Goal: Task Accomplishment & Management: Use online tool/utility

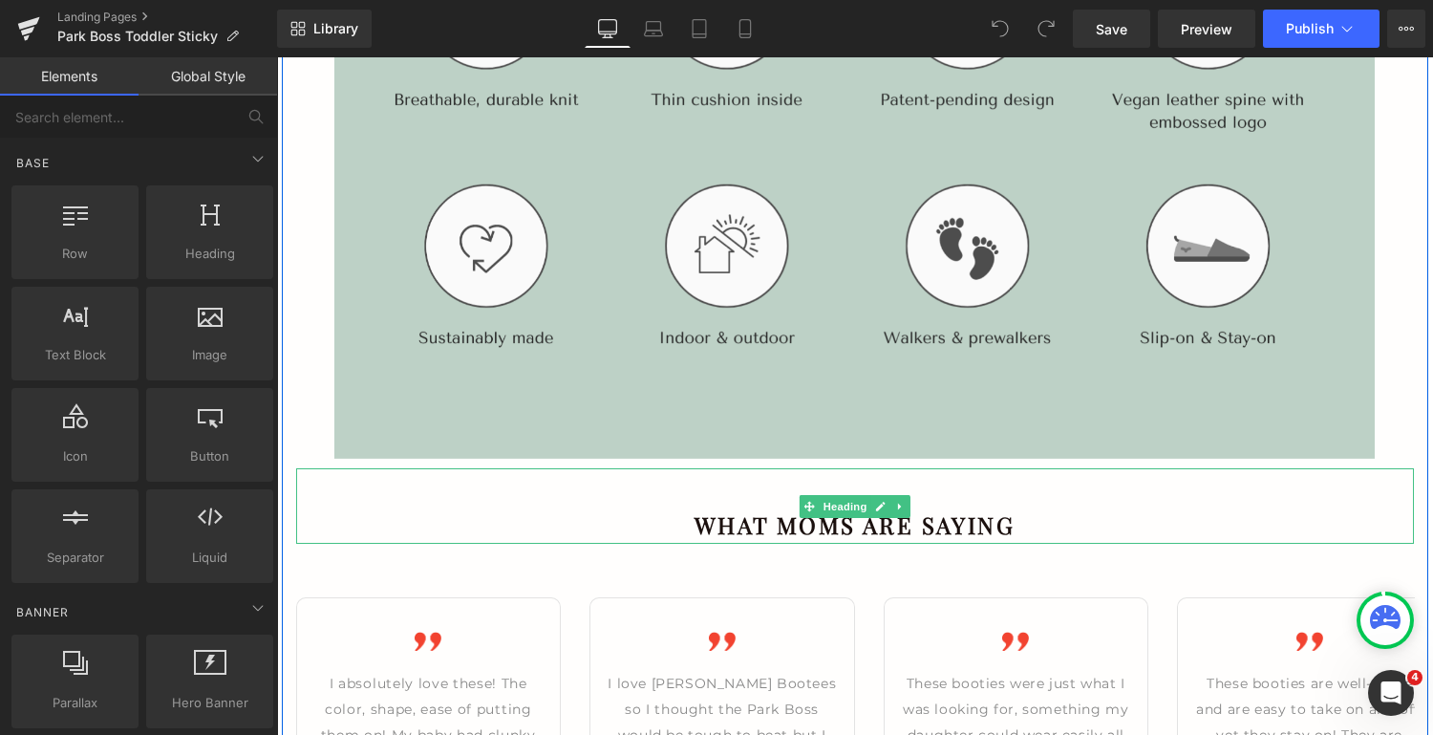
scroll to position [2495, 0]
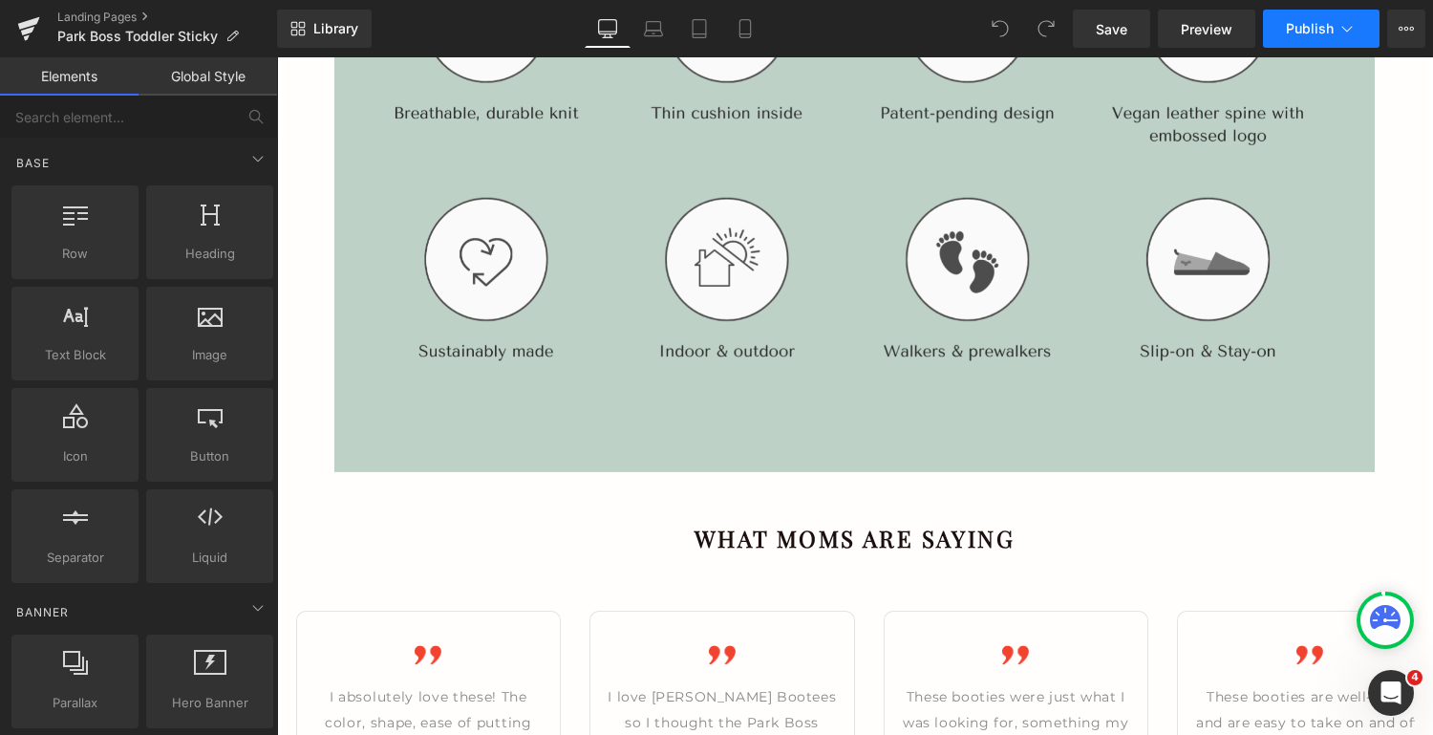
click at [1340, 26] on icon at bounding box center [1347, 28] width 19 height 19
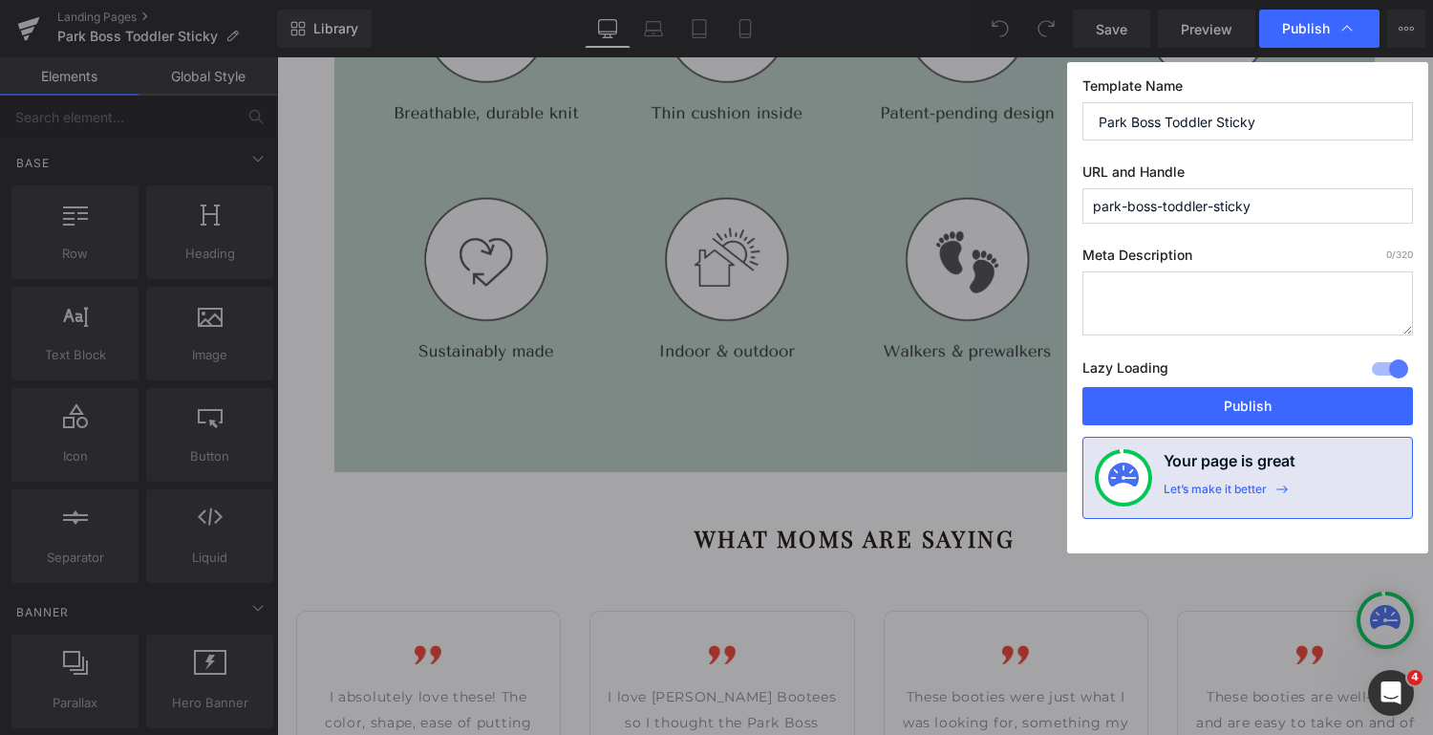
click at [1280, 207] on input "park-boss-toddler-sticky" at bounding box center [1248, 205] width 331 height 35
type input "park-boss-toddler-2"
click at [1224, 299] on textarea at bounding box center [1248, 303] width 331 height 64
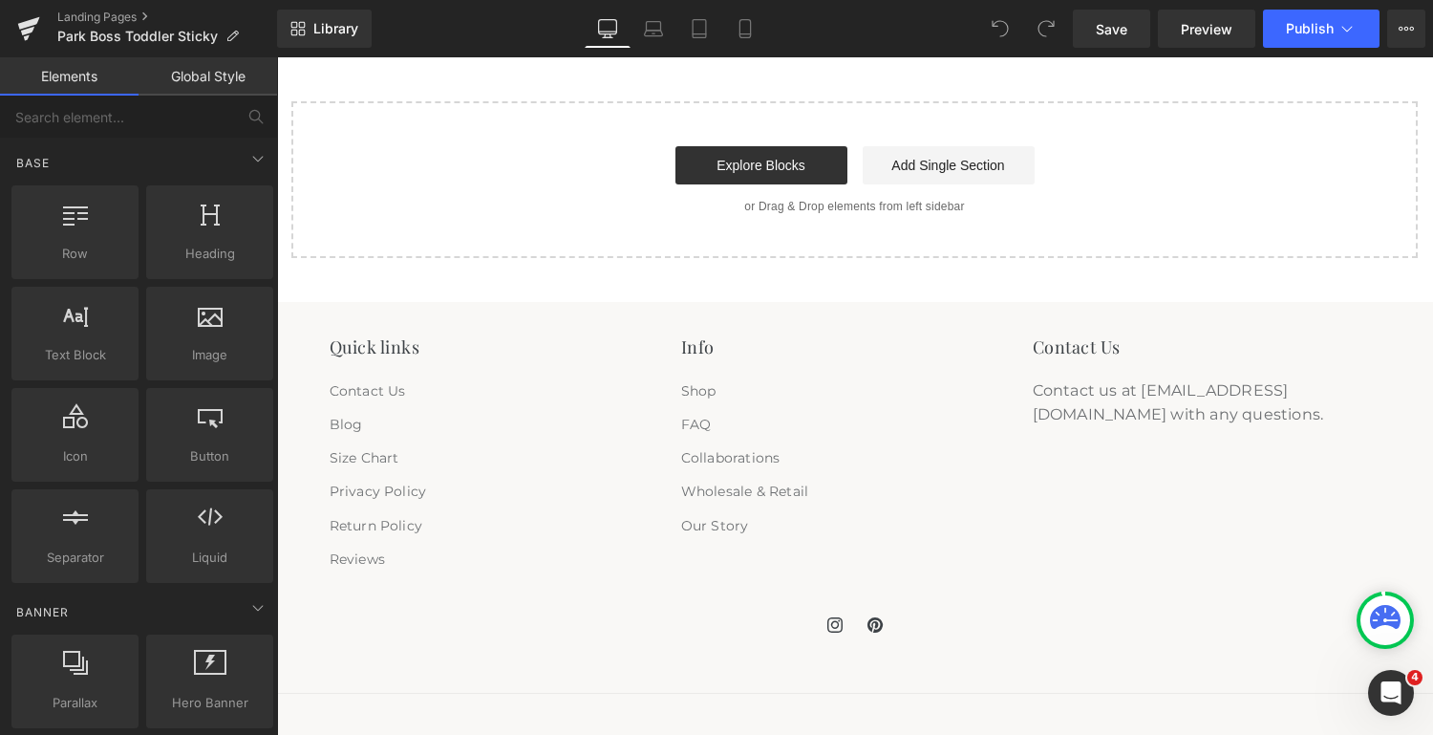
scroll to position [5129, 0]
click at [793, 158] on link "Explore Blocks" at bounding box center [761, 163] width 172 height 38
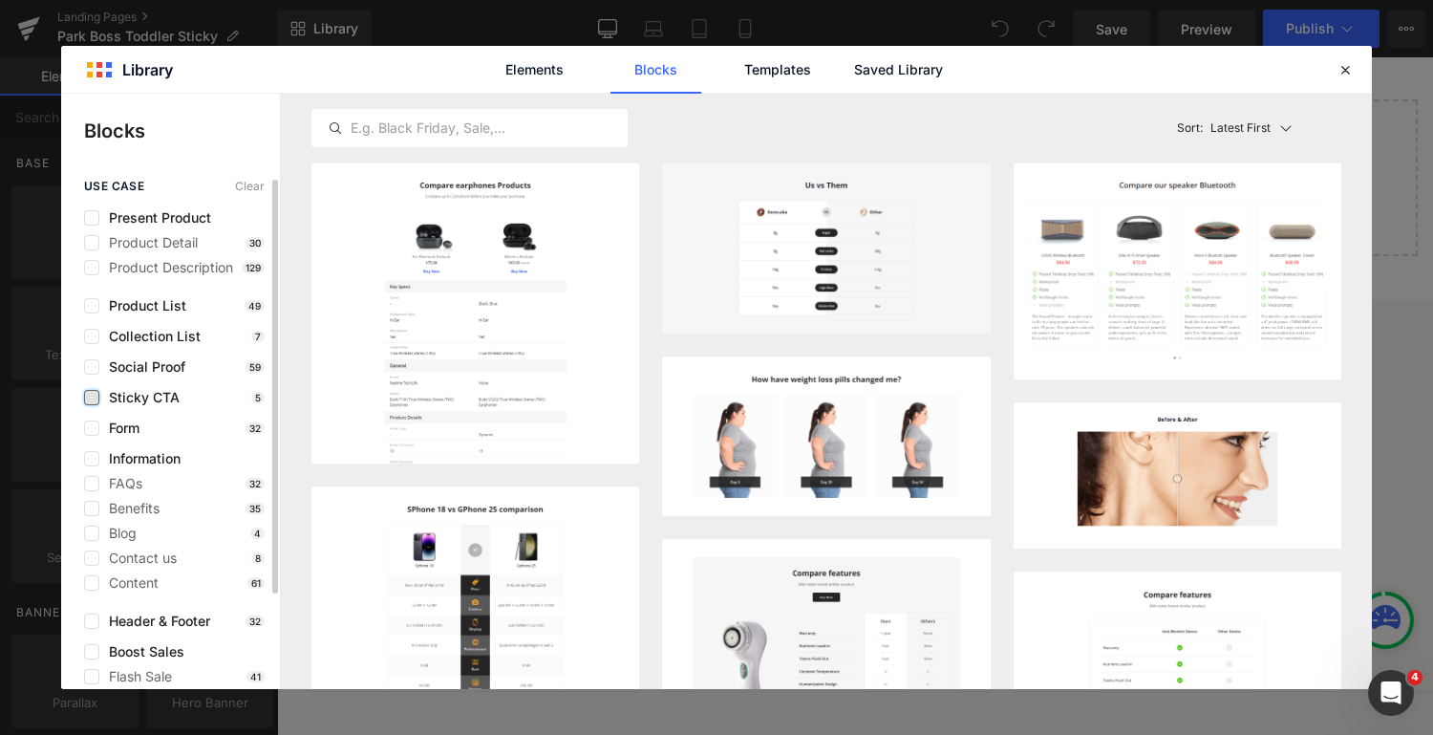
click at [90, 394] on label at bounding box center [91, 397] width 15 height 15
click at [92, 397] on input "checkbox" at bounding box center [92, 397] width 0 height 0
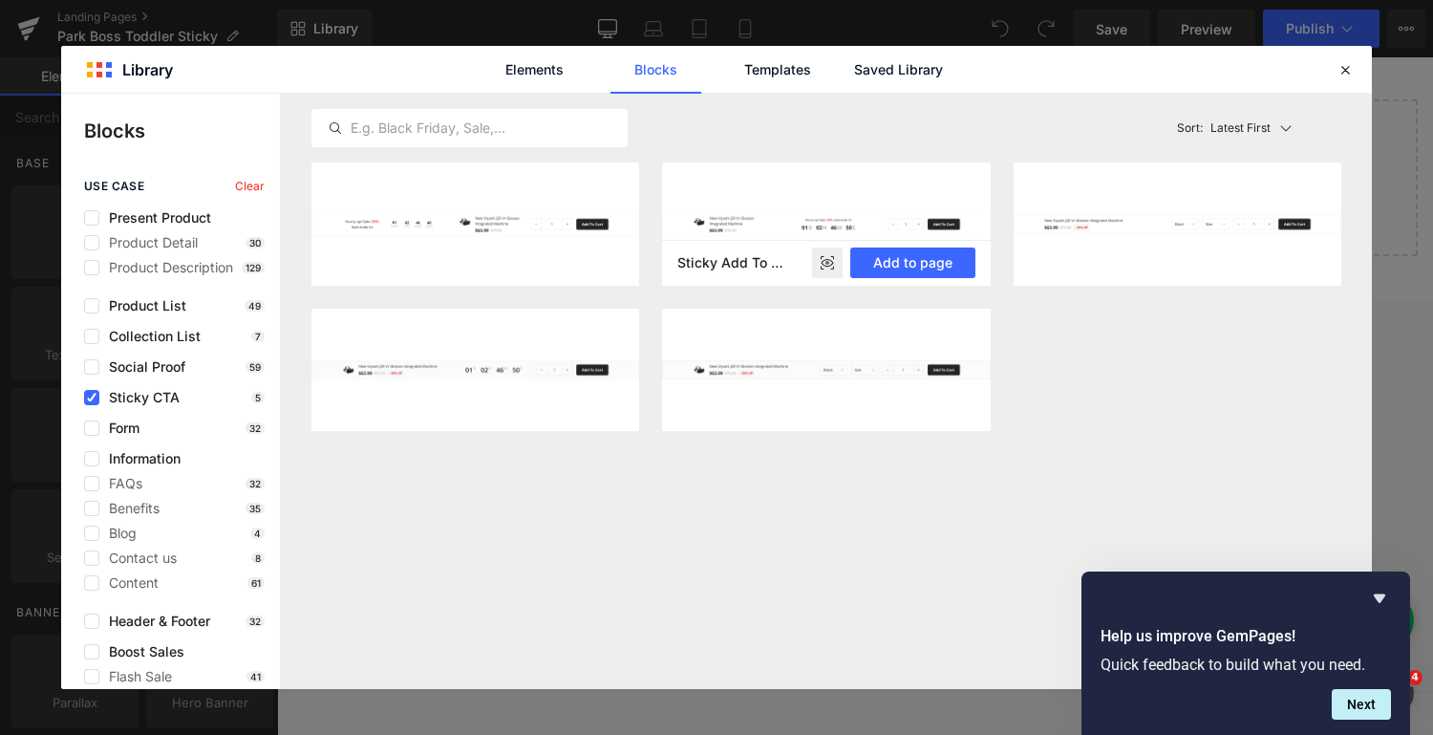
click at [826, 261] on rect at bounding box center [827, 262] width 31 height 31
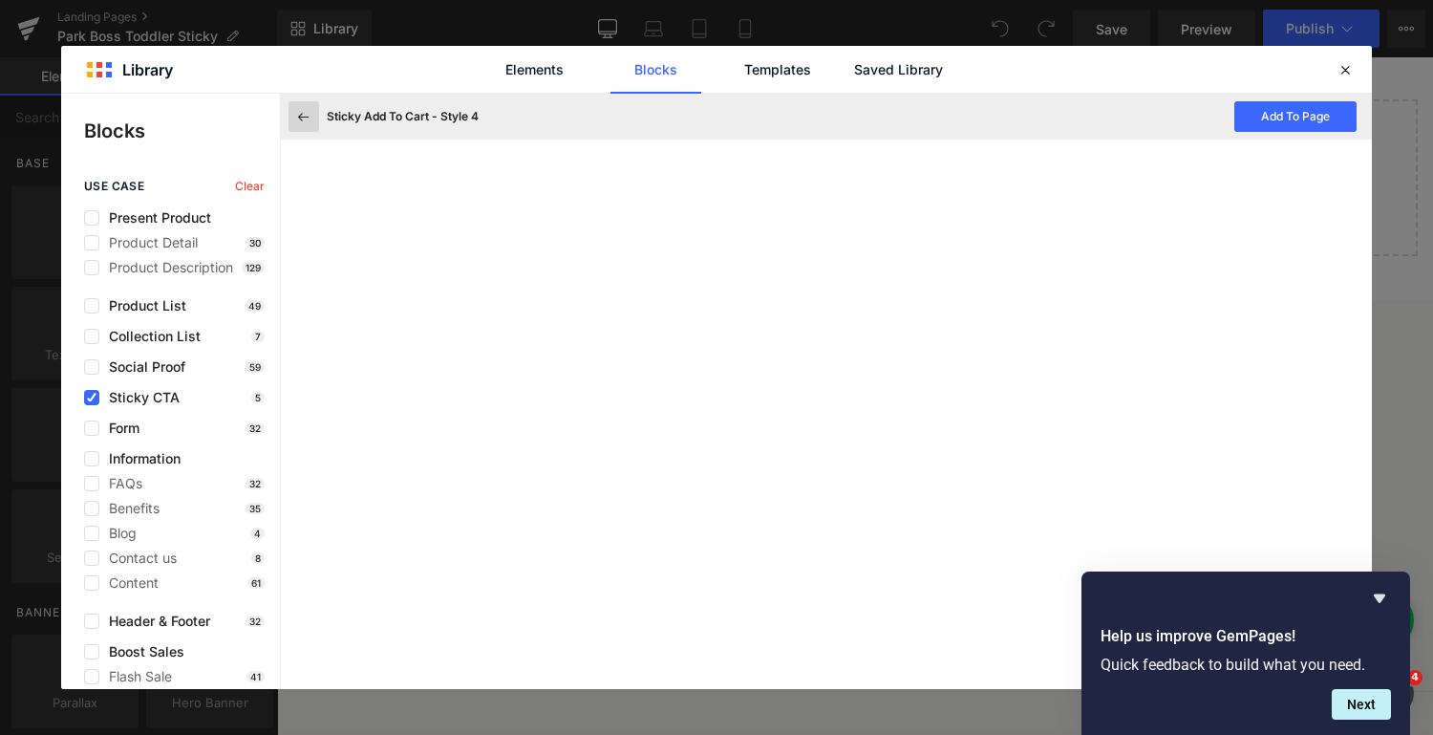
click at [298, 115] on icon at bounding box center [303, 116] width 17 height 17
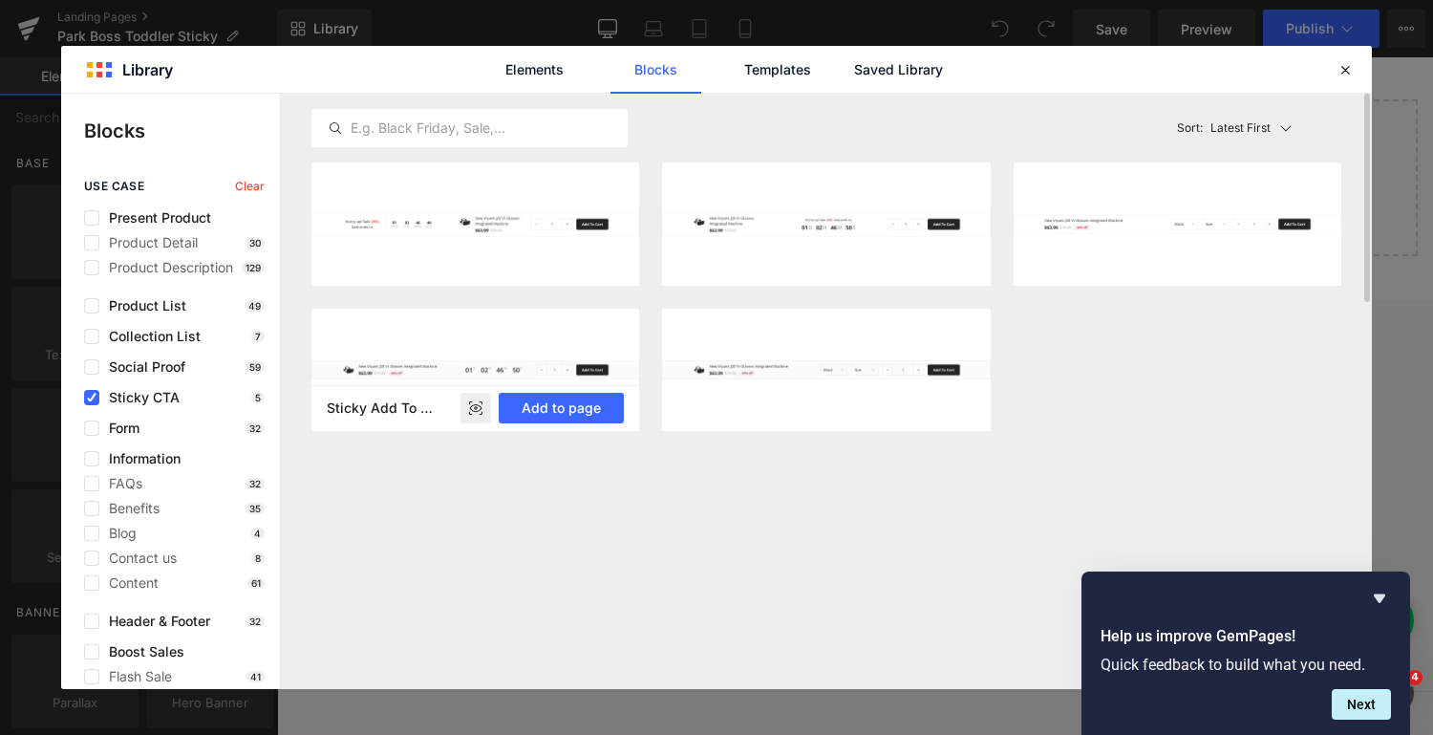
click at [472, 408] on rect at bounding box center [476, 409] width 31 height 31
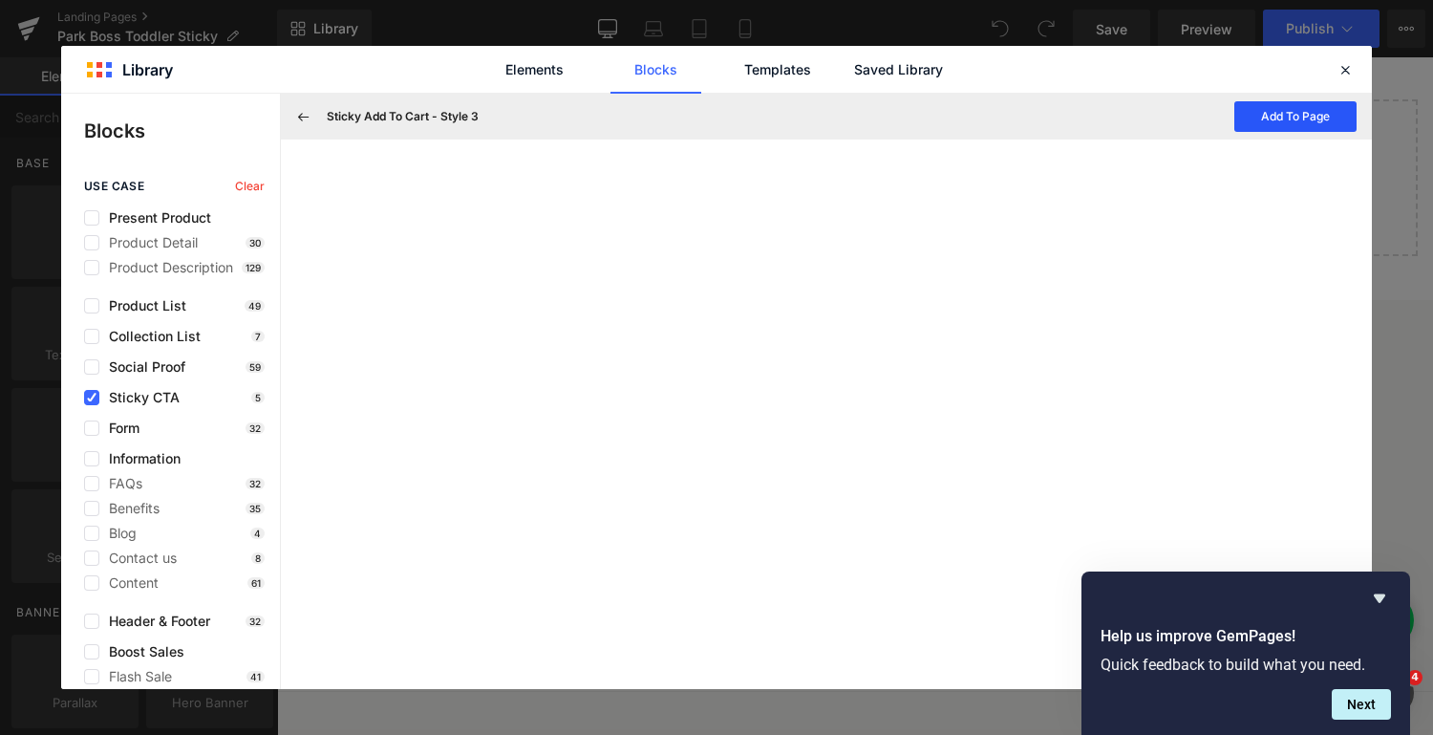
click at [1266, 111] on button "Add To Page" at bounding box center [1295, 116] width 122 height 31
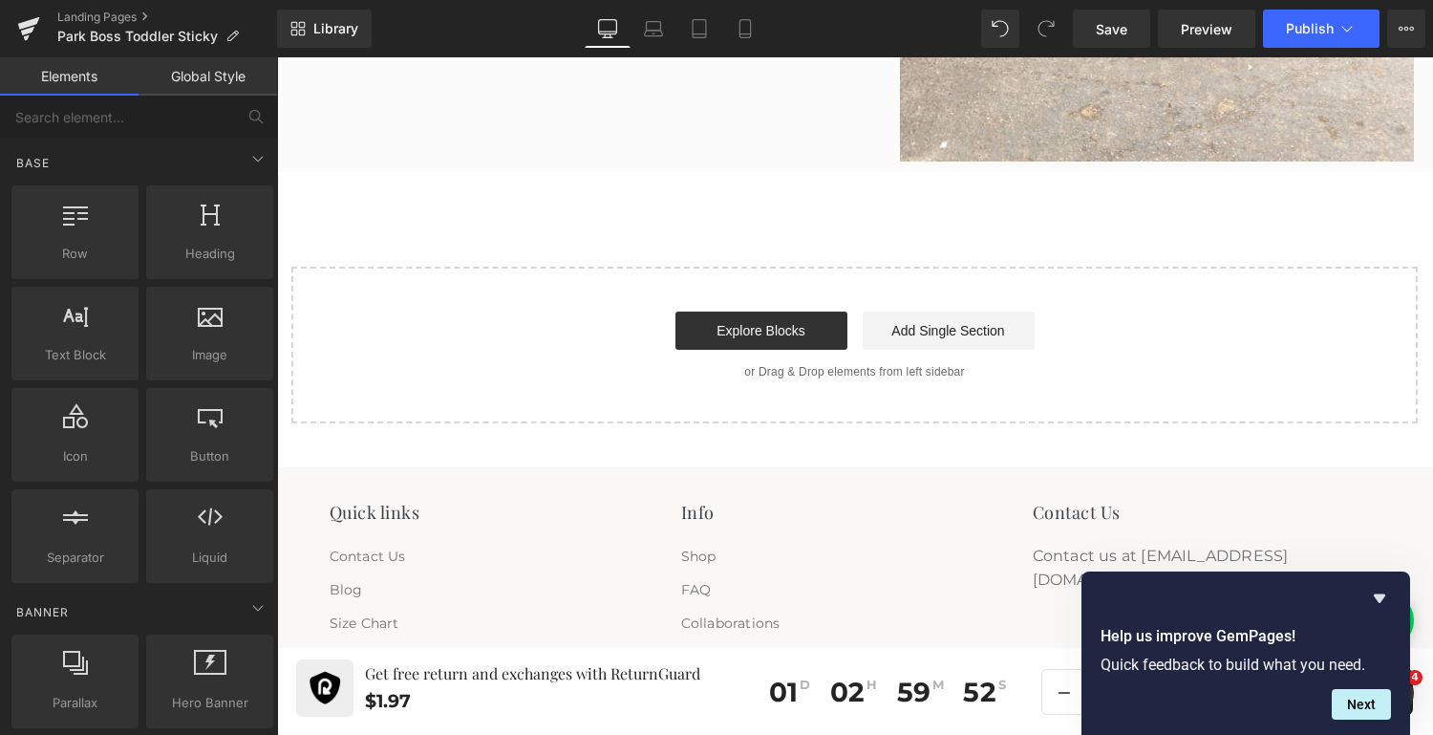
scroll to position [5218, 0]
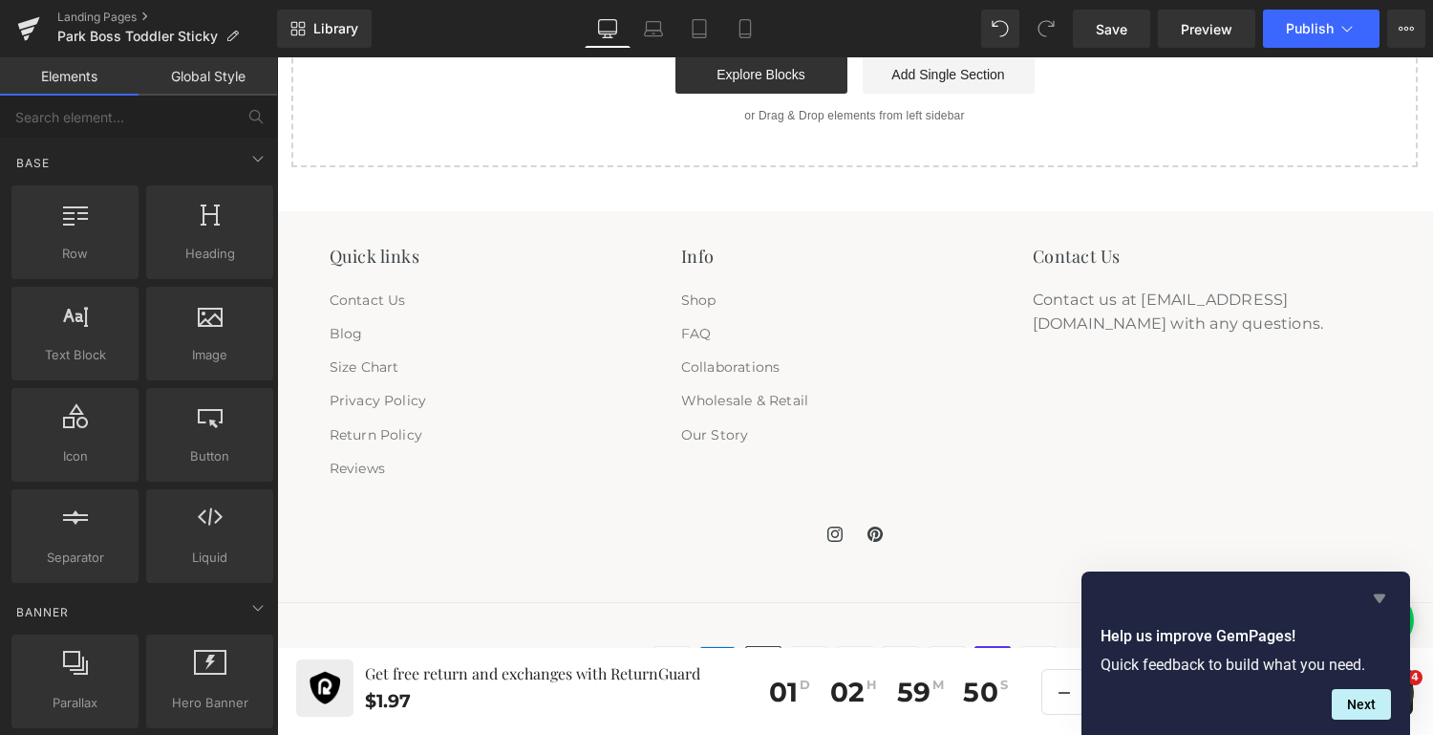
click at [1381, 592] on icon "Hide survey" at bounding box center [1379, 598] width 23 height 23
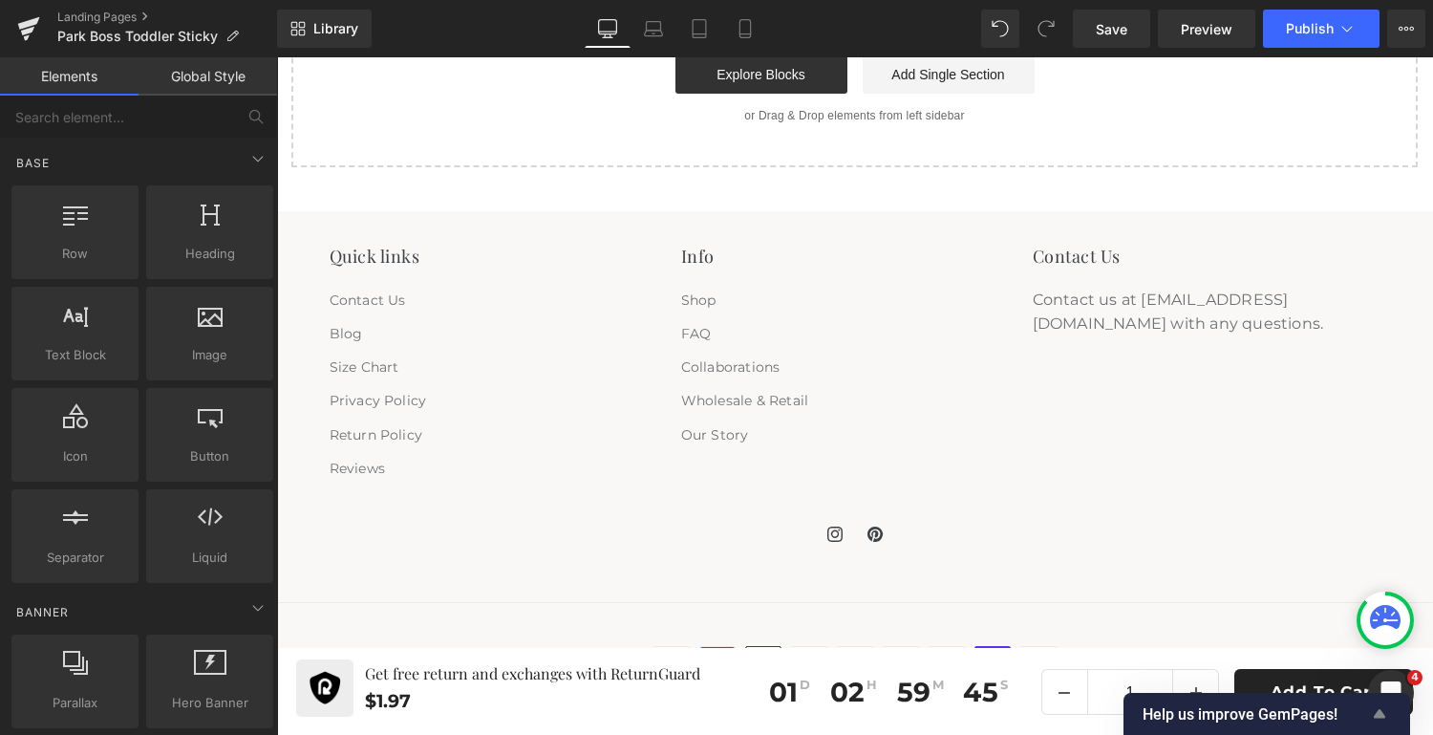
click at [1377, 716] on icon "Show survey - Help us improve GemPages!" at bounding box center [1379, 713] width 11 height 9
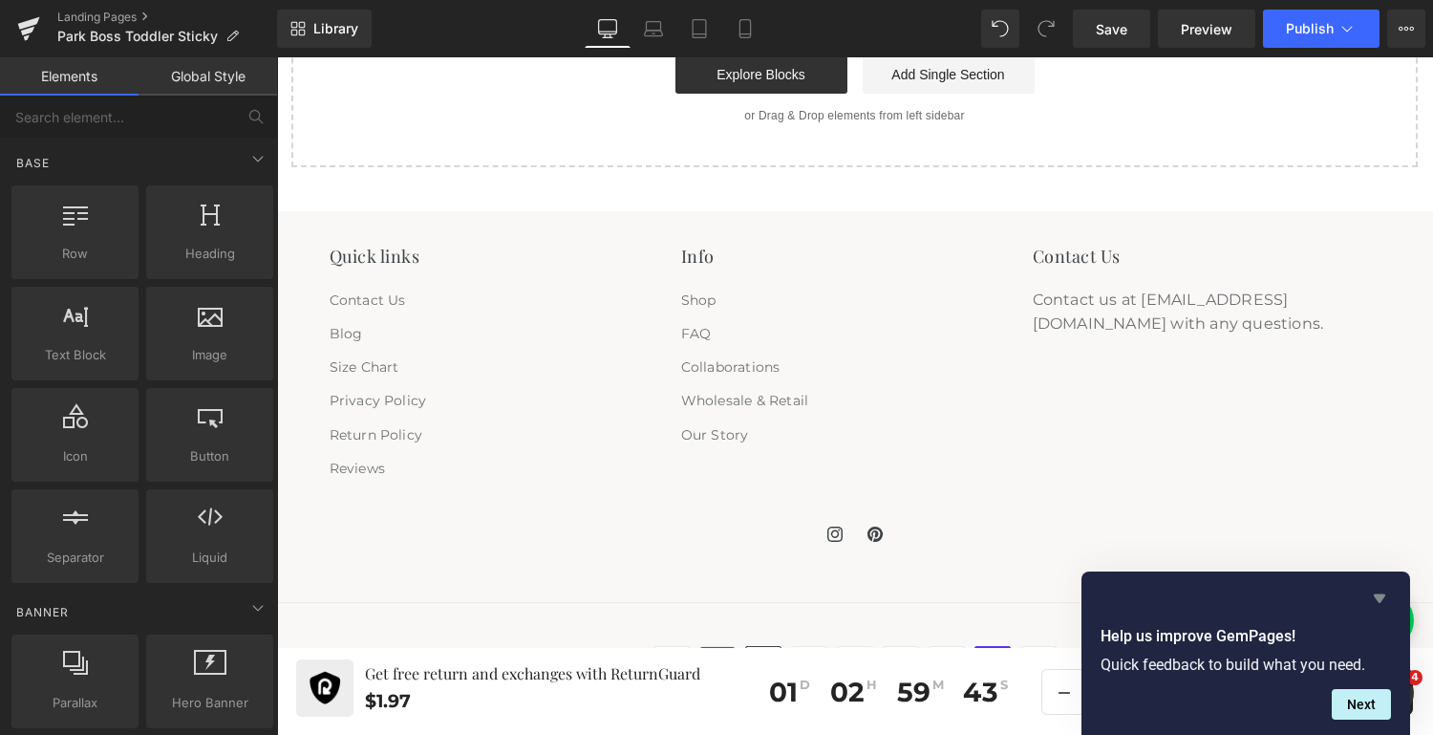
click at [1383, 592] on icon "Hide survey" at bounding box center [1379, 598] width 23 height 23
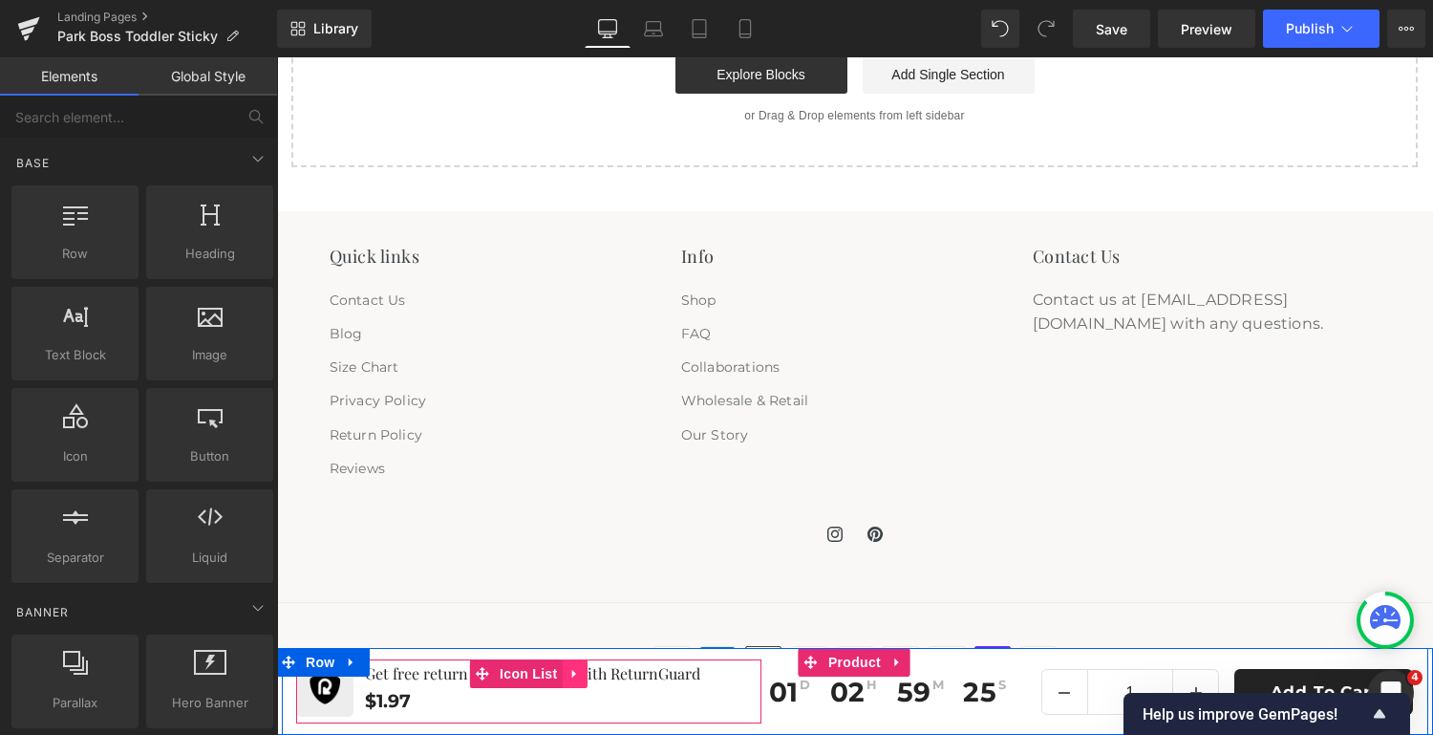
click at [568, 669] on icon at bounding box center [574, 674] width 13 height 14
click at [580, 671] on icon at bounding box center [586, 673] width 13 height 13
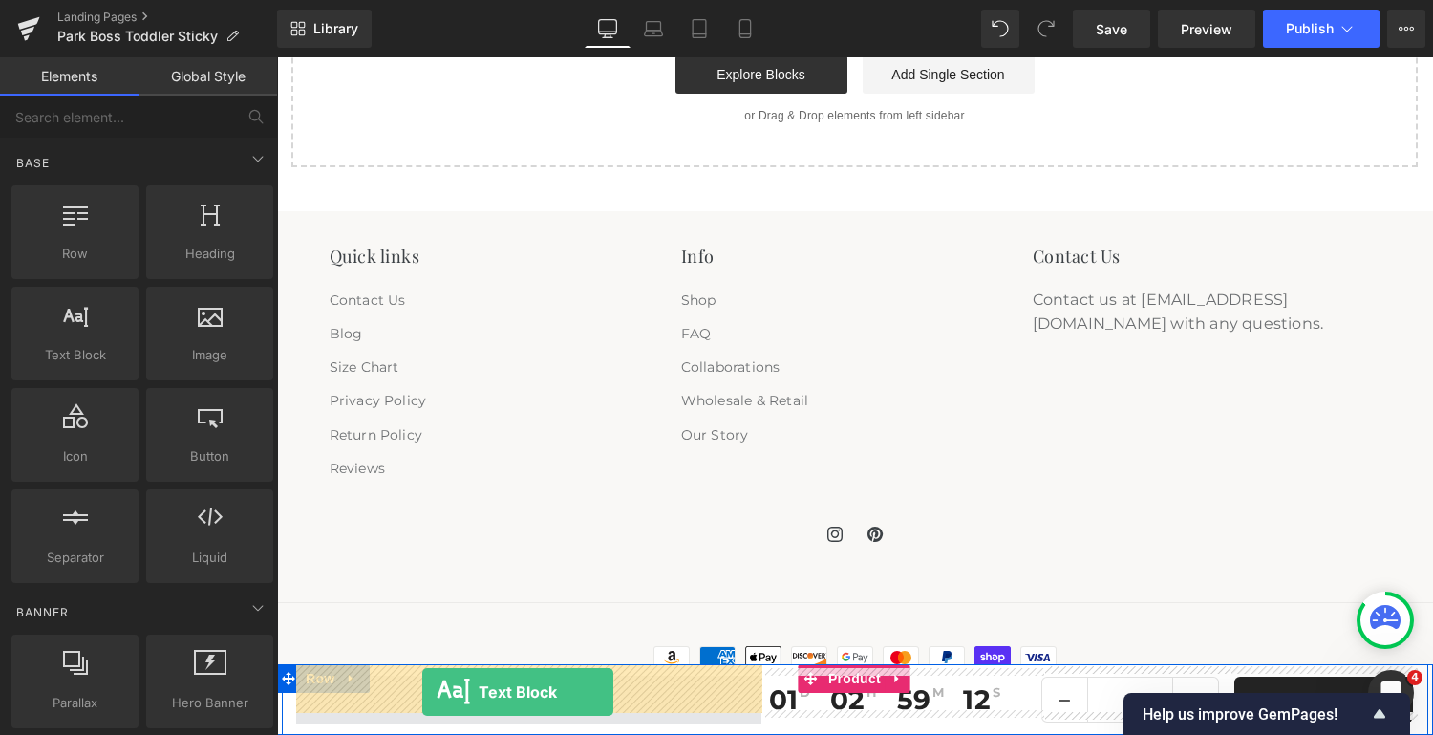
drag, startPoint x: 354, startPoint y: 396, endPoint x: 422, endPoint y: 692, distance: 303.9
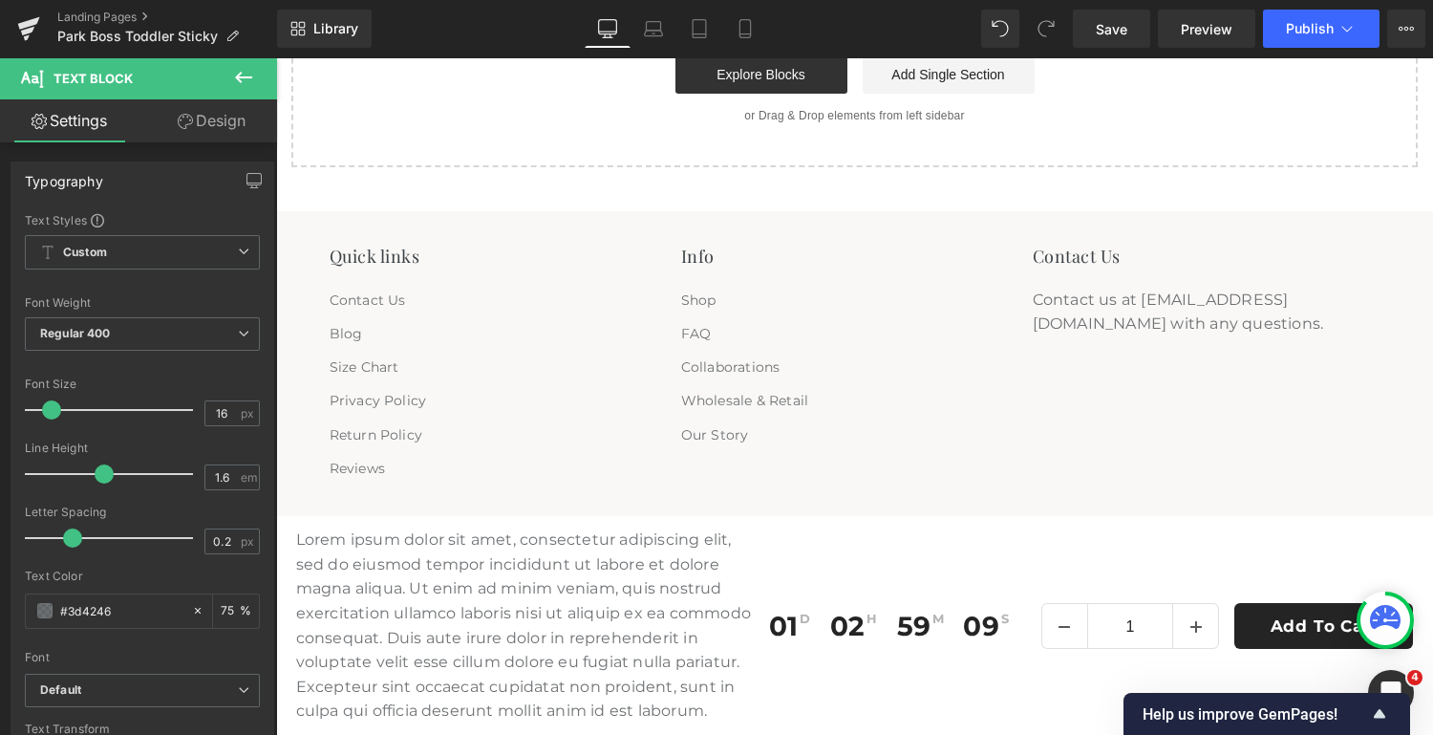
scroll to position [5208, 0]
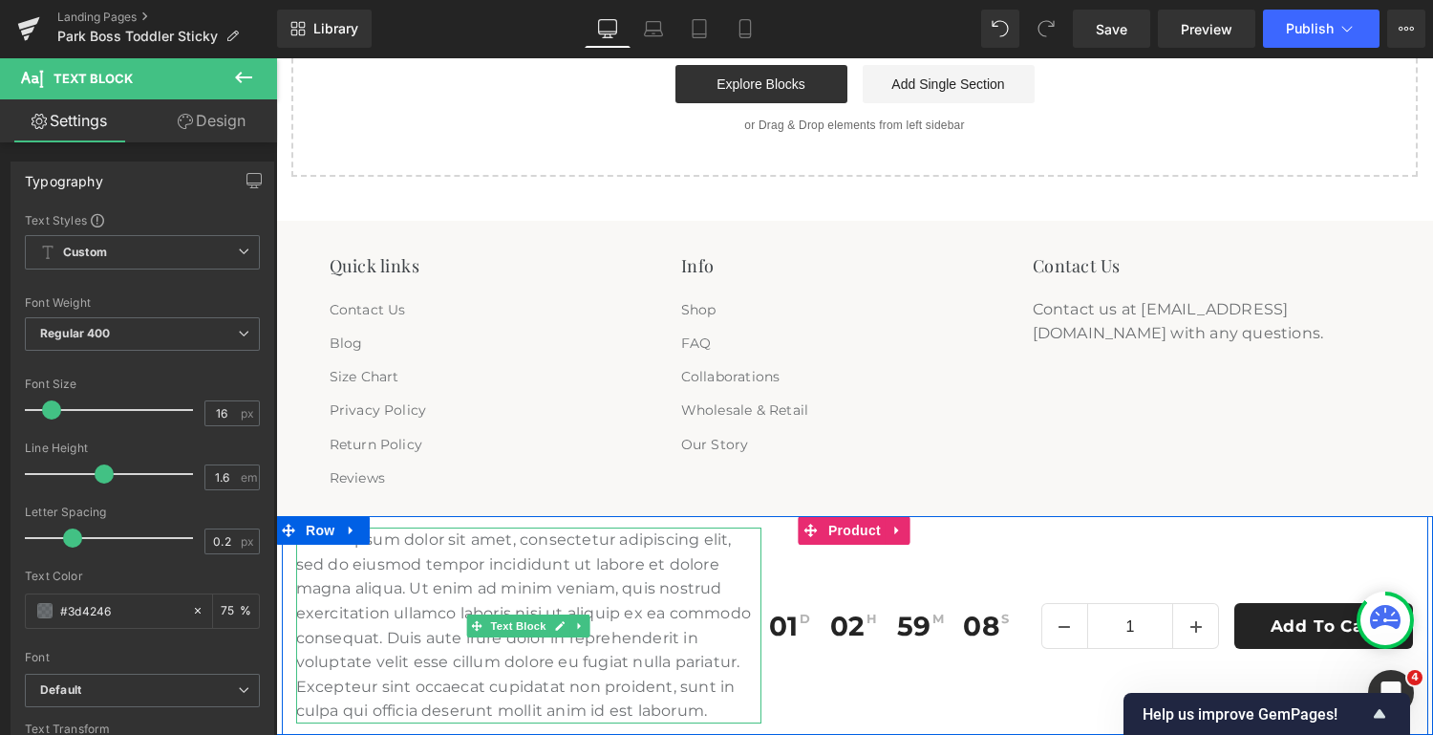
click at [700, 692] on p "Lorem ipsum dolor sit amet, consectetur adipiscing elit, sed do eiusmod tempor …" at bounding box center [529, 625] width 466 height 196
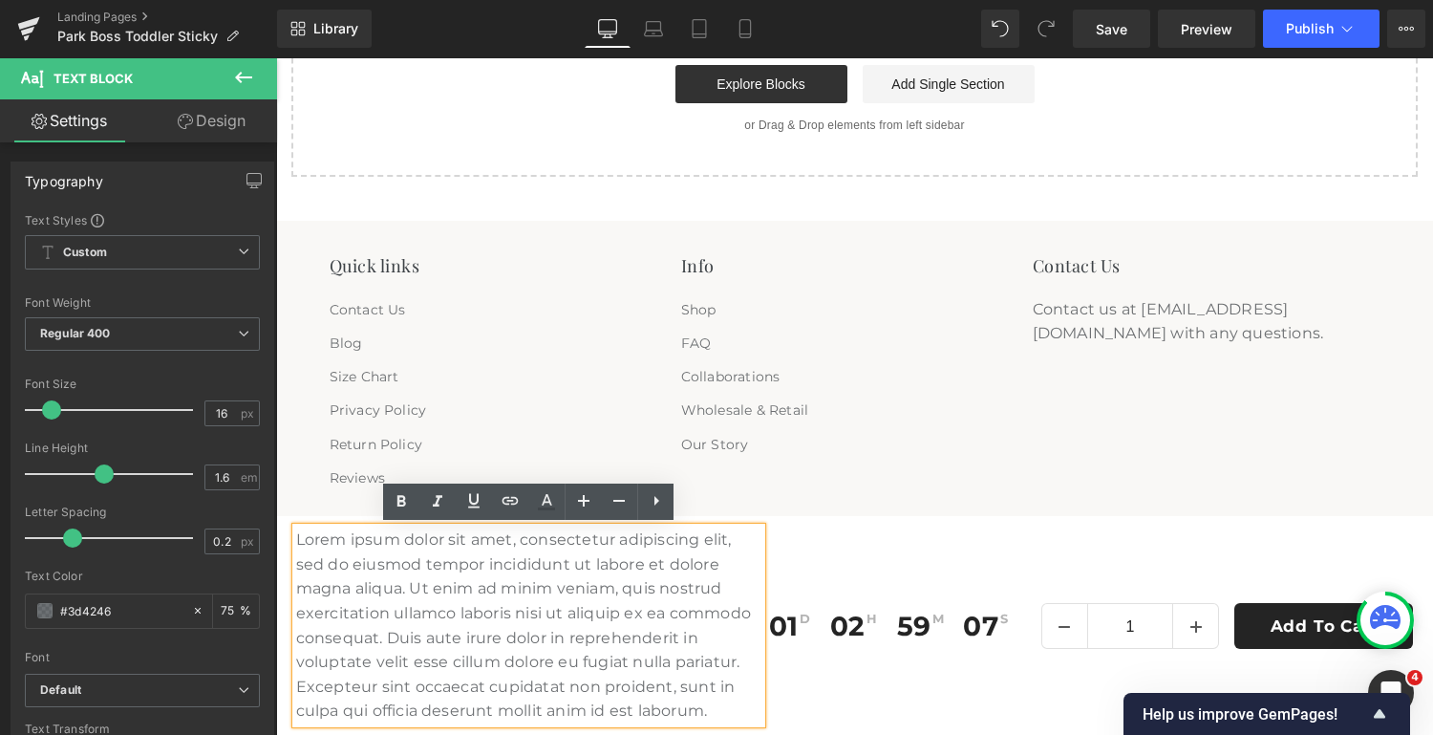
click at [725, 716] on p "Lorem ipsum dolor sit amet, consectetur adipiscing elit, sed do eiusmod tempor …" at bounding box center [529, 625] width 466 height 196
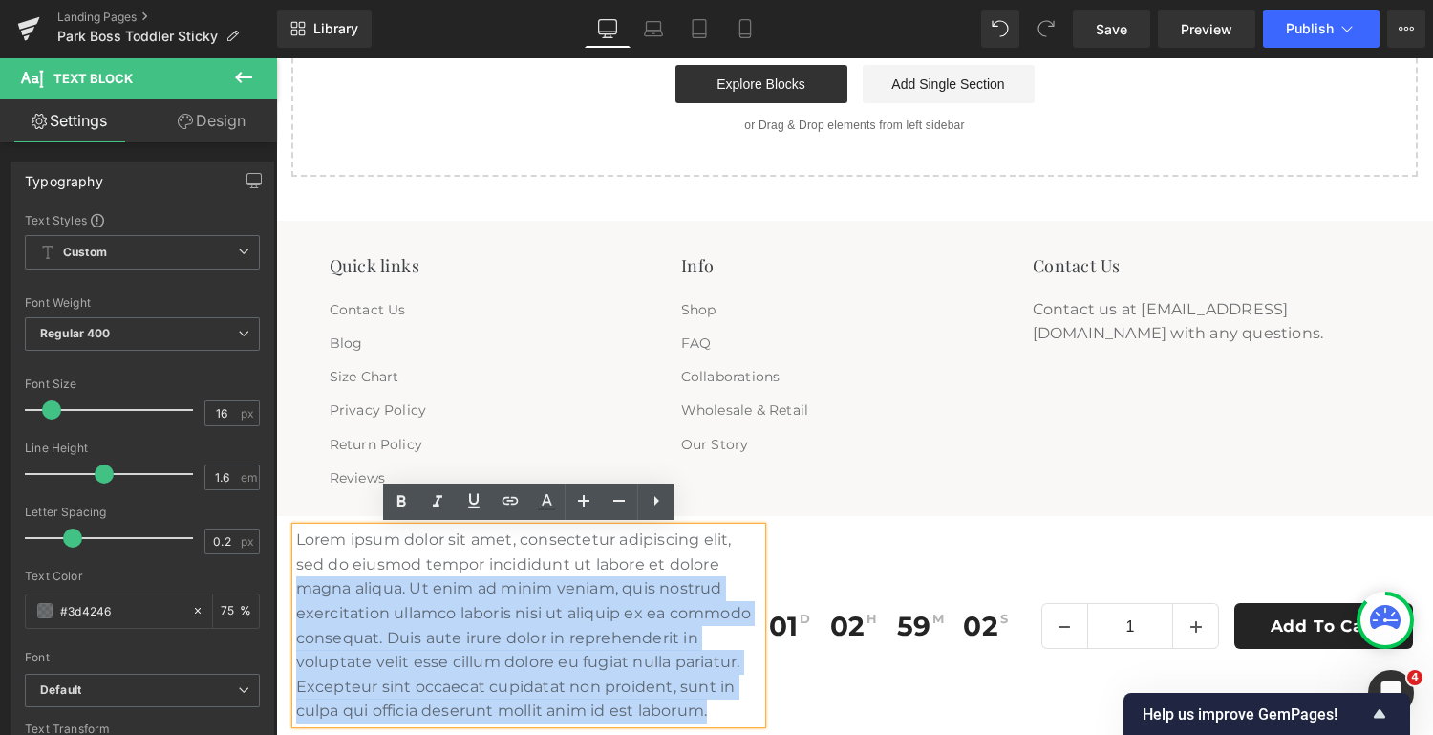
drag, startPoint x: 725, startPoint y: 716, endPoint x: 295, endPoint y: 587, distance: 448.9
click at [296, 587] on p "Lorem ipsum dolor sit amet, consectetur adipiscing elit, sed do eiusmod tempor …" at bounding box center [529, 625] width 466 height 196
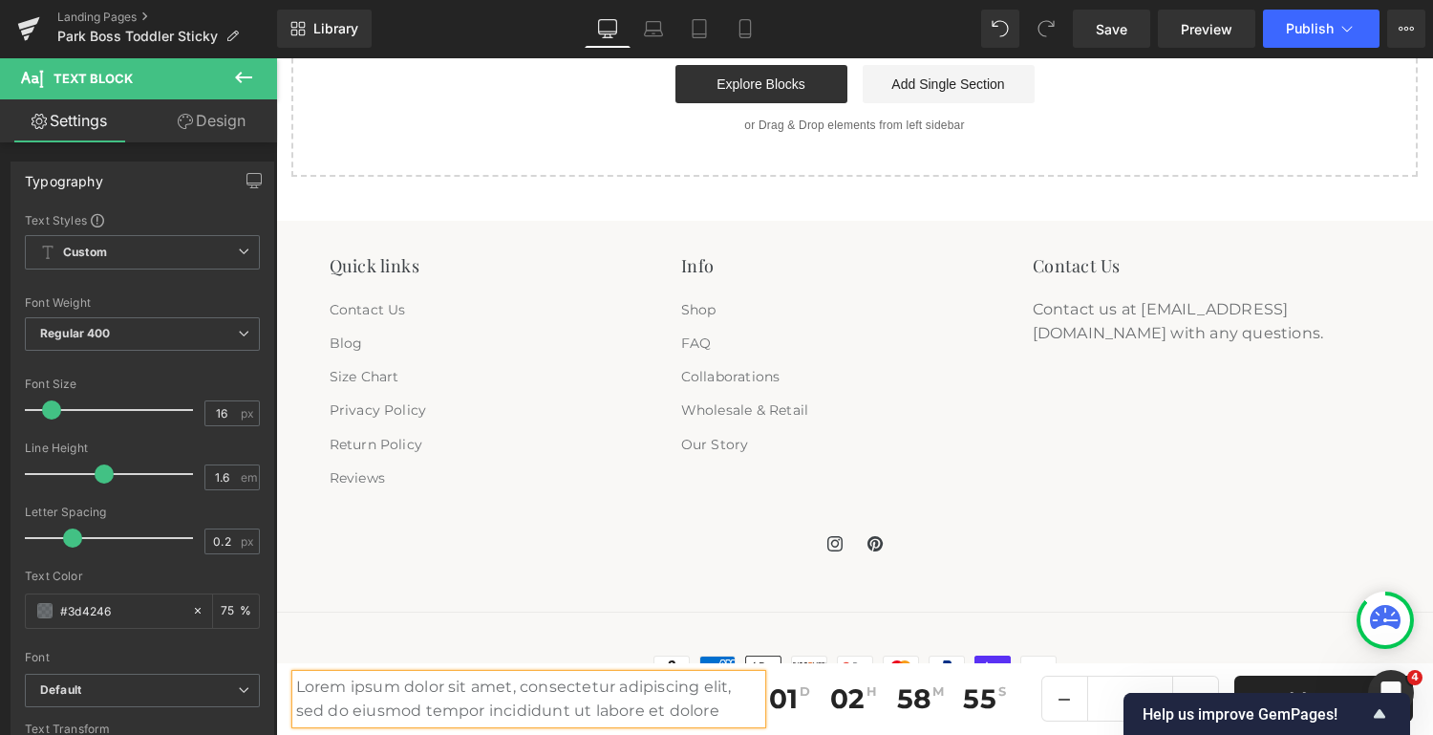
drag, startPoint x: 734, startPoint y: 710, endPoint x: 295, endPoint y: 691, distance: 439.0
click at [296, 691] on p "Lorem ipsum dolor sit amet, consectetur adipiscing elit, sed do eiusmod tempor …" at bounding box center [529, 699] width 466 height 49
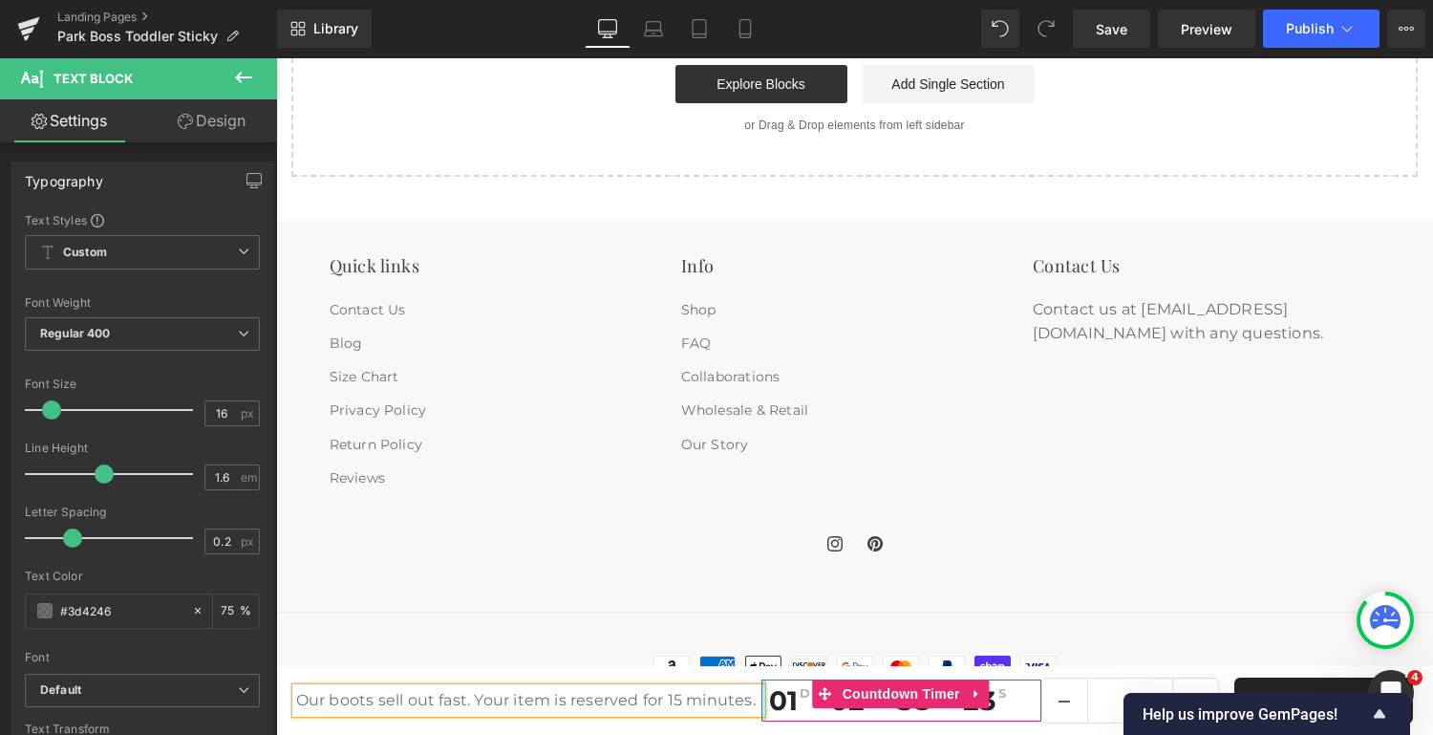
click at [765, 698] on div at bounding box center [763, 700] width 5 height 42
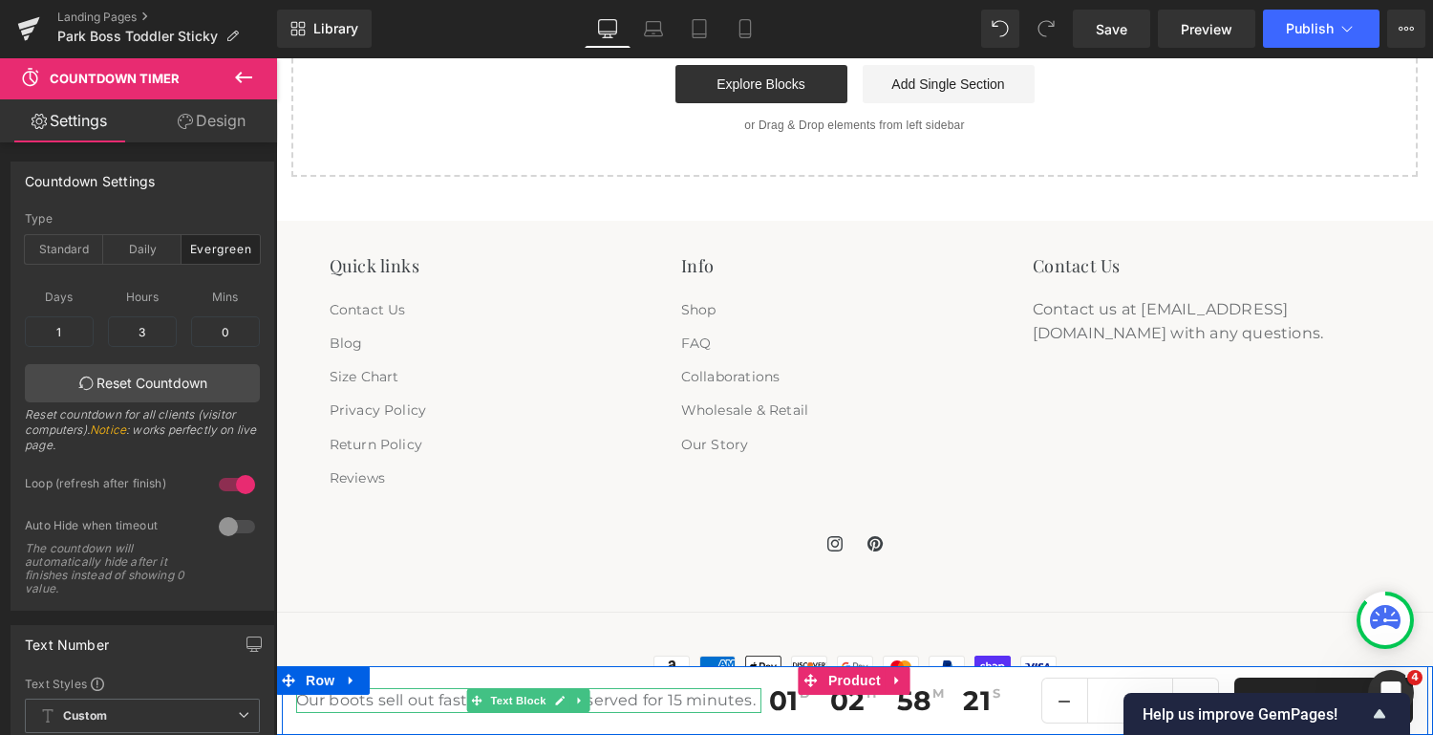
click at [678, 701] on p "Our boots sell out fast. Your item is reserved for 15 minutes." at bounding box center [529, 700] width 466 height 25
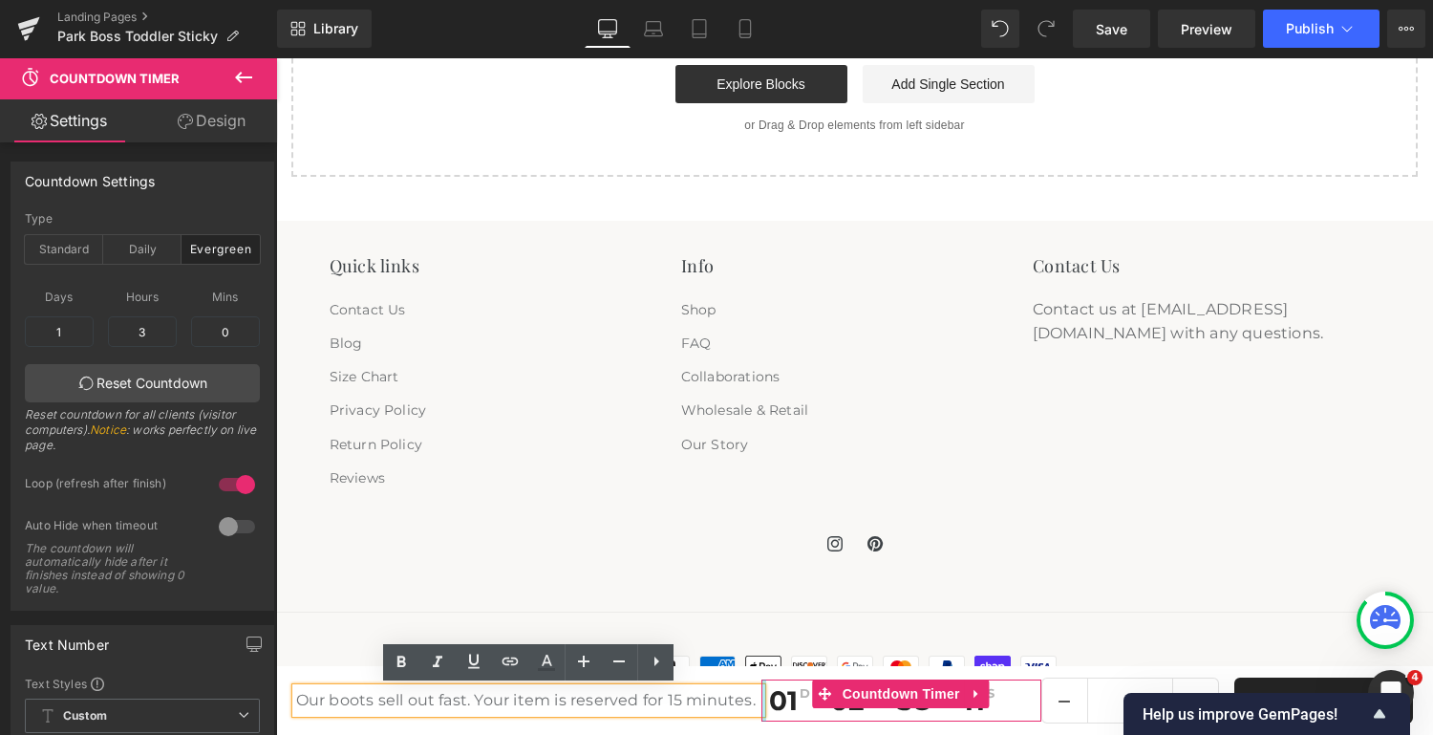
drag, startPoint x: 764, startPoint y: 684, endPoint x: 721, endPoint y: 692, distance: 43.7
click at [721, 692] on div "Our boots sell out fast. Your item is reserved for 15 minutes. Text Block 01 D …" at bounding box center [855, 700] width 1147 height 69
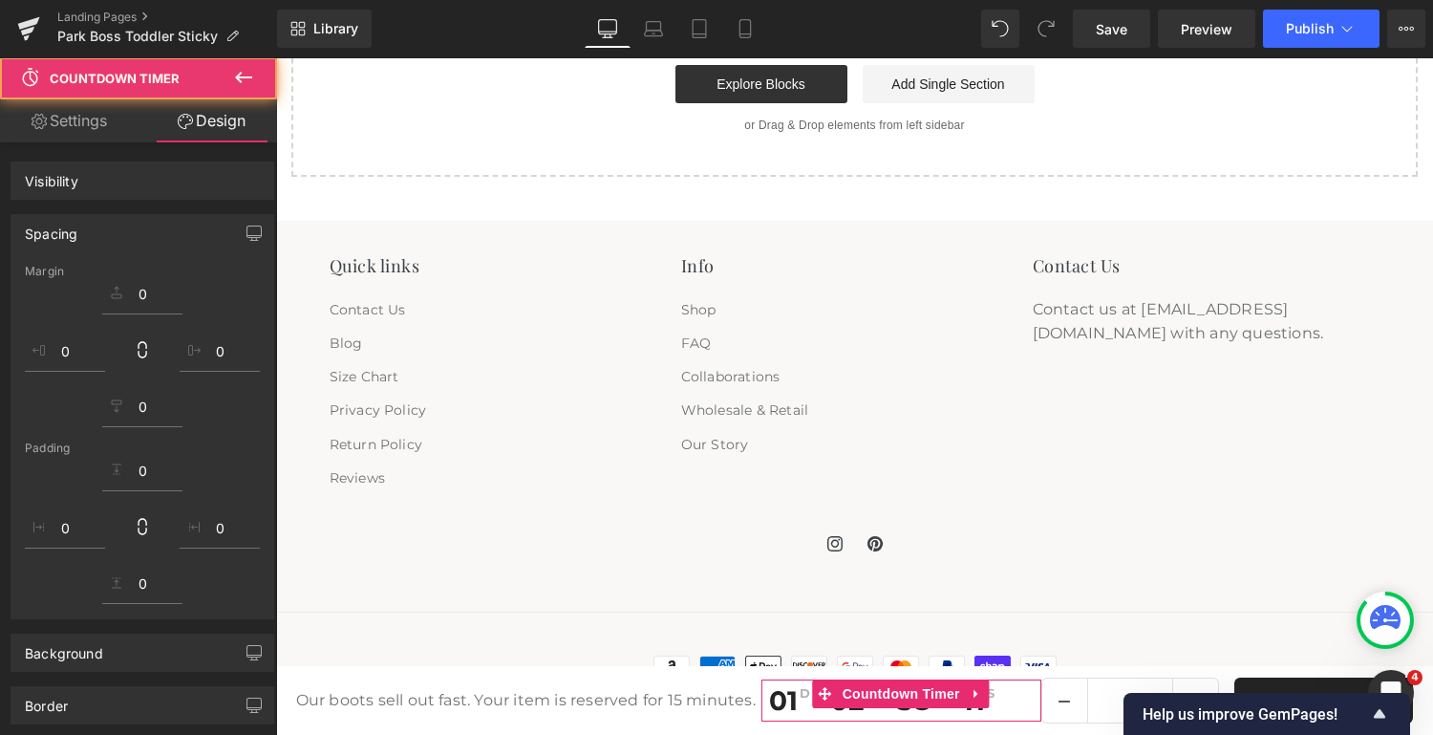
click at [711, 698] on p "Our boots sell out fast. Your item is reserved for 15 minutes." at bounding box center [529, 700] width 466 height 25
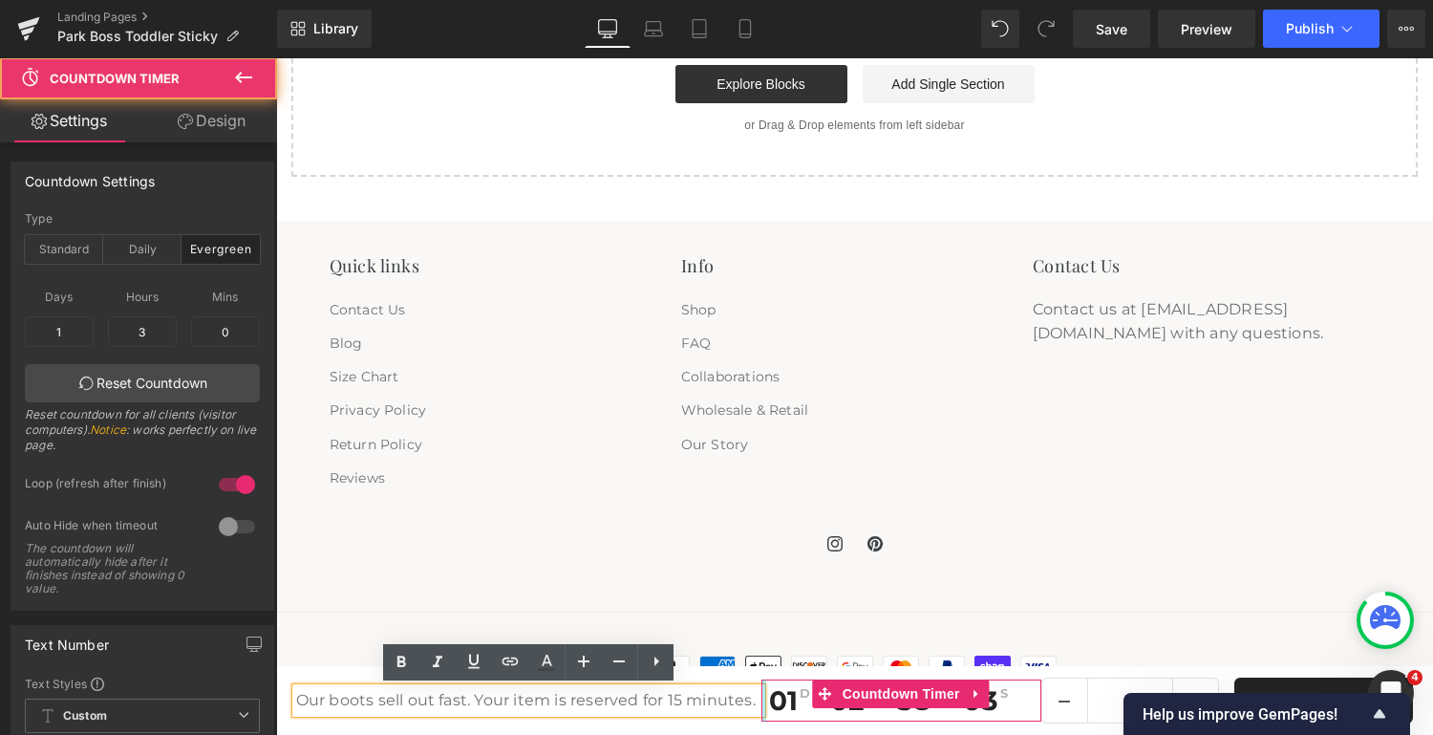
drag, startPoint x: 763, startPoint y: 697, endPoint x: 1025, endPoint y: 469, distance: 346.8
click at [727, 702] on div "Our boots sell out fast. Your item is reserved for 15 minutes. Text Block 01 D …" at bounding box center [855, 700] width 1147 height 69
click at [1025, 469] on div "Info Shop FAQ Collaborations Wholesale & Retail Our Story" at bounding box center [855, 375] width 348 height 240
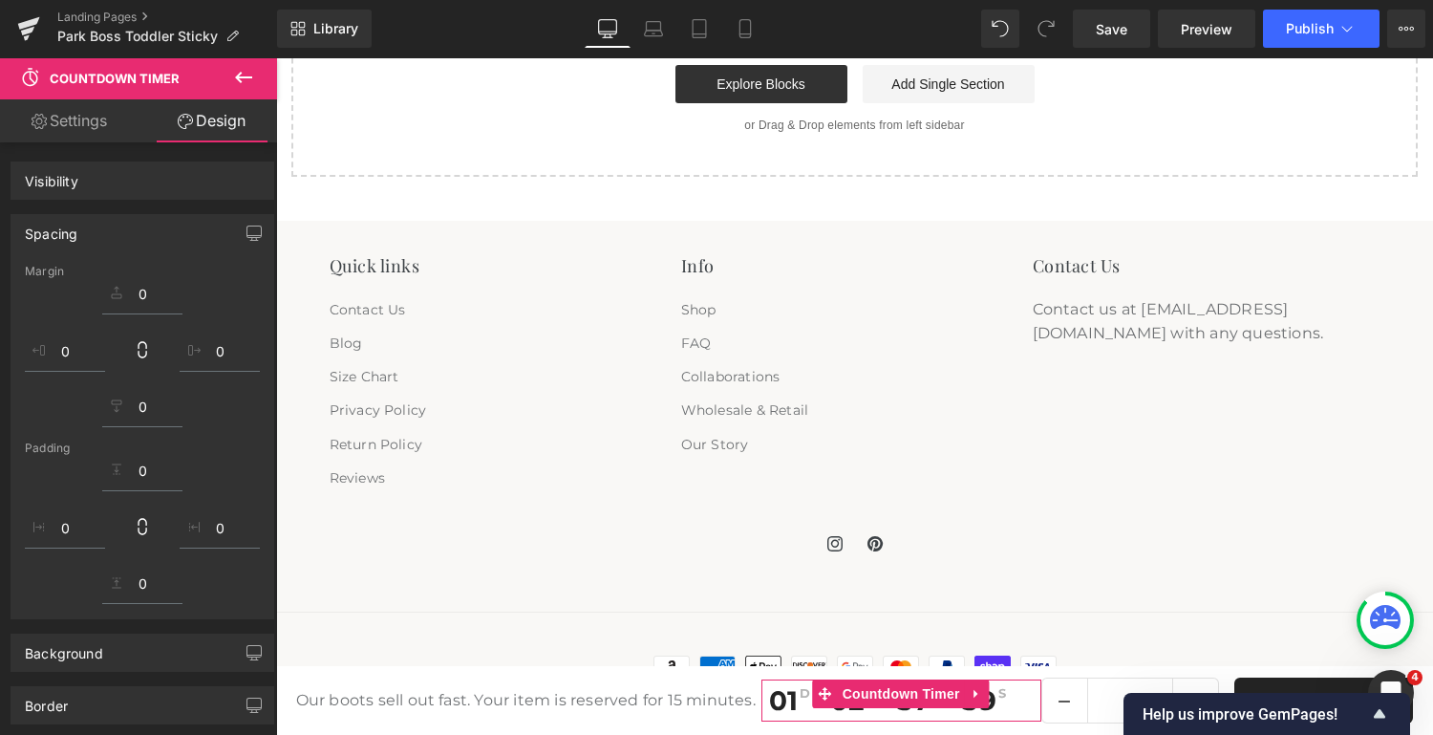
click at [1198, 476] on div "Contact Us Contact us at [EMAIL_ADDRESS][DOMAIN_NAME] with any questions." at bounding box center [1207, 375] width 348 height 240
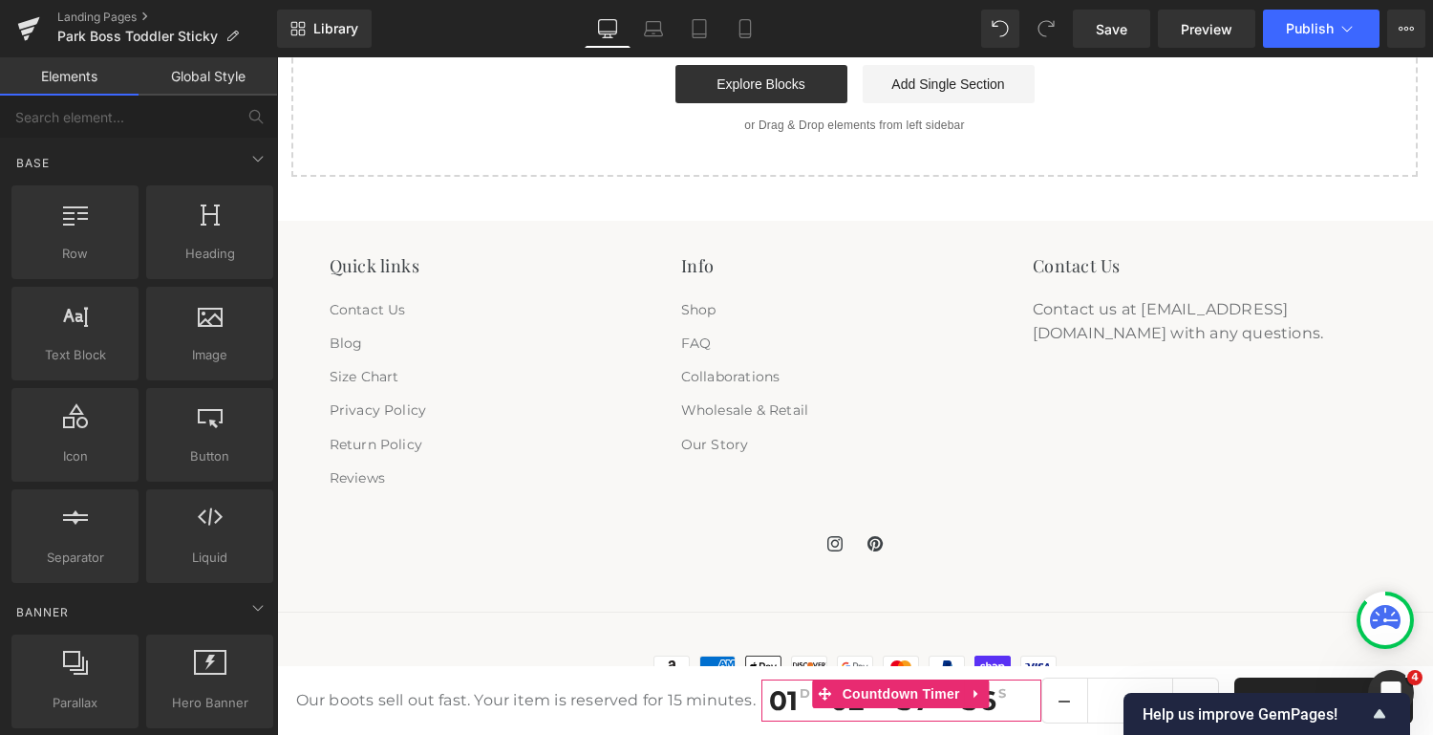
click at [1034, 525] on div "Instagram Pinterest" at bounding box center [855, 544] width 1051 height 40
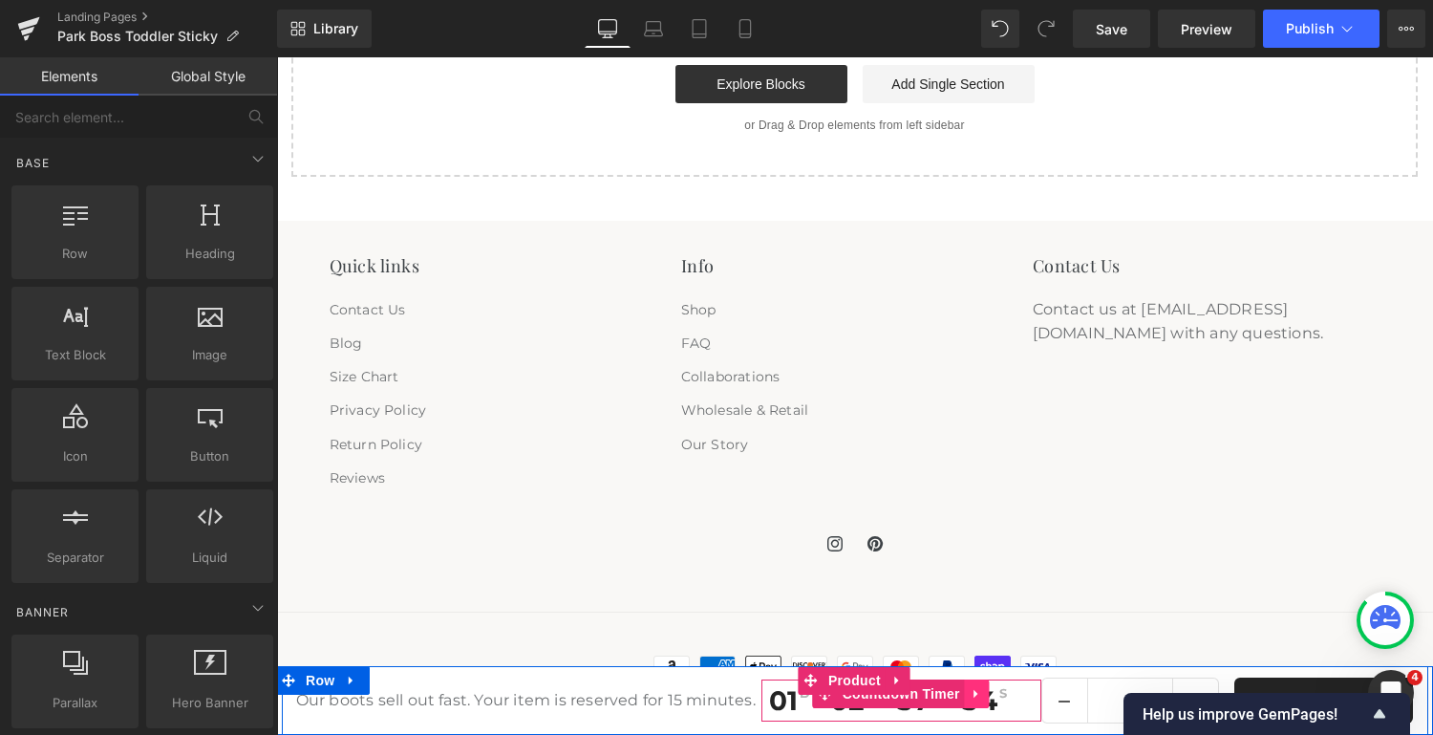
click at [975, 694] on icon at bounding box center [977, 694] width 4 height 9
click at [872, 699] on span "Countdown Timer" at bounding box center [864, 693] width 127 height 29
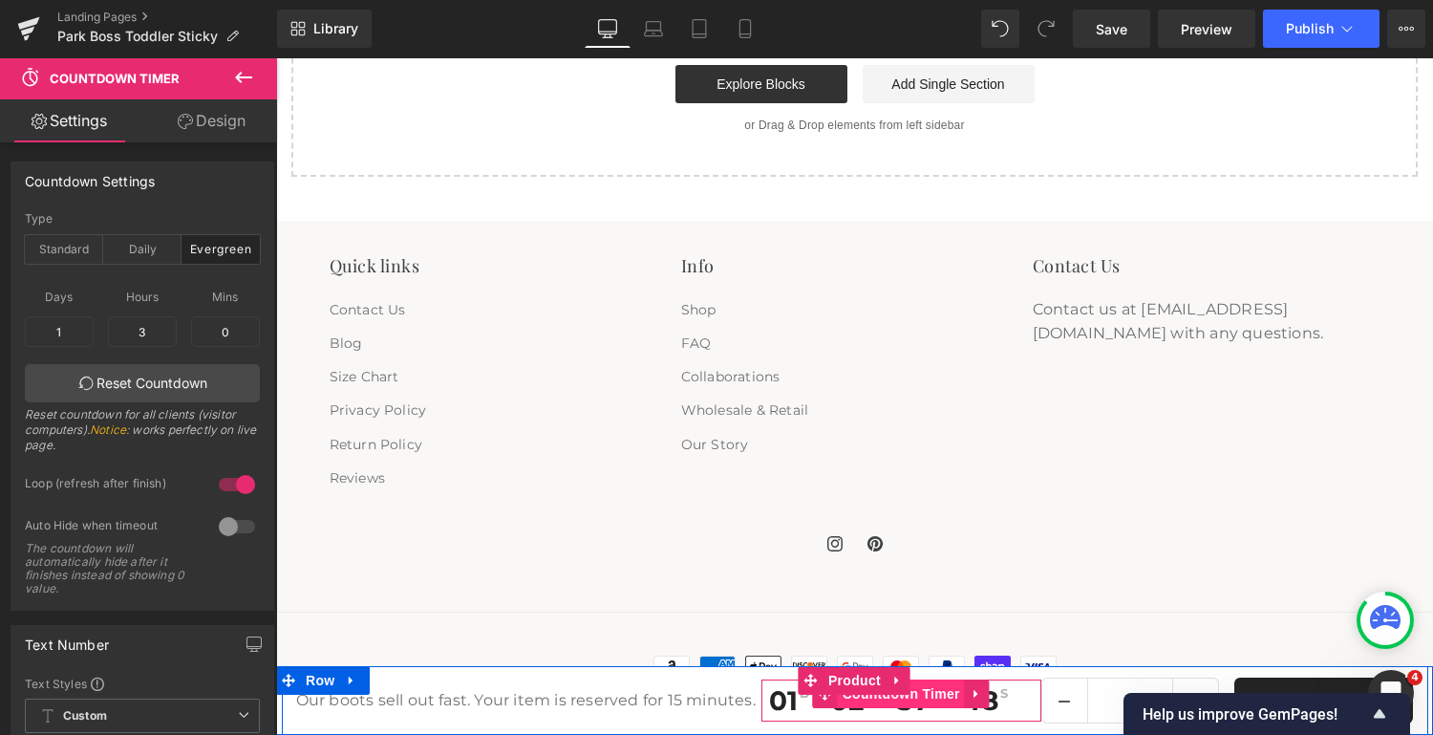
click at [884, 701] on span "Countdown Timer" at bounding box center [901, 693] width 127 height 29
click at [895, 682] on icon at bounding box center [897, 680] width 4 height 9
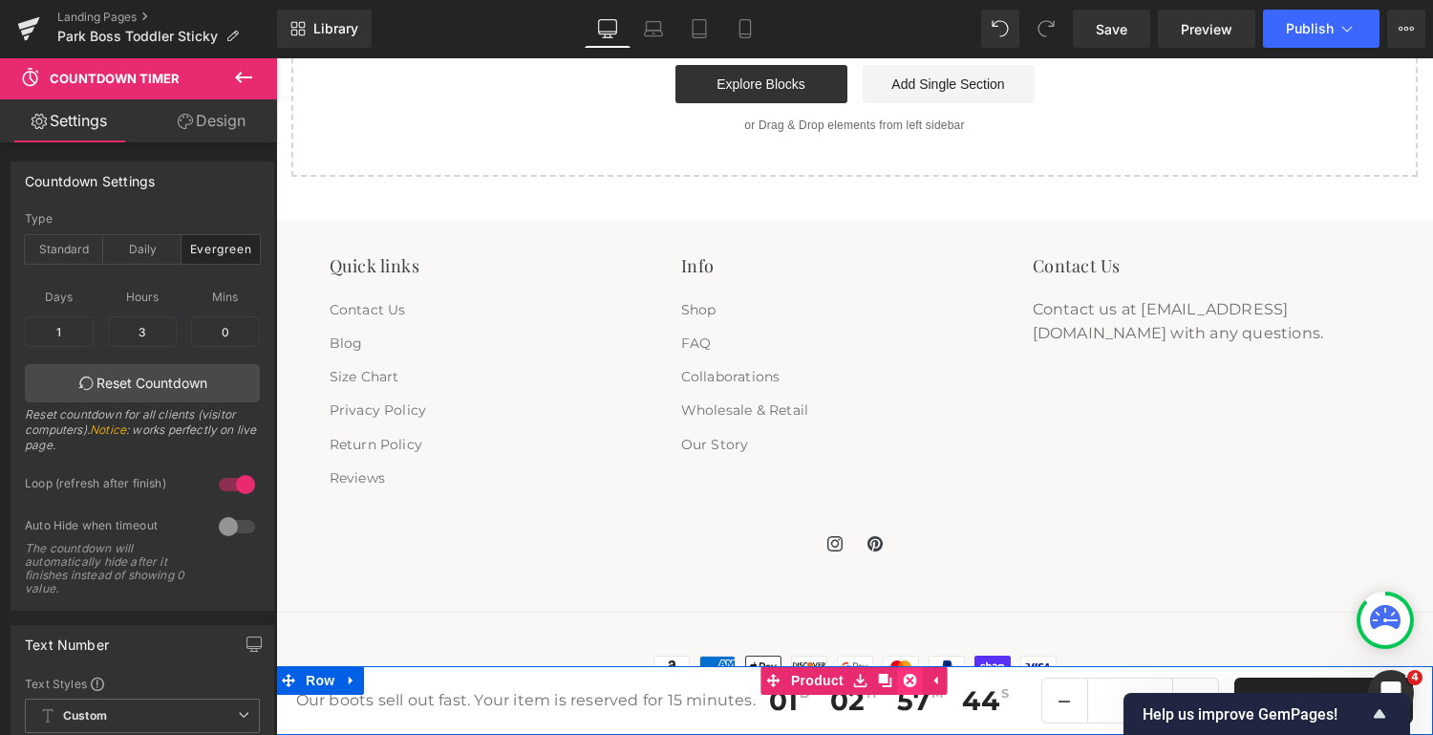
click at [904, 682] on icon at bounding box center [910, 680] width 13 height 13
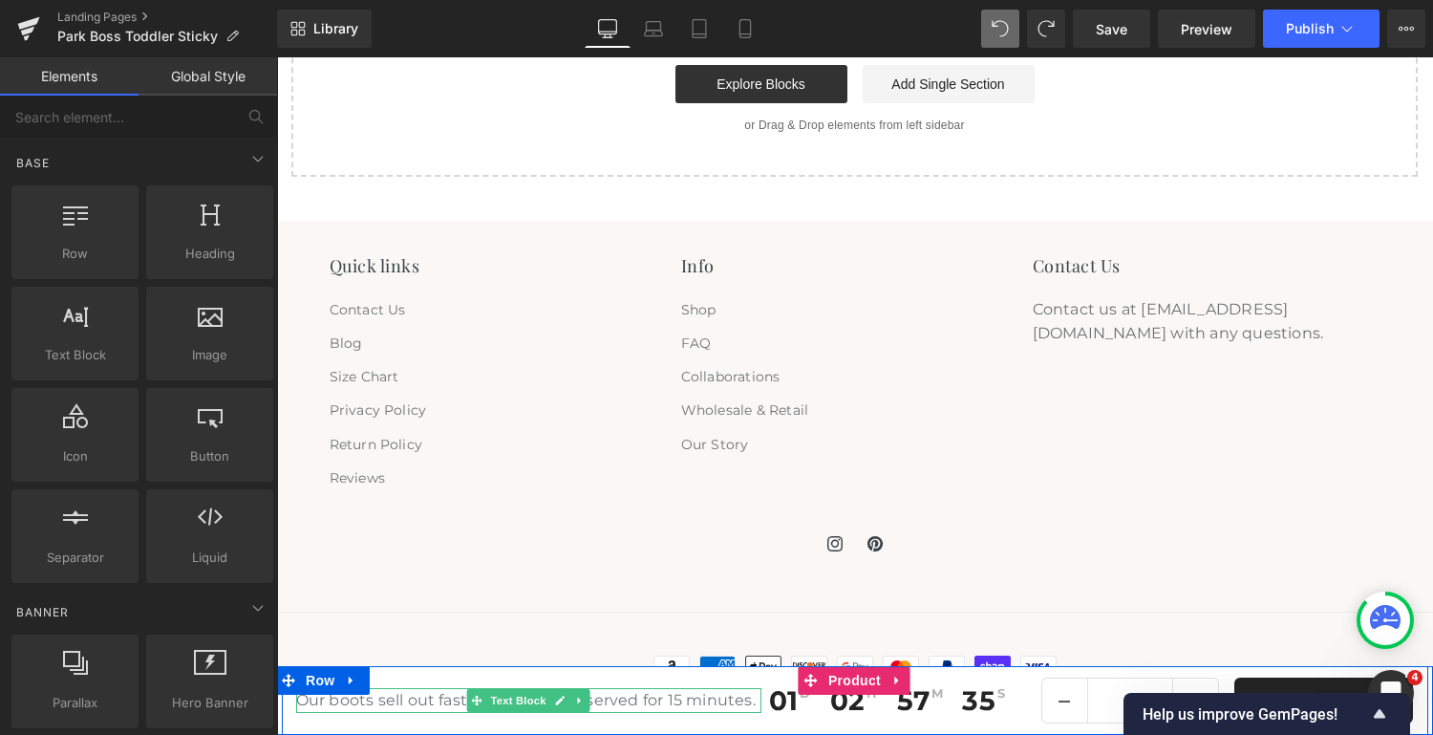
click at [689, 697] on p "Our boots sell out fast. Your item is reserved for 15 minutes." at bounding box center [529, 700] width 466 height 25
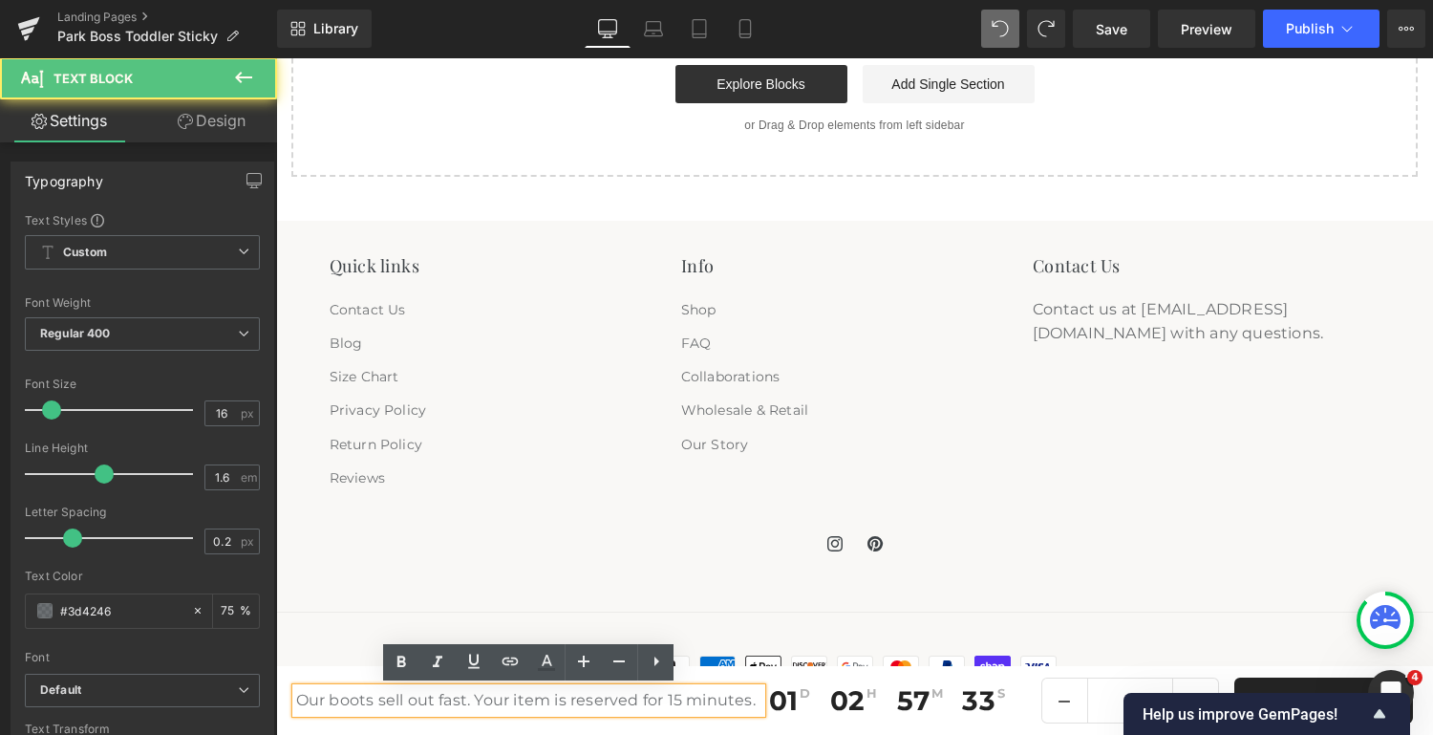
click at [699, 700] on p "Our boots sell out fast. Your item is reserved for 15 minutes." at bounding box center [529, 700] width 466 height 25
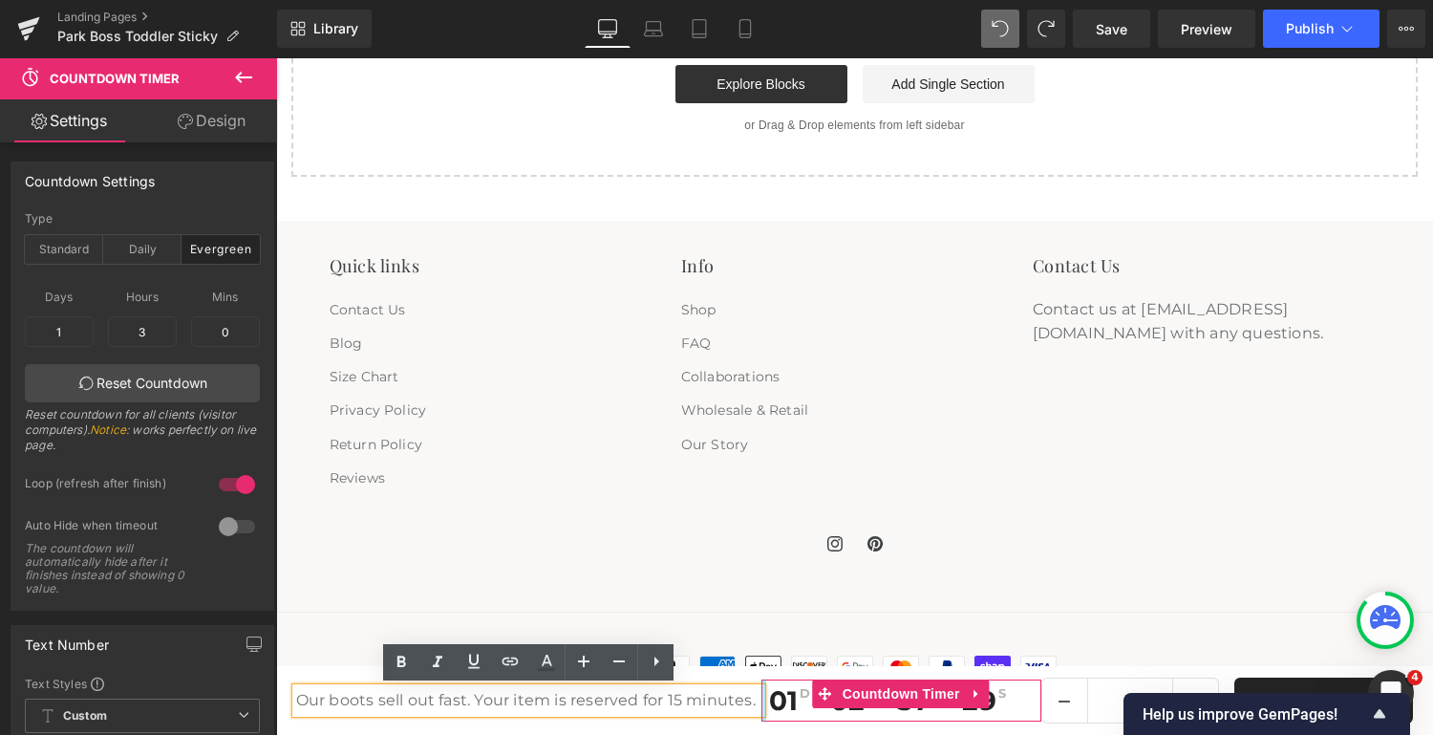
drag, startPoint x: 763, startPoint y: 696, endPoint x: 700, endPoint y: 698, distance: 63.1
click at [705, 698] on div "Our boots sell out fast. Your item is reserved for 15 minutes. Text Block 01 D …" at bounding box center [855, 700] width 1147 height 69
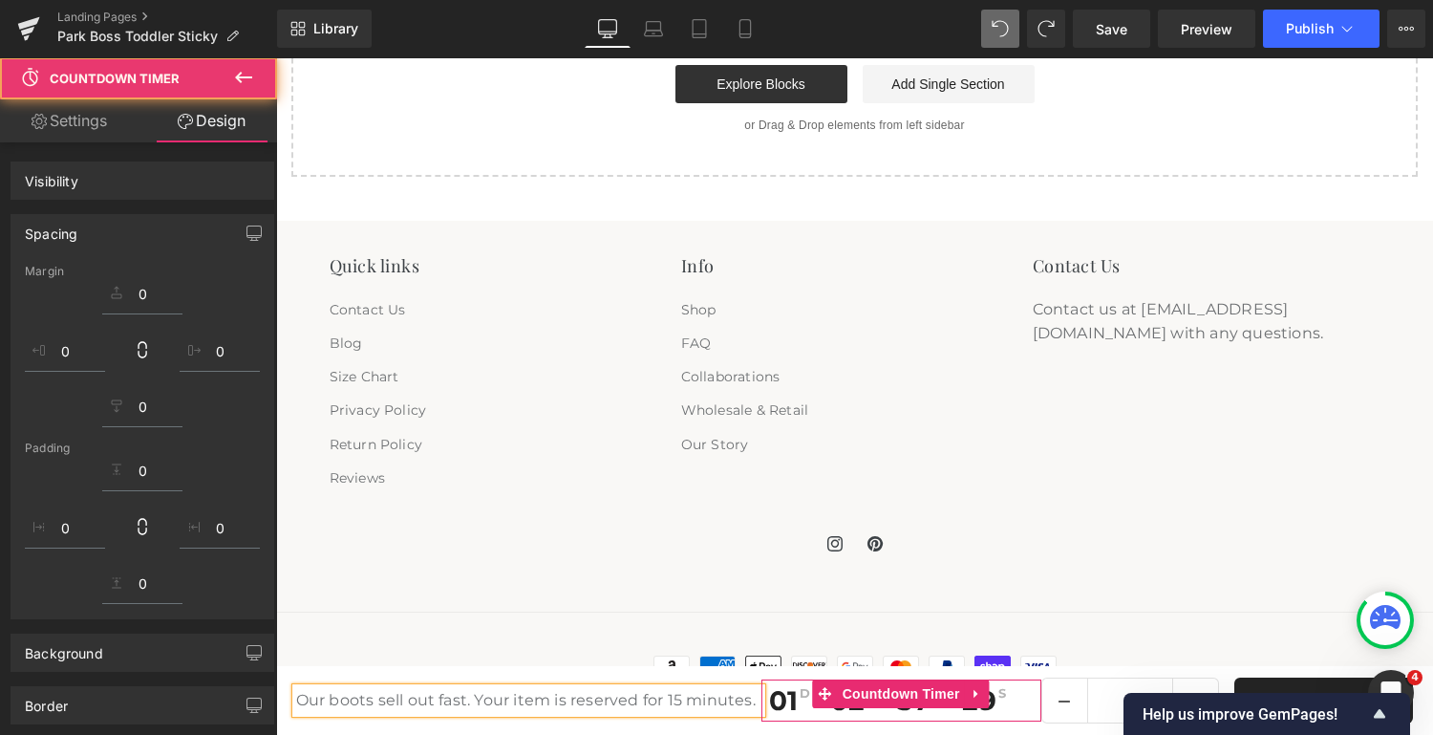
click at [786, 693] on span "01" at bounding box center [783, 700] width 29 height 27
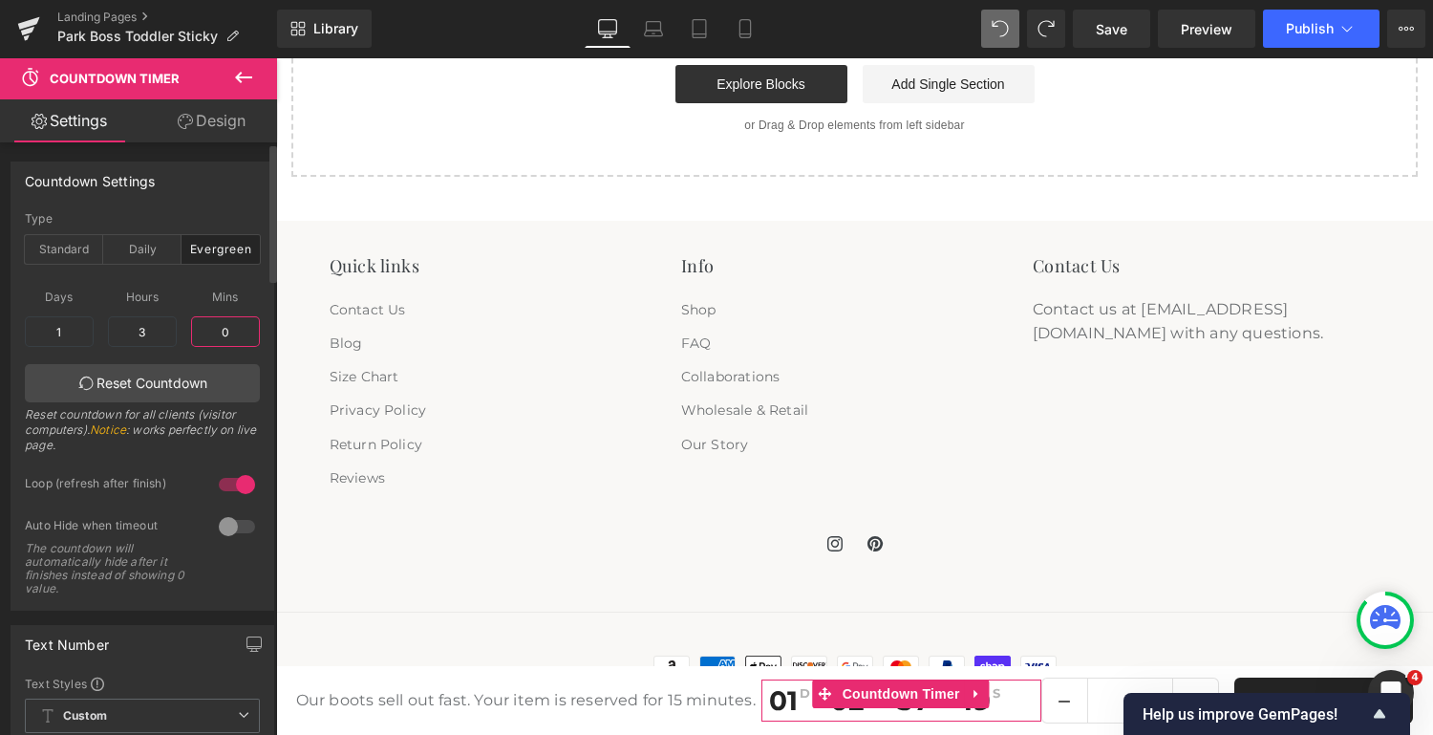
click at [229, 332] on input "0" at bounding box center [225, 331] width 69 height 31
type input "1"
type input "151"
type input "0"
type input "2"
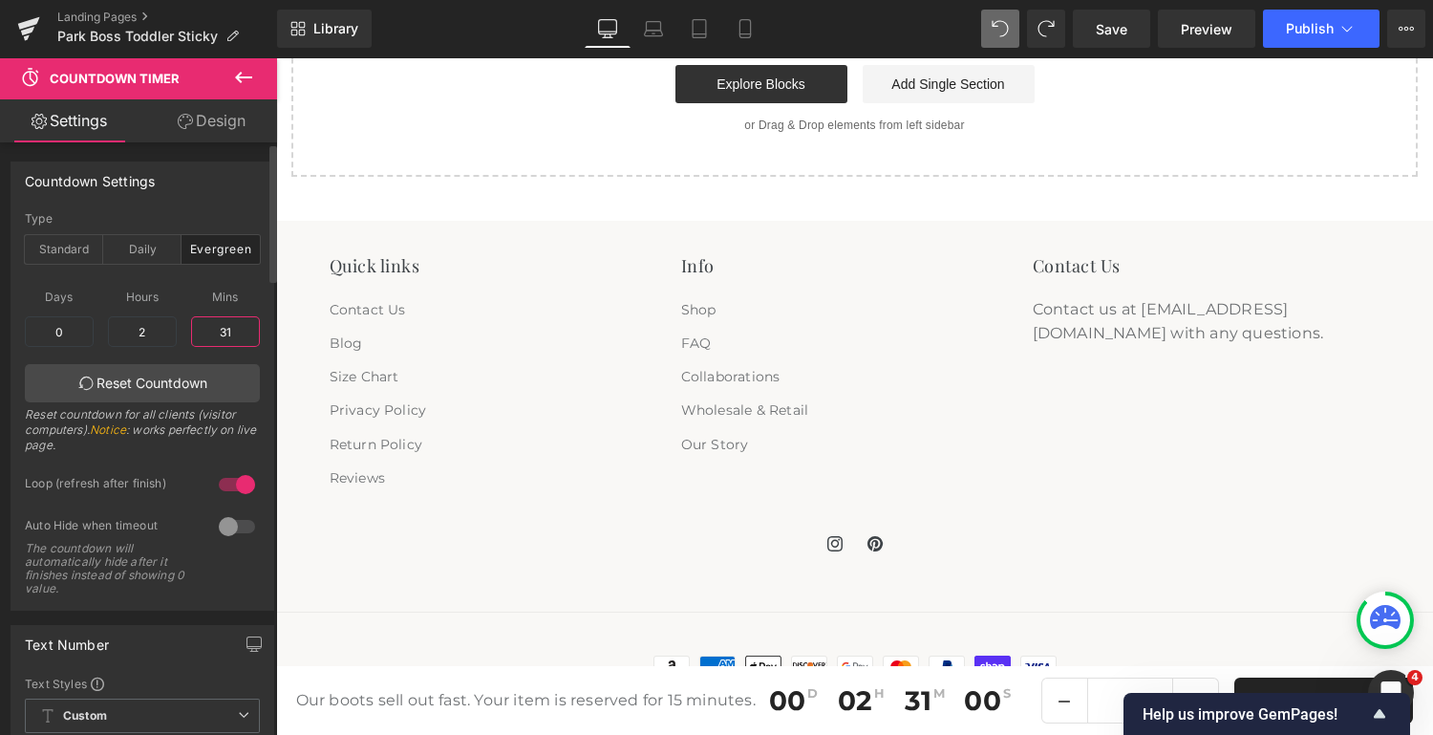
type input "315"
type input "5"
type input "1"
type input "3"
type input "2"
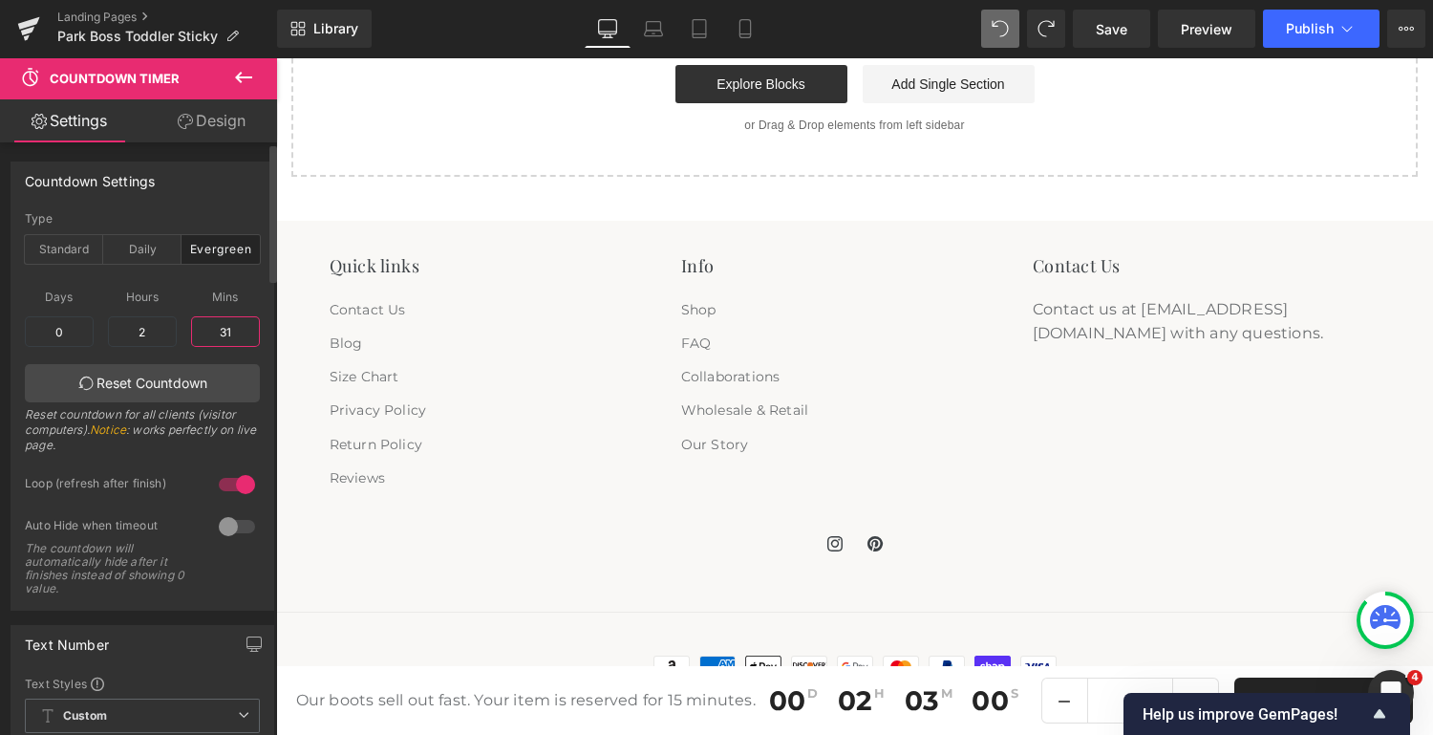
type input "3"
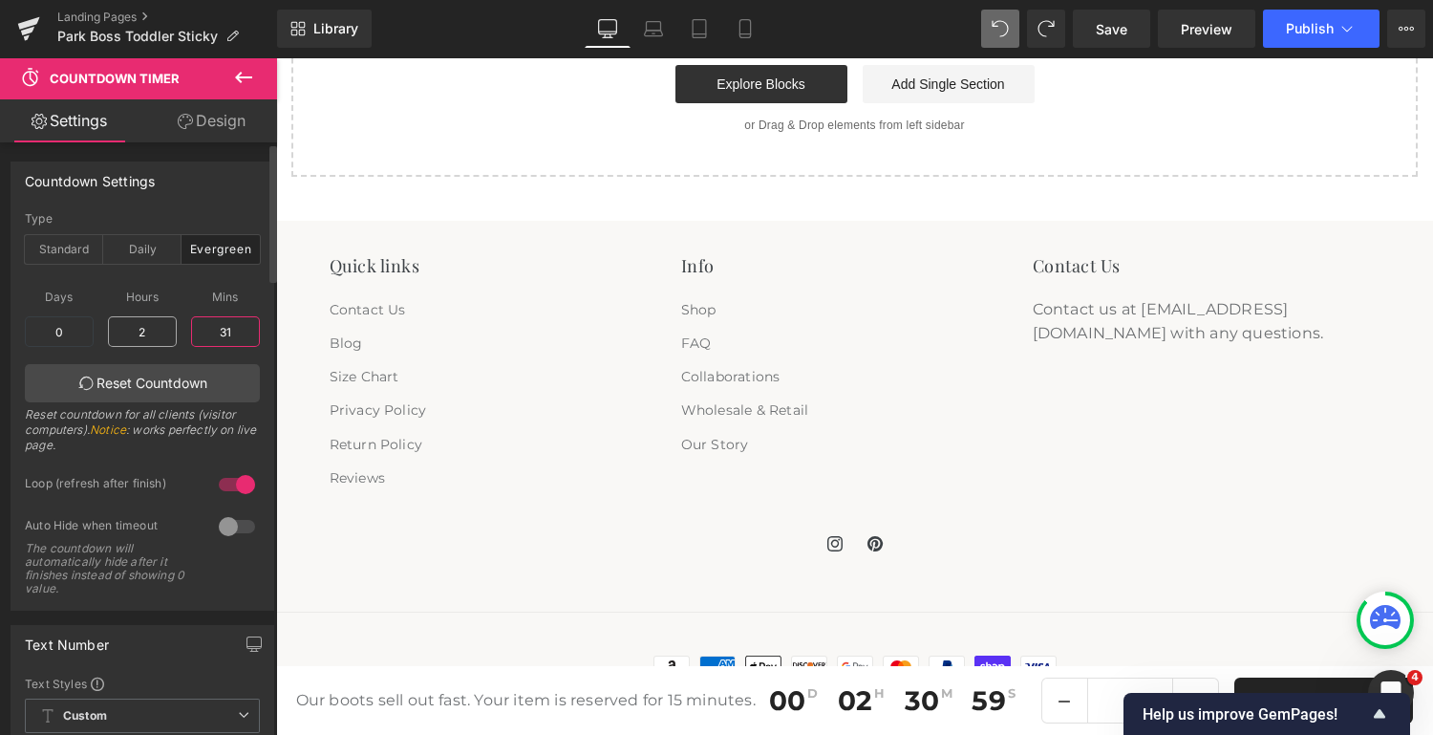
type input "31"
click at [143, 332] on input "2" at bounding box center [142, 331] width 69 height 31
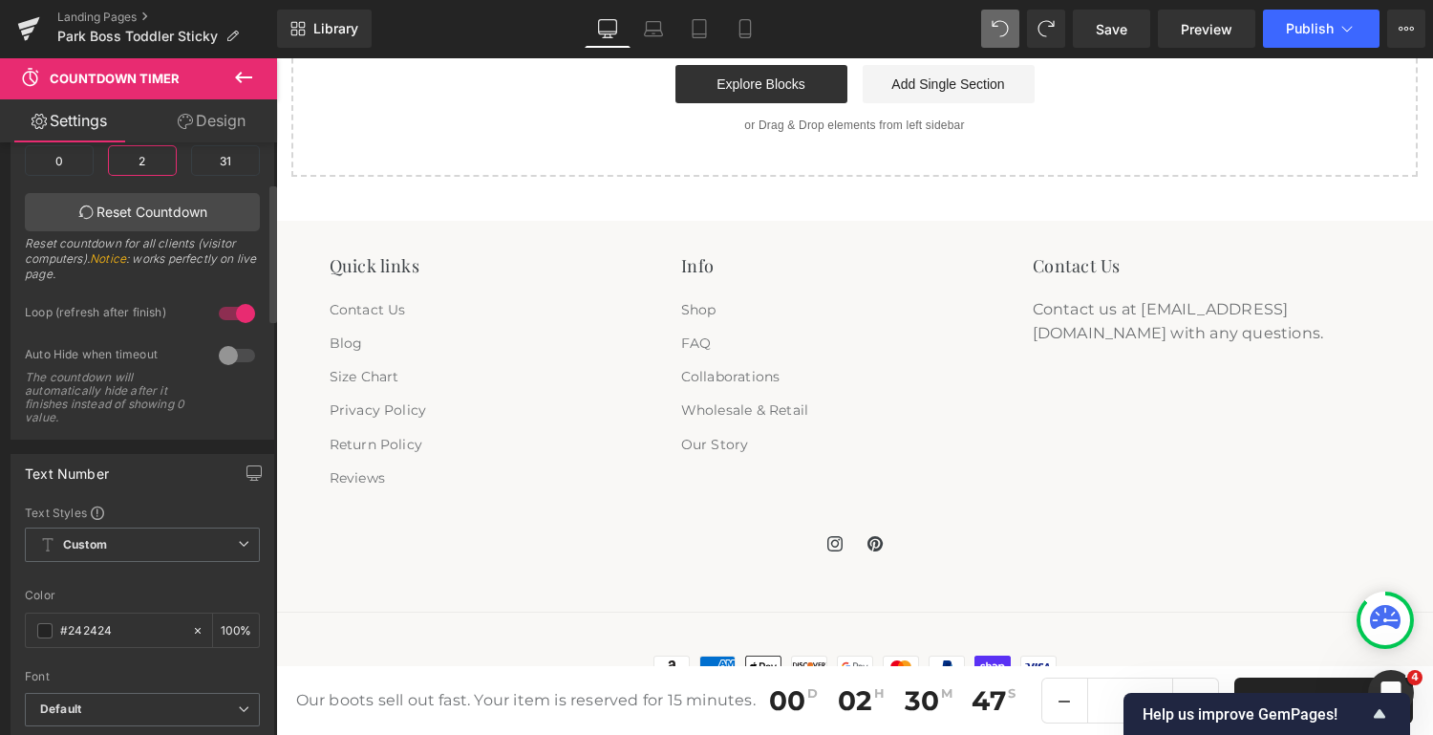
scroll to position [173, 0]
click at [234, 356] on div at bounding box center [237, 353] width 46 height 31
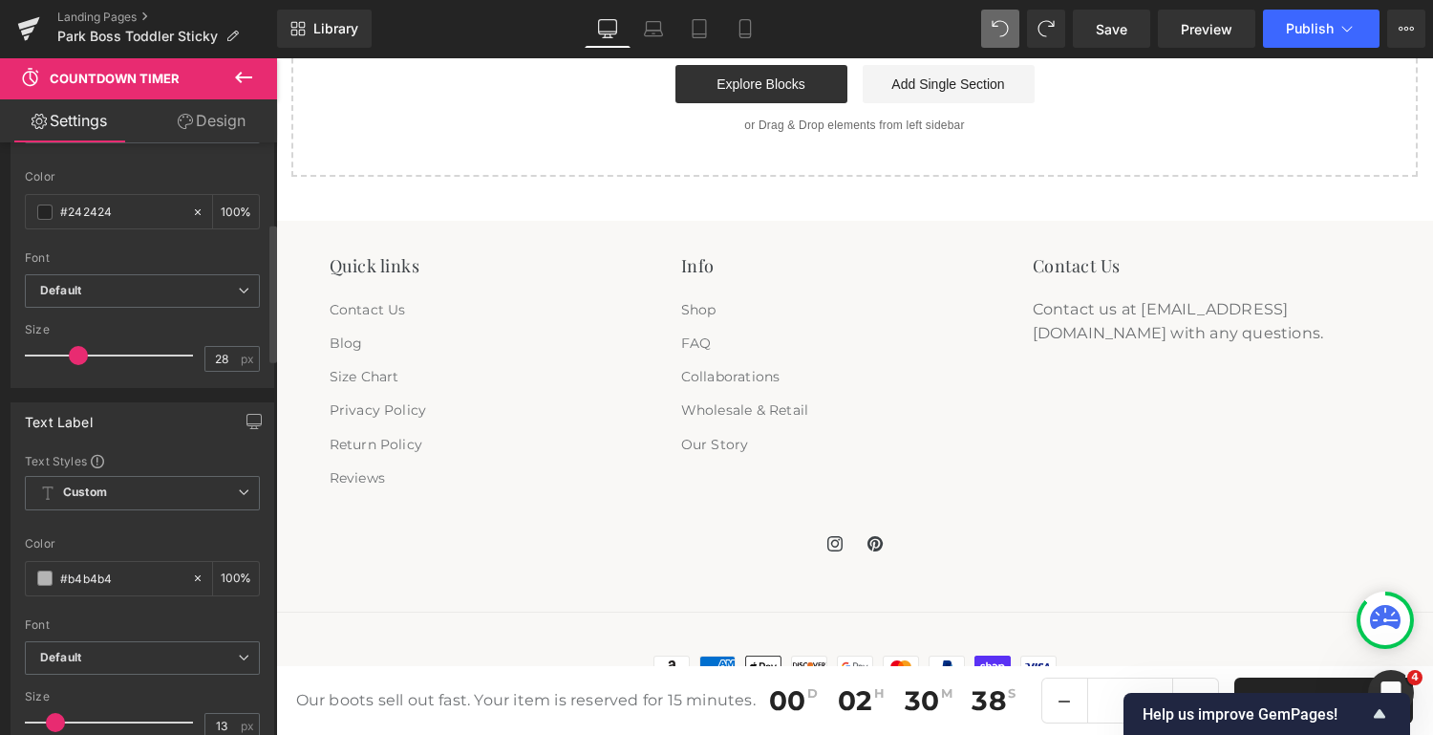
scroll to position [0, 0]
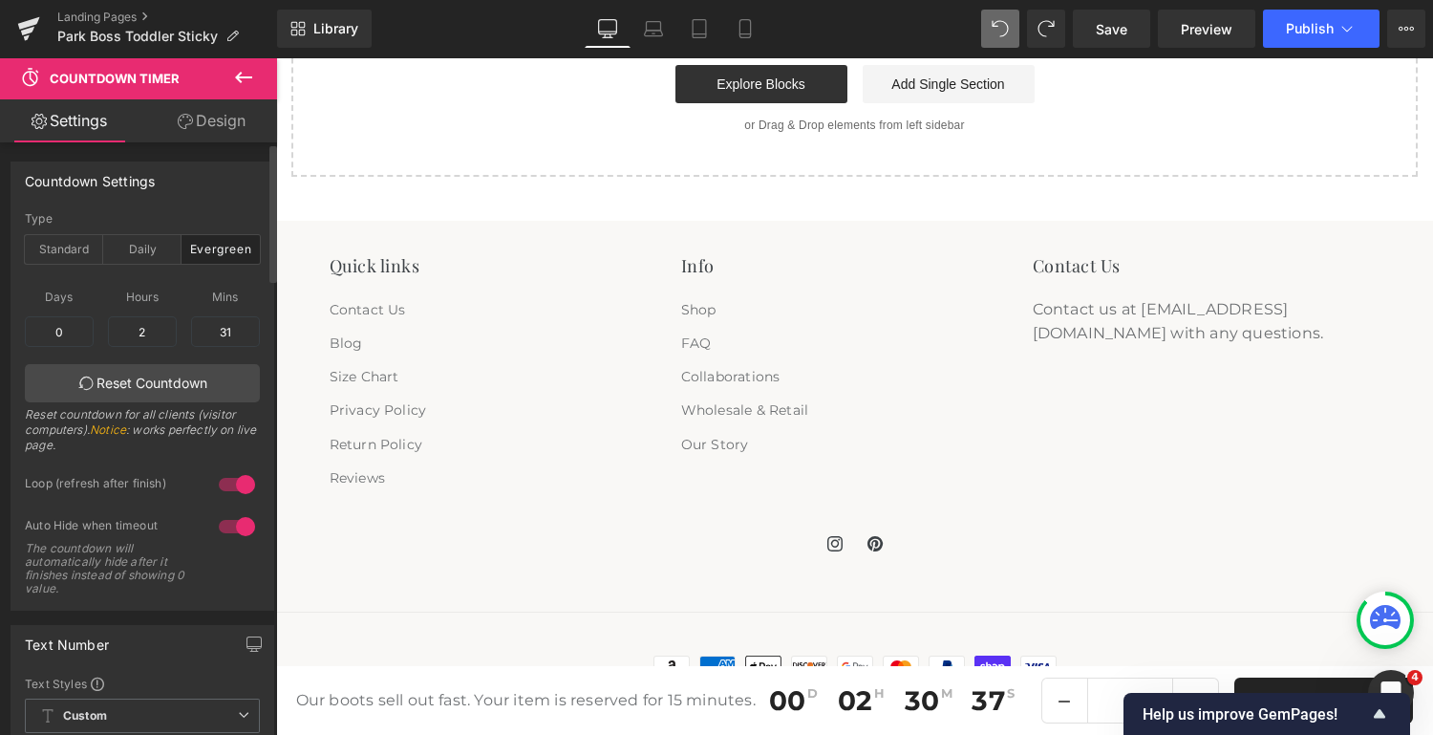
click at [140, 298] on span "Hours" at bounding box center [142, 297] width 69 height 24
click at [146, 334] on input "2" at bounding box center [142, 331] width 69 height 31
type input "2"
type input "0"
click at [231, 330] on input "31" at bounding box center [225, 331] width 69 height 31
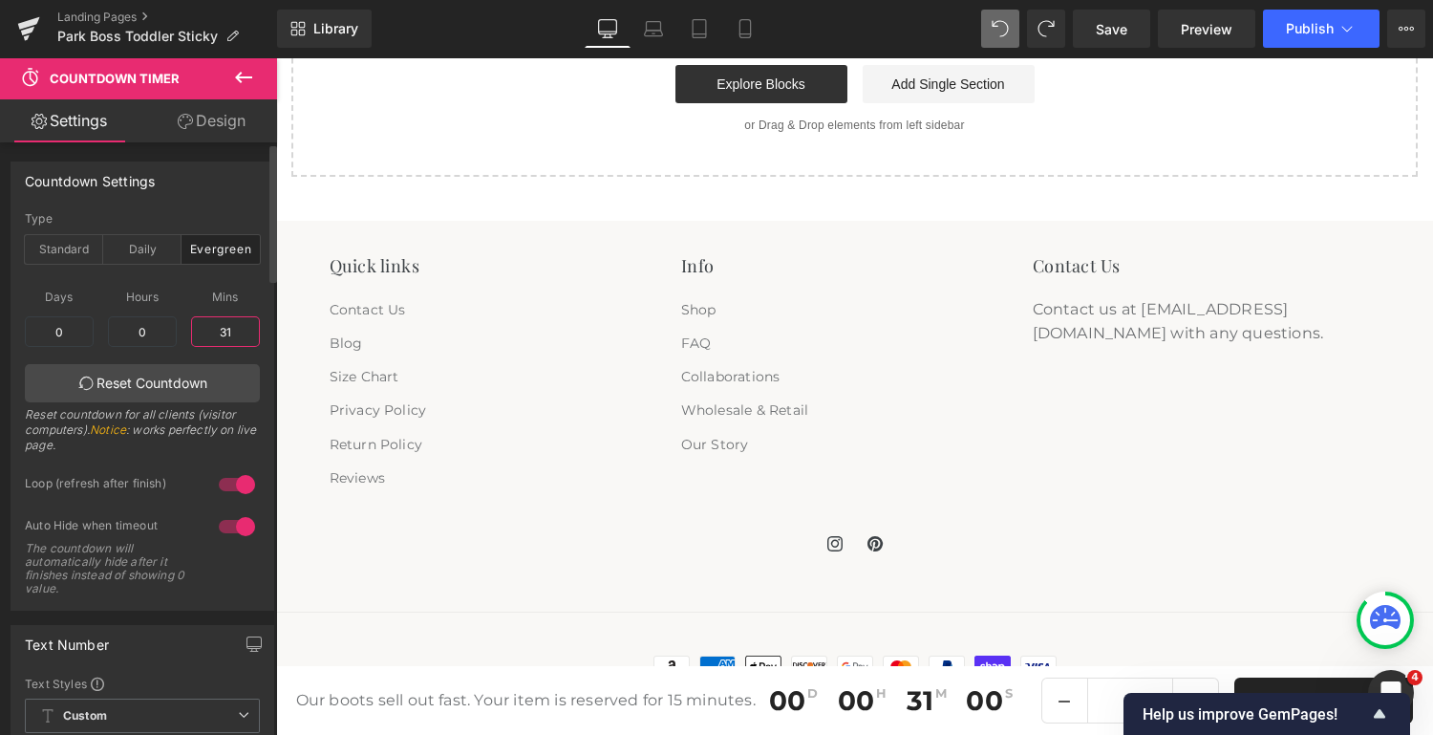
type input "3"
type input "315"
type input "5"
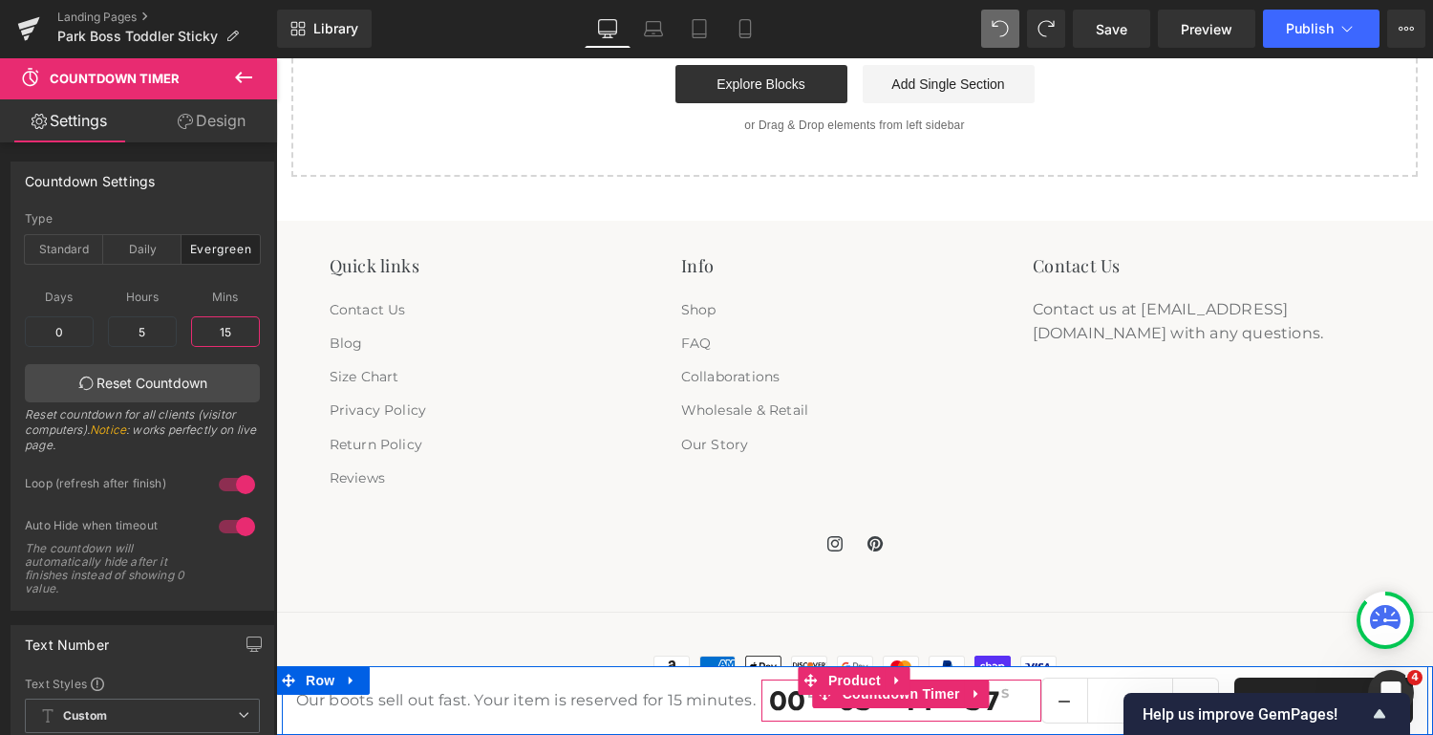
type input "15"
click at [1001, 698] on span "S" at bounding box center [1004, 700] width 10 height 27
click at [1000, 704] on span "S" at bounding box center [1005, 700] width 10 height 27
click at [925, 695] on span "Countdown Timer" at bounding box center [901, 693] width 127 height 29
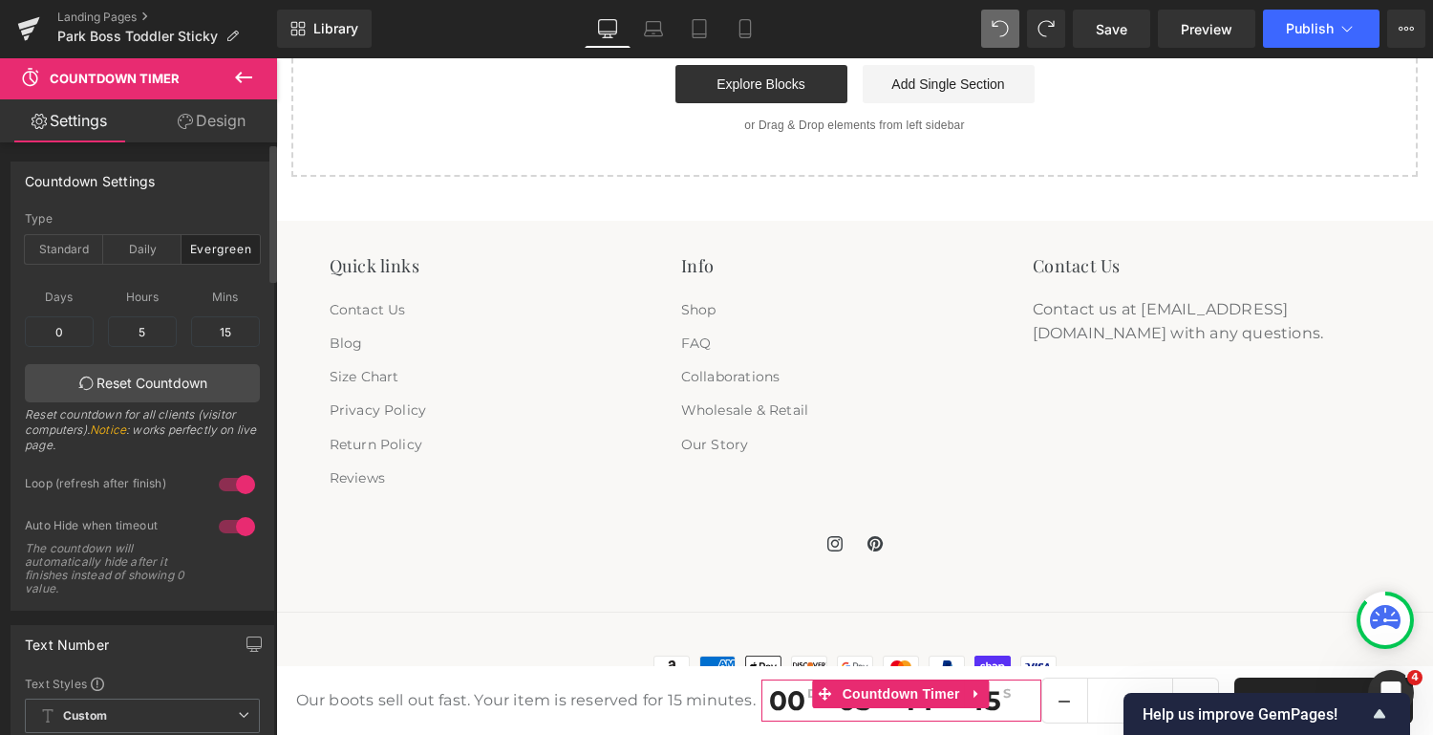
scroll to position [3, 0]
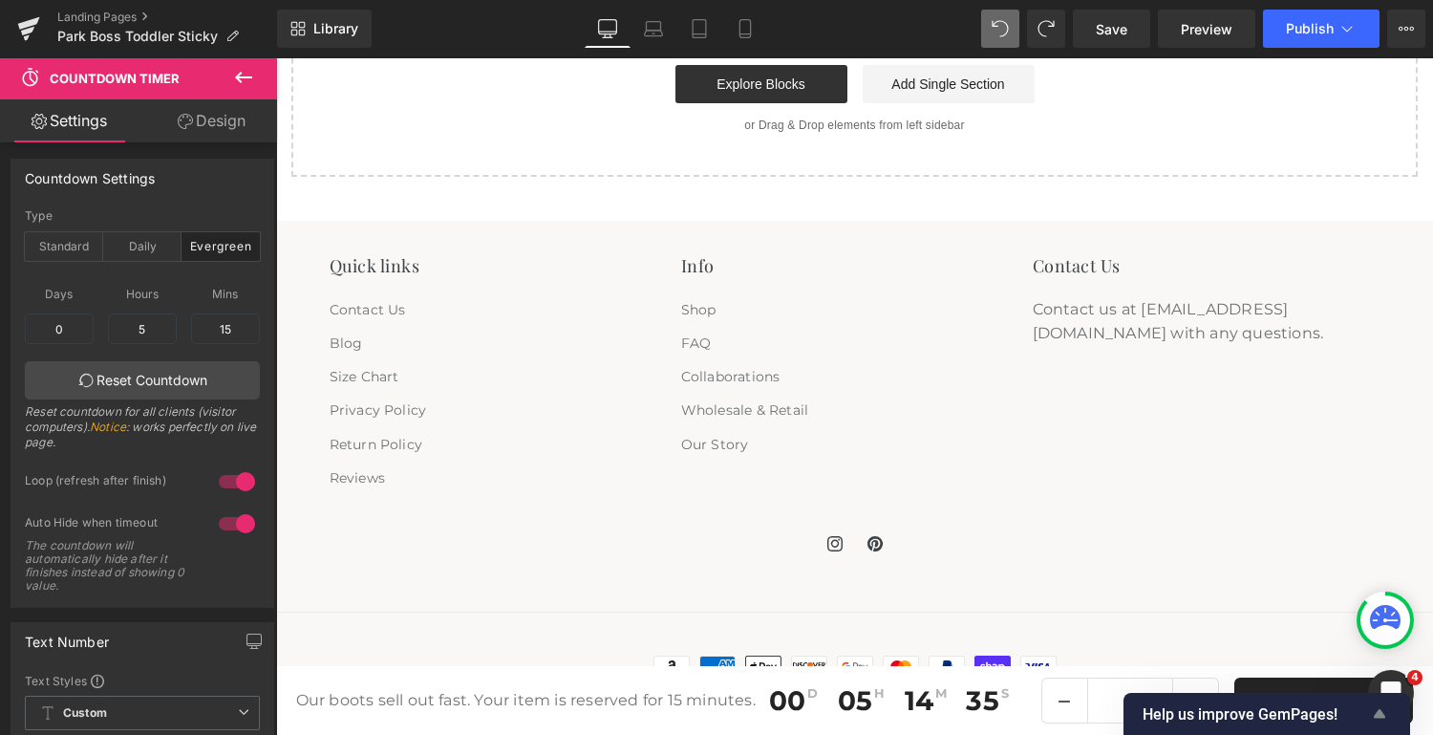
click at [1389, 705] on icon "Show survey - Help us improve GemPages!" at bounding box center [1379, 713] width 23 height 23
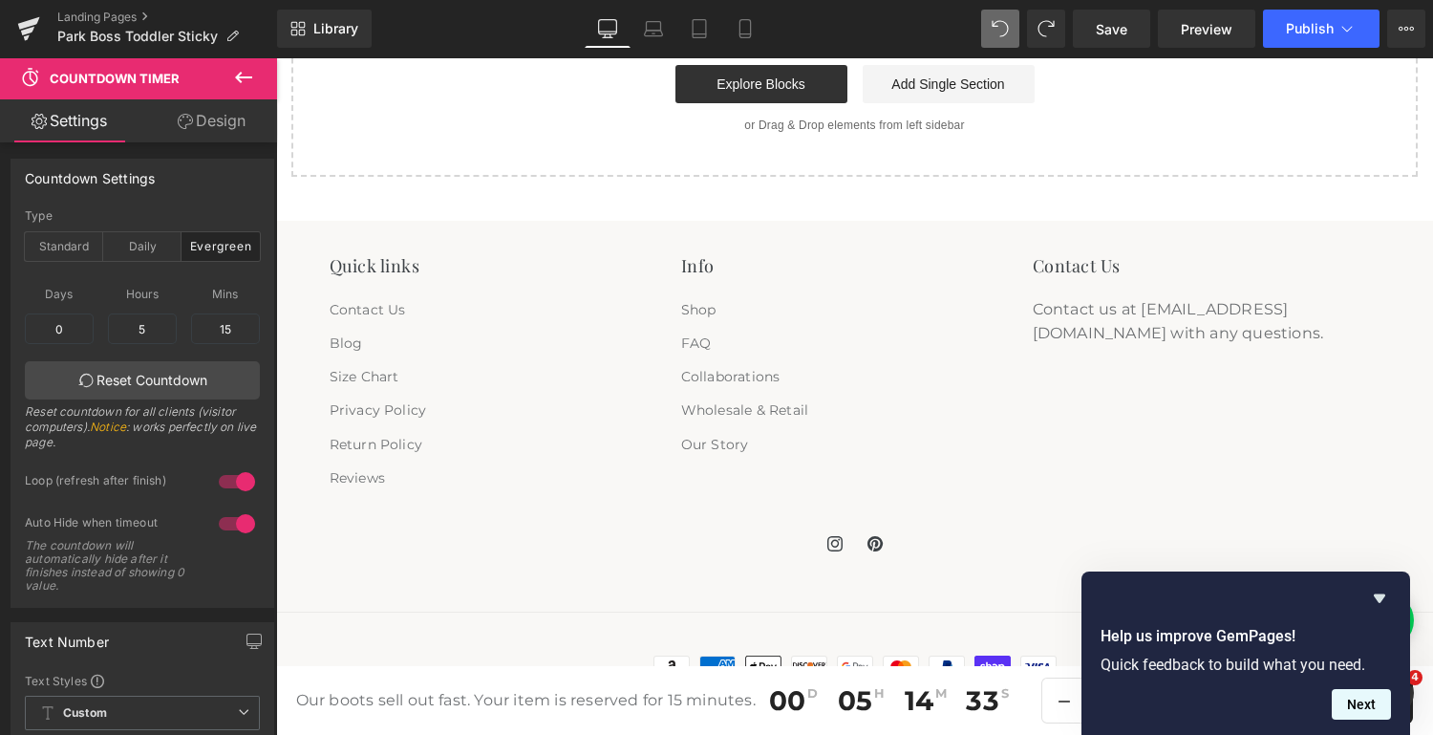
click at [1383, 697] on button "Next" at bounding box center [1361, 704] width 59 height 31
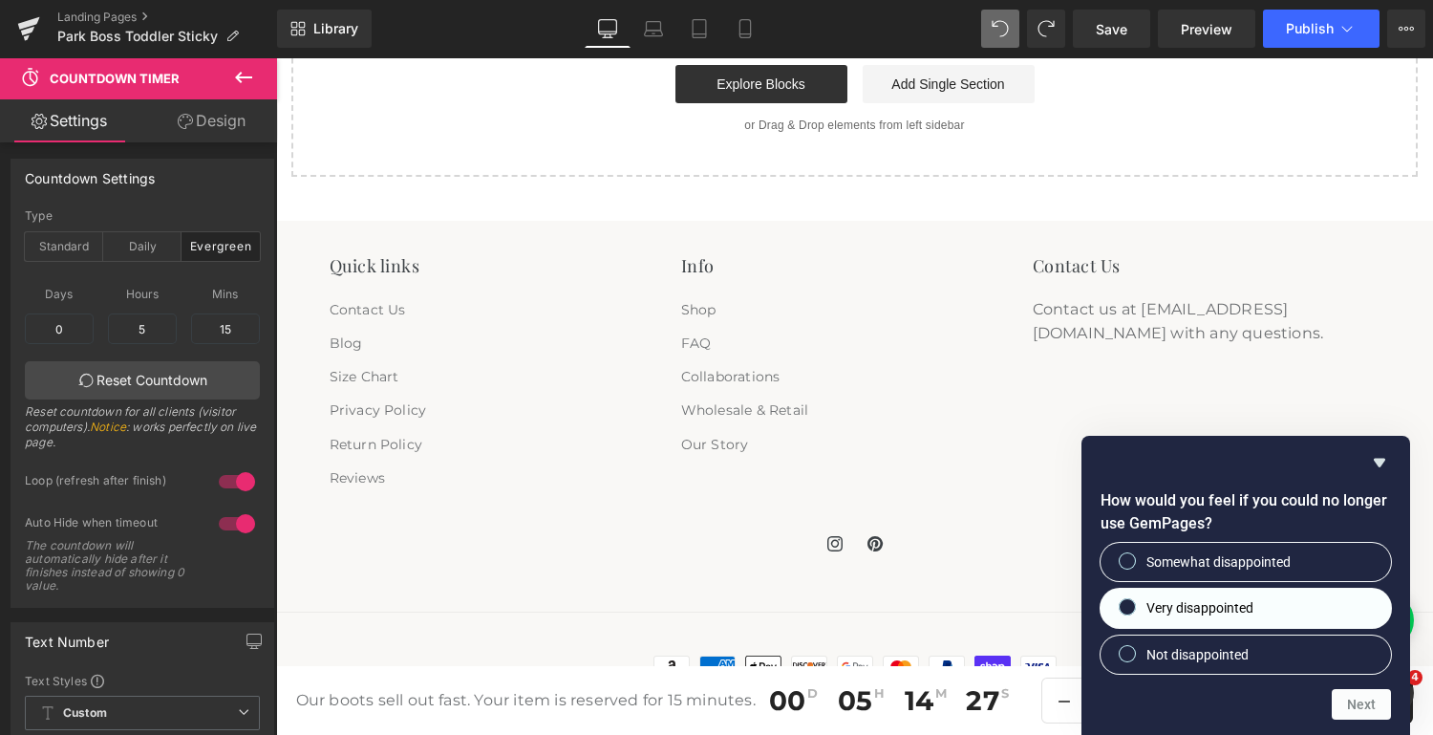
click at [1246, 599] on span "Very disappointed" at bounding box center [1200, 607] width 107 height 19
click at [1134, 601] on input "Very disappointed" at bounding box center [1128, 607] width 12 height 12
radio input "true"
click at [1362, 706] on button "Next" at bounding box center [1361, 704] width 59 height 31
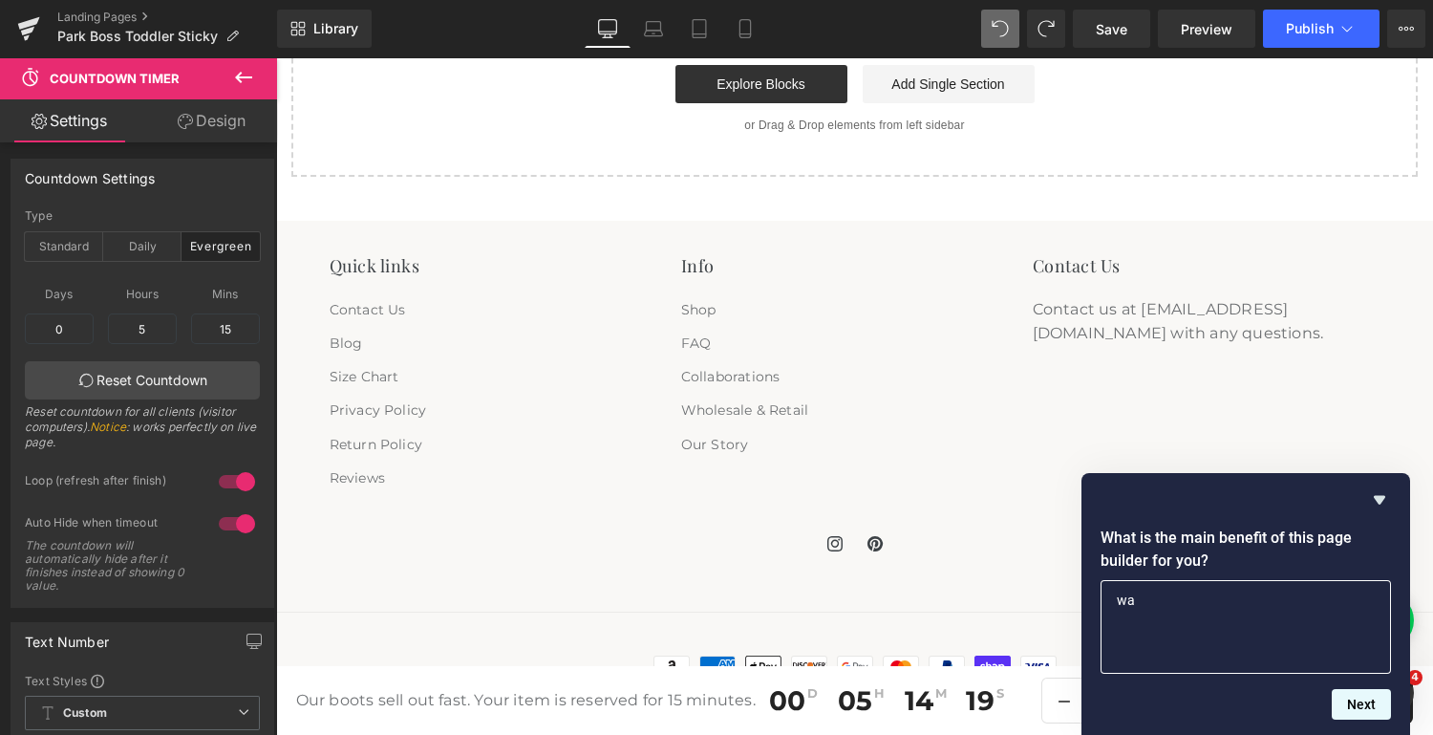
type textarea "w"
type textarea "easy landing pages and tests"
click at [1356, 713] on button "Next" at bounding box center [1361, 704] width 59 height 31
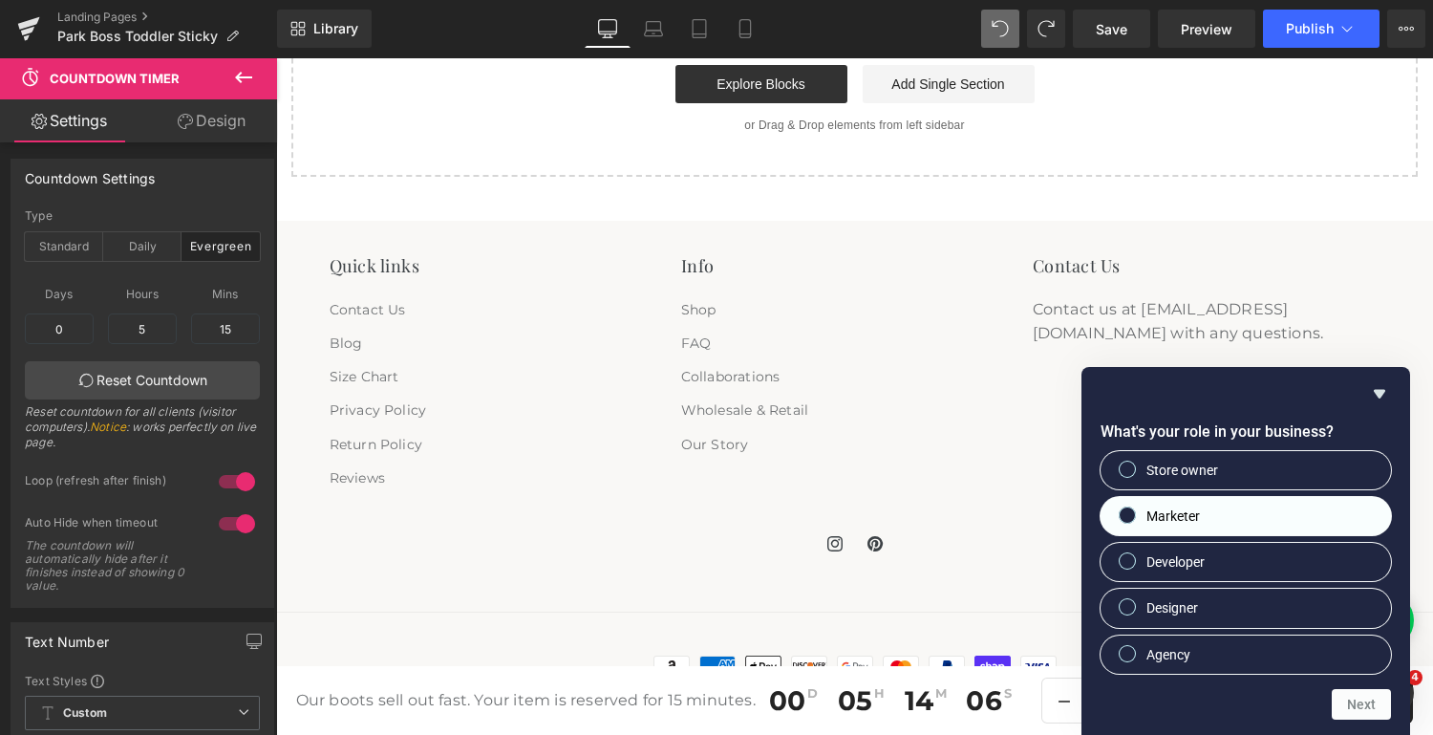
click at [1321, 502] on label "Marketer" at bounding box center [1246, 516] width 290 height 38
click at [1134, 508] on input "Marketer" at bounding box center [1128, 514] width 12 height 12
radio input "true"
click at [1359, 711] on button "Next" at bounding box center [1361, 704] width 59 height 31
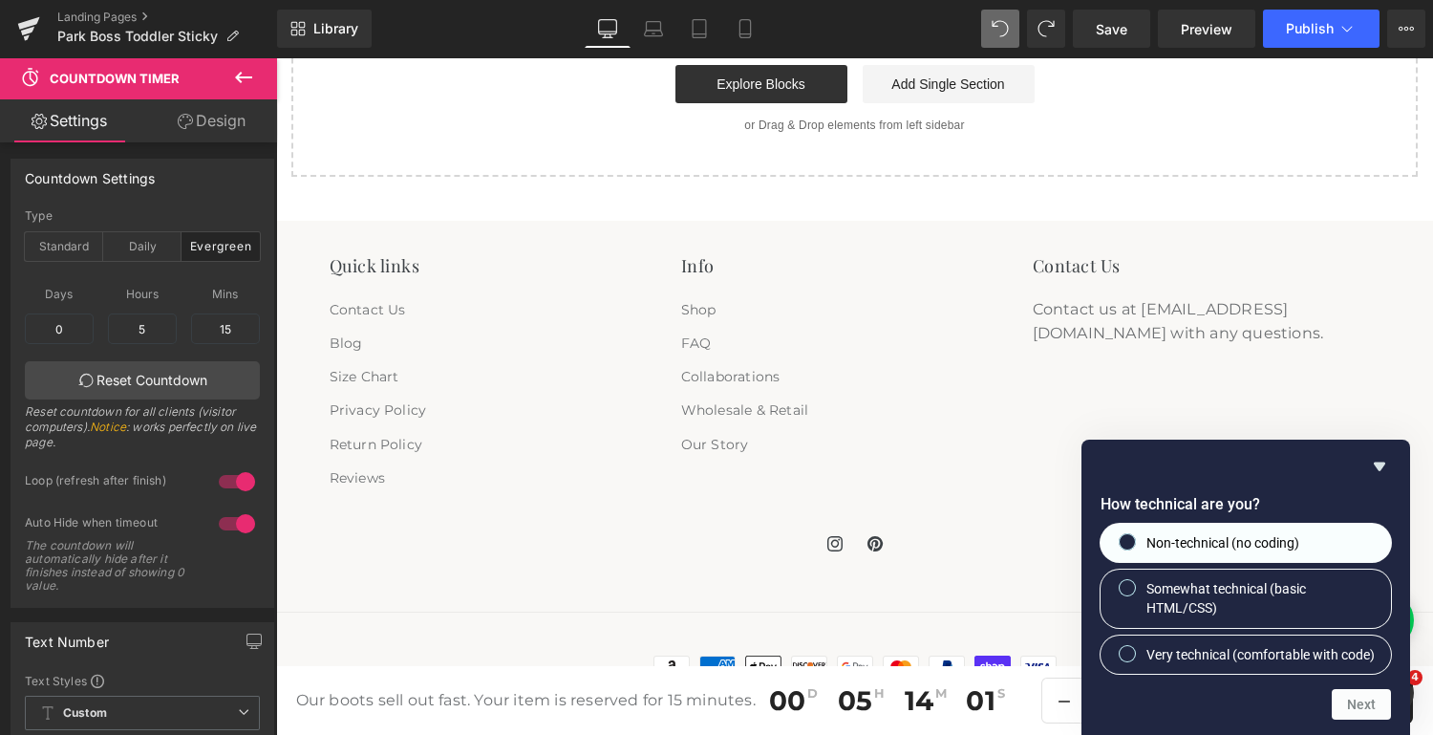
click at [1339, 524] on label "Non-technical (no coding)" at bounding box center [1246, 543] width 290 height 38
click at [1134, 535] on input "Non-technical (no coding)" at bounding box center [1128, 541] width 12 height 12
radio input "true"
click at [1375, 705] on button "Next" at bounding box center [1361, 704] width 59 height 31
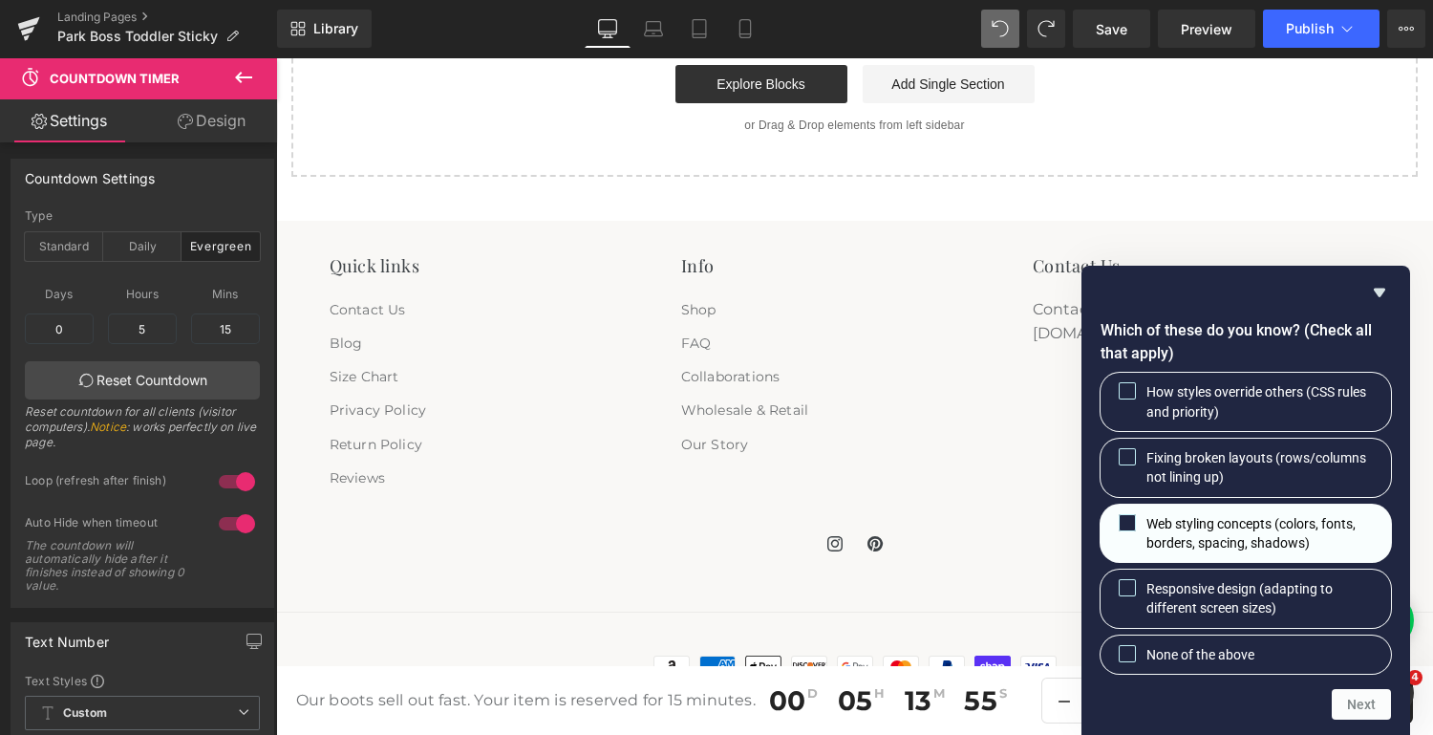
click at [1348, 540] on span "Web styling concepts (colors, fonts, borders, spacing, shadows)" at bounding box center [1261, 533] width 229 height 39
click at [1134, 528] on input "Web styling concepts (colors, fonts, borders, spacing, shadows)" at bounding box center [1128, 522] width 12 height 12
checkbox input "true"
click at [1350, 704] on button "Next" at bounding box center [1361, 704] width 59 height 31
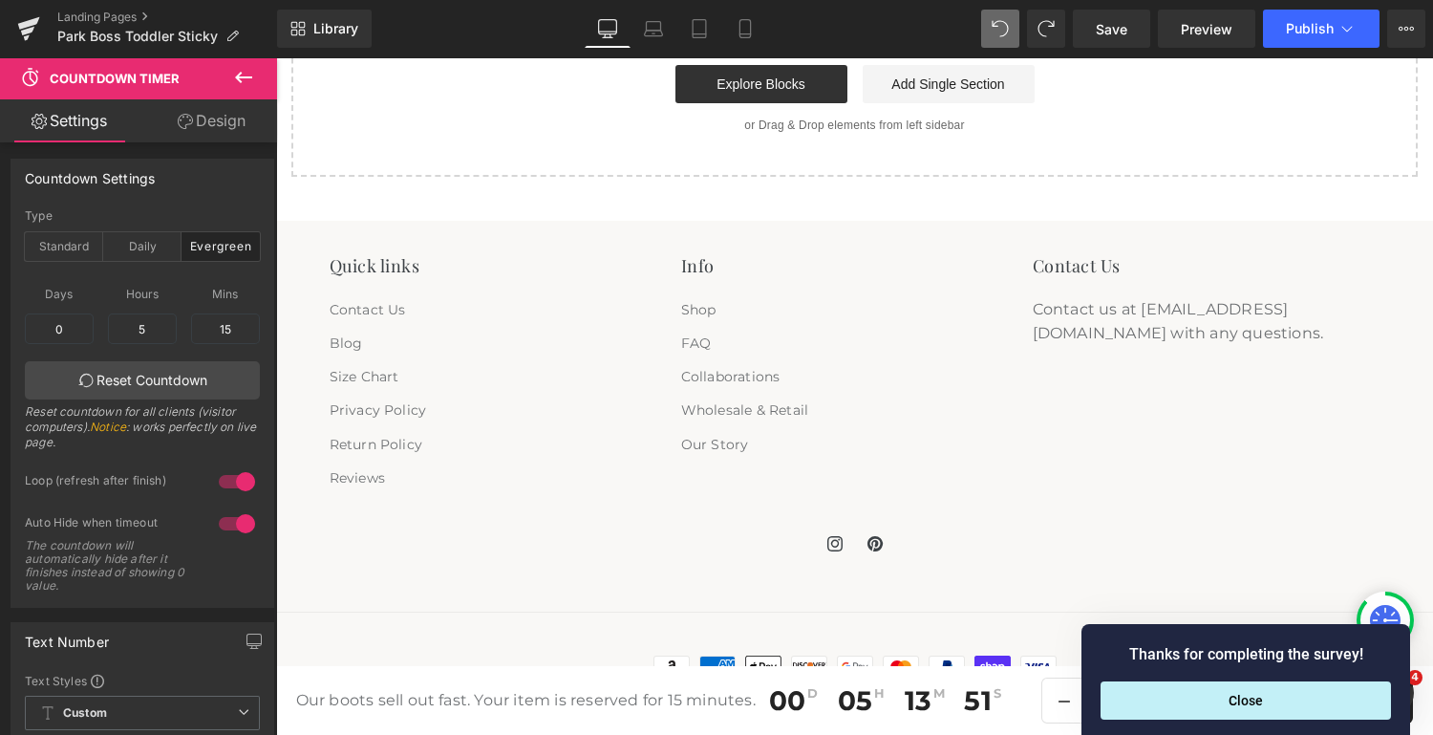
click at [1350, 704] on button "Close" at bounding box center [1246, 700] width 290 height 38
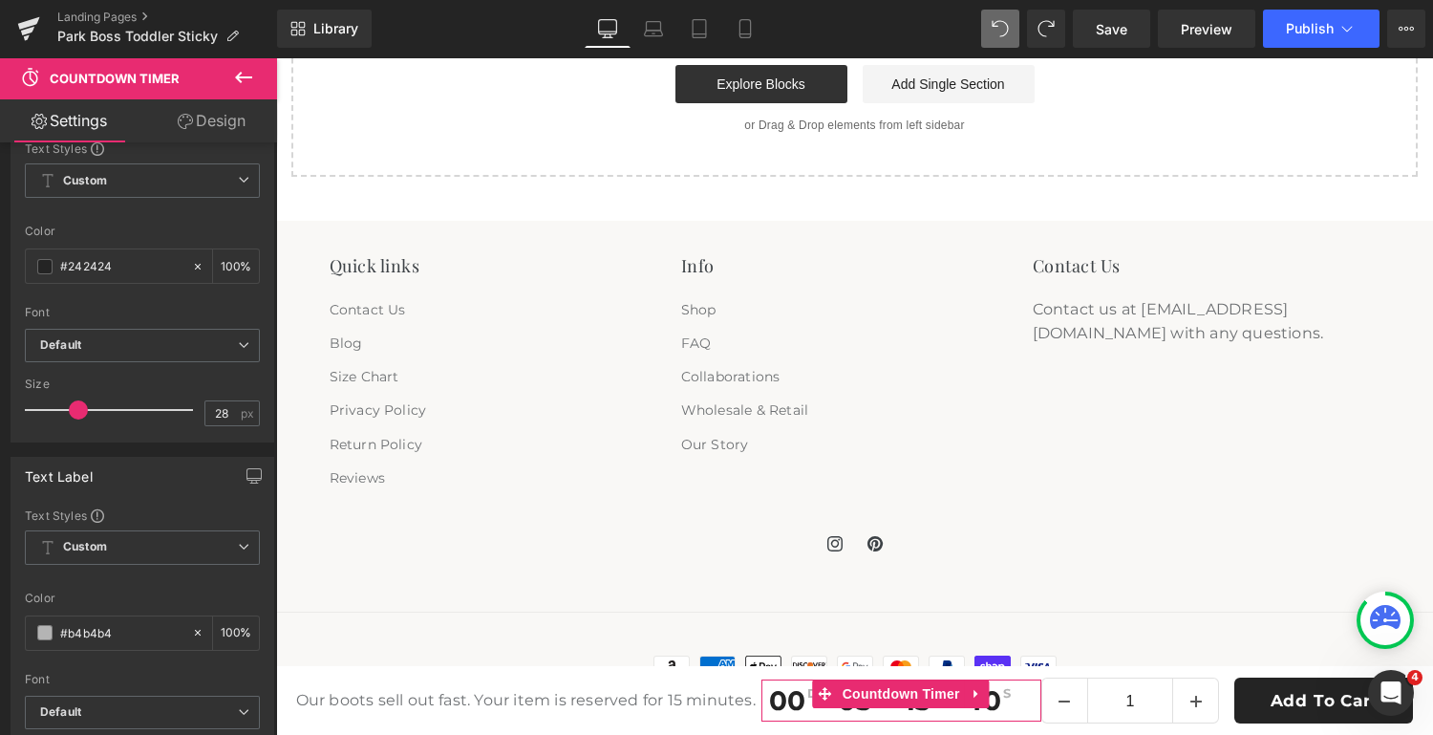
scroll to position [496, 0]
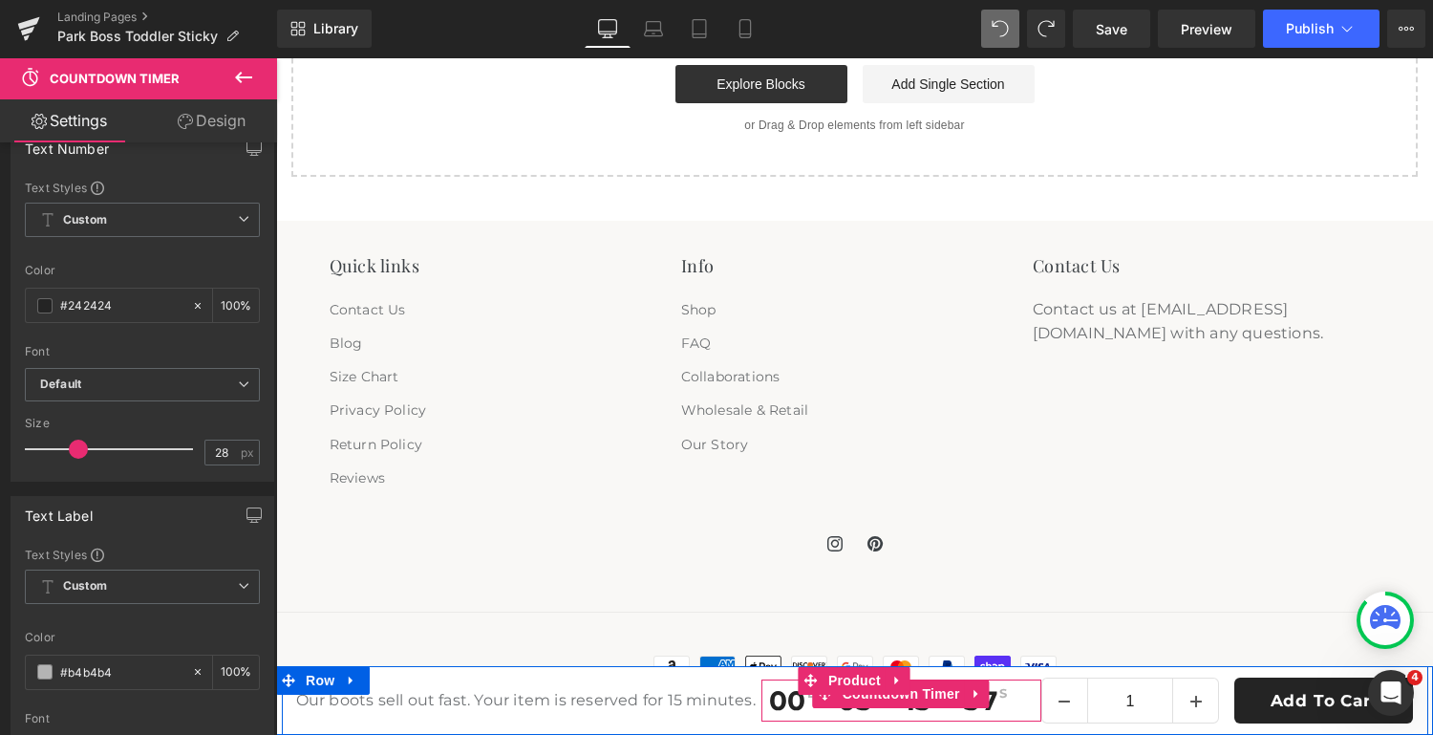
click at [802, 706] on span "00" at bounding box center [787, 700] width 36 height 27
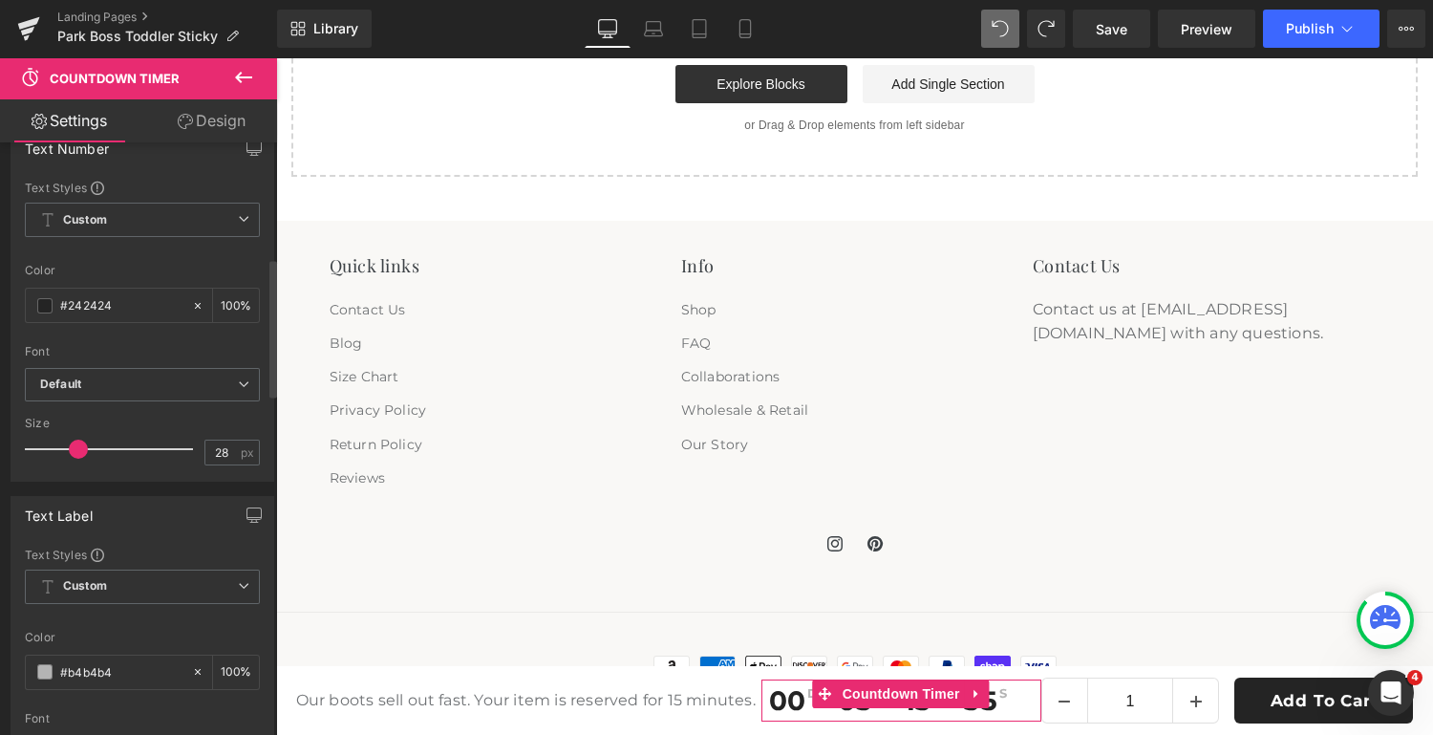
scroll to position [0, 0]
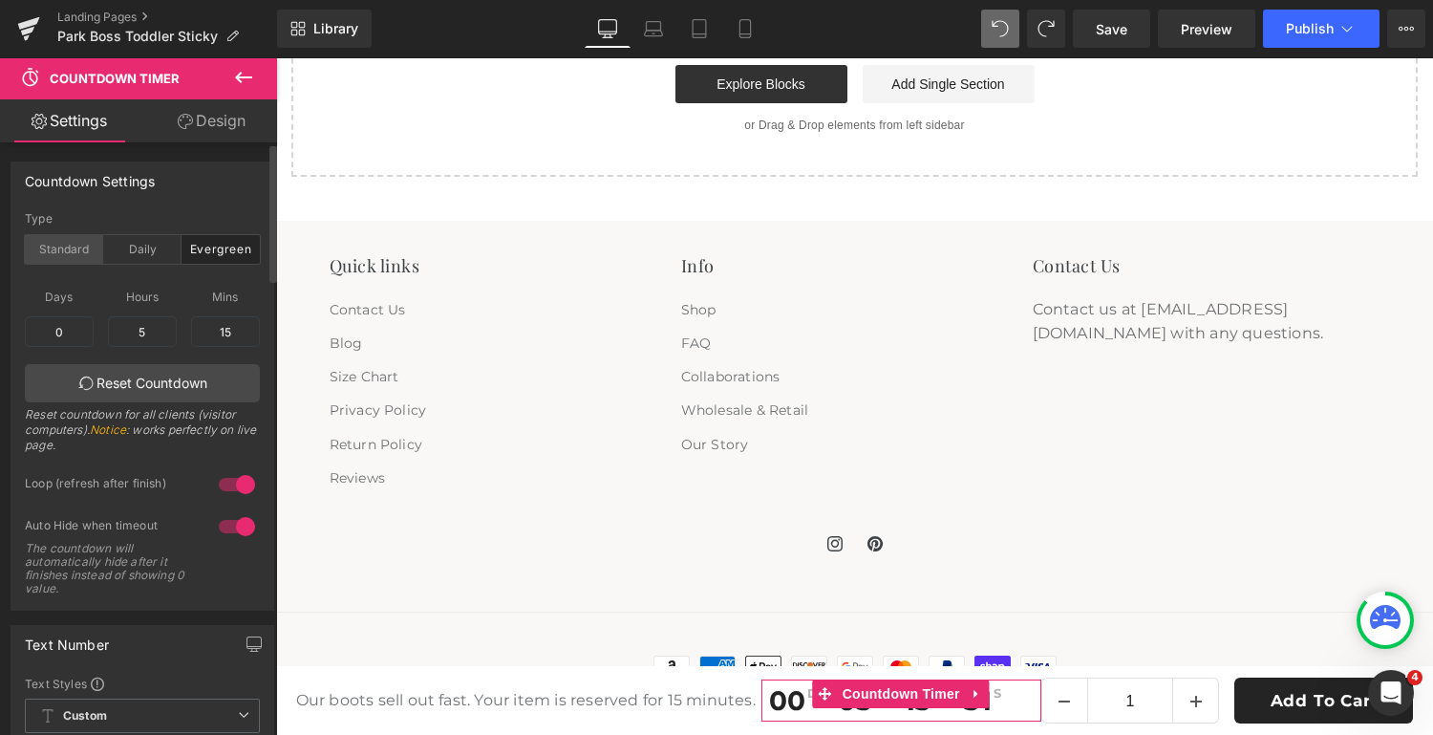
click at [60, 244] on div "Standard" at bounding box center [64, 249] width 78 height 29
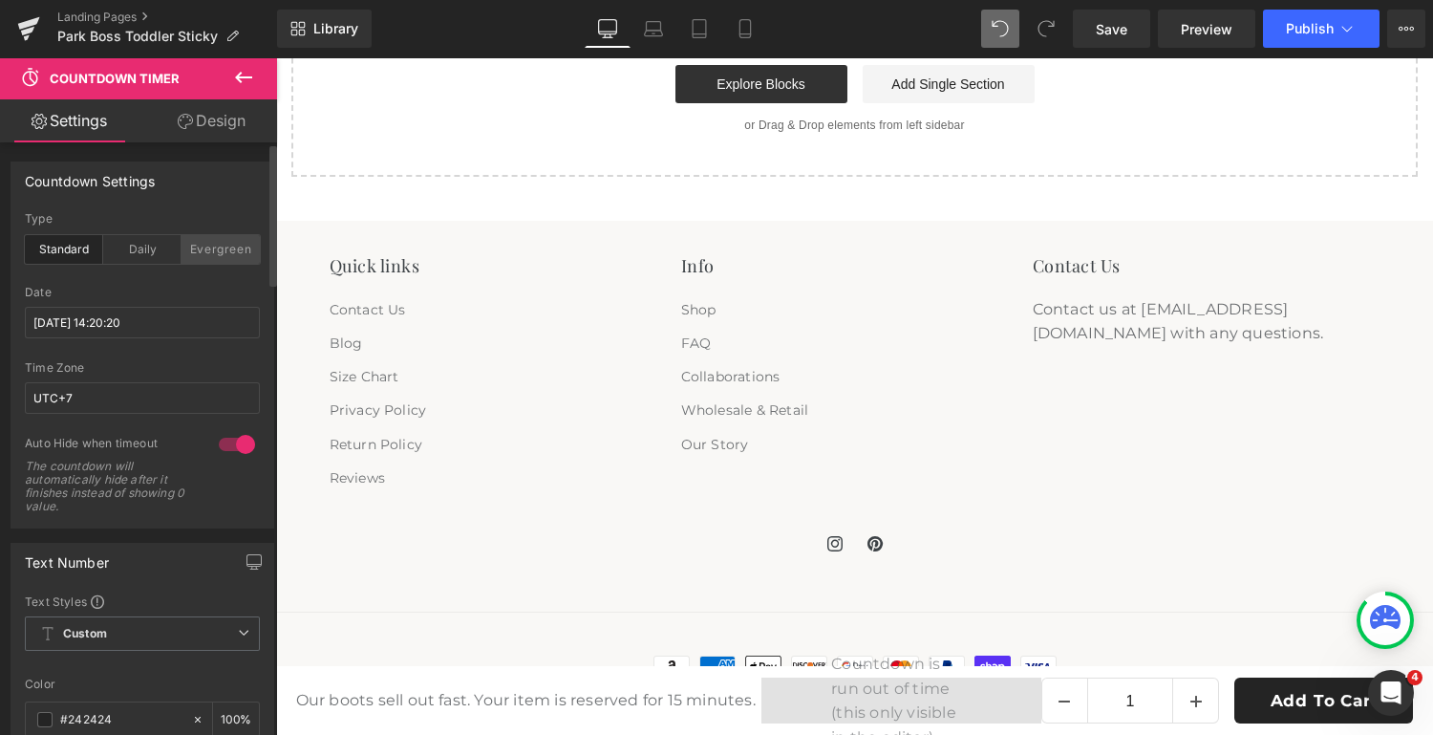
click at [204, 243] on div "Evergreen" at bounding box center [221, 249] width 78 height 29
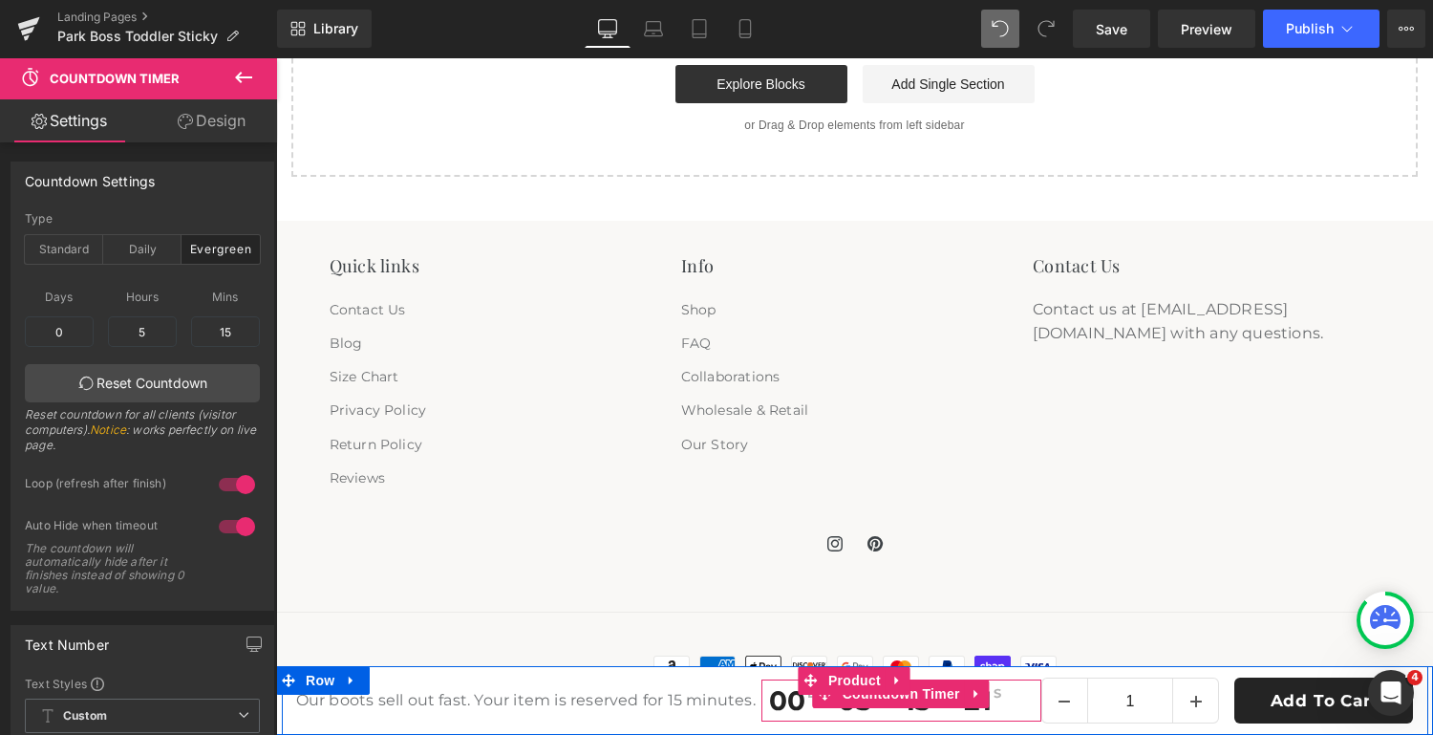
click at [1002, 697] on div "21 S" at bounding box center [982, 700] width 53 height 42
click at [976, 697] on icon at bounding box center [977, 694] width 13 height 14
click at [906, 712] on span "13" at bounding box center [918, 700] width 27 height 27
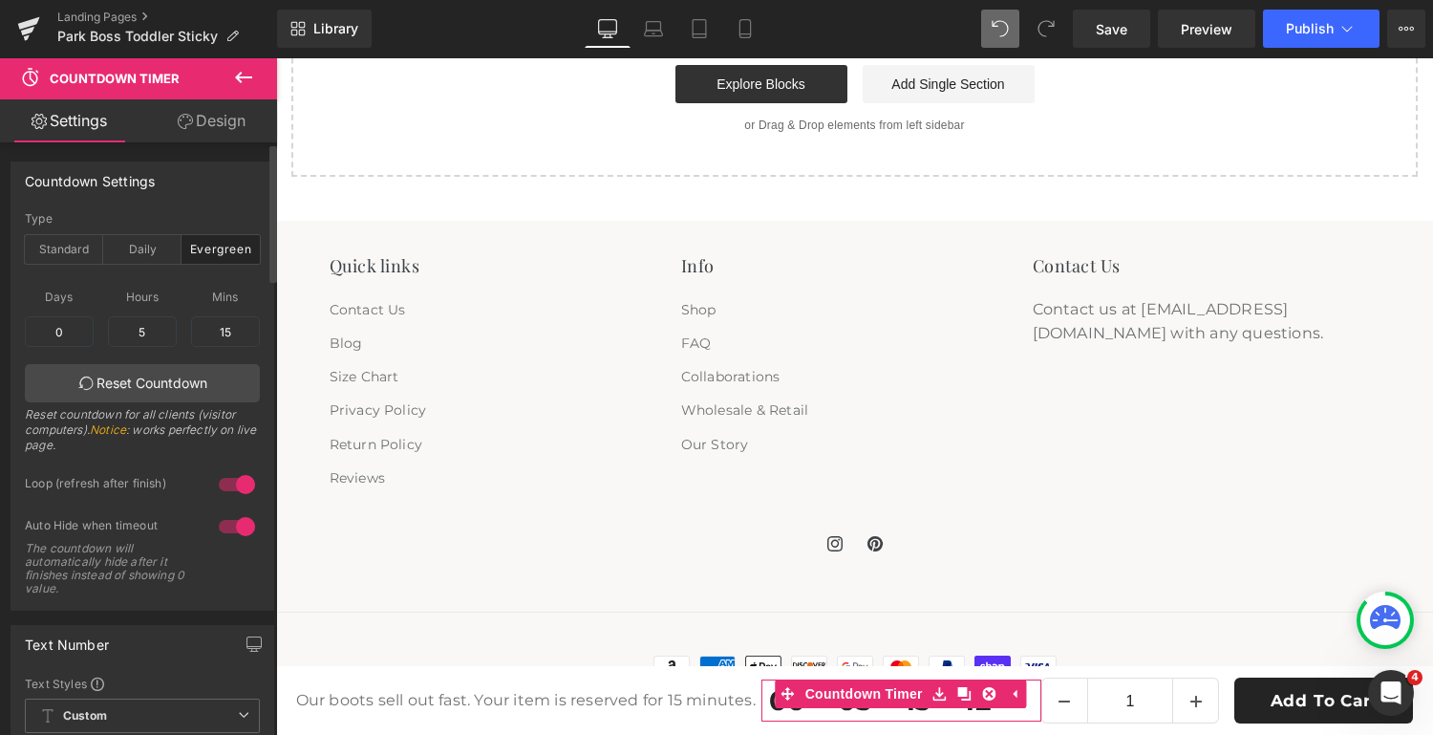
click at [67, 293] on span "Days" at bounding box center [59, 297] width 69 height 24
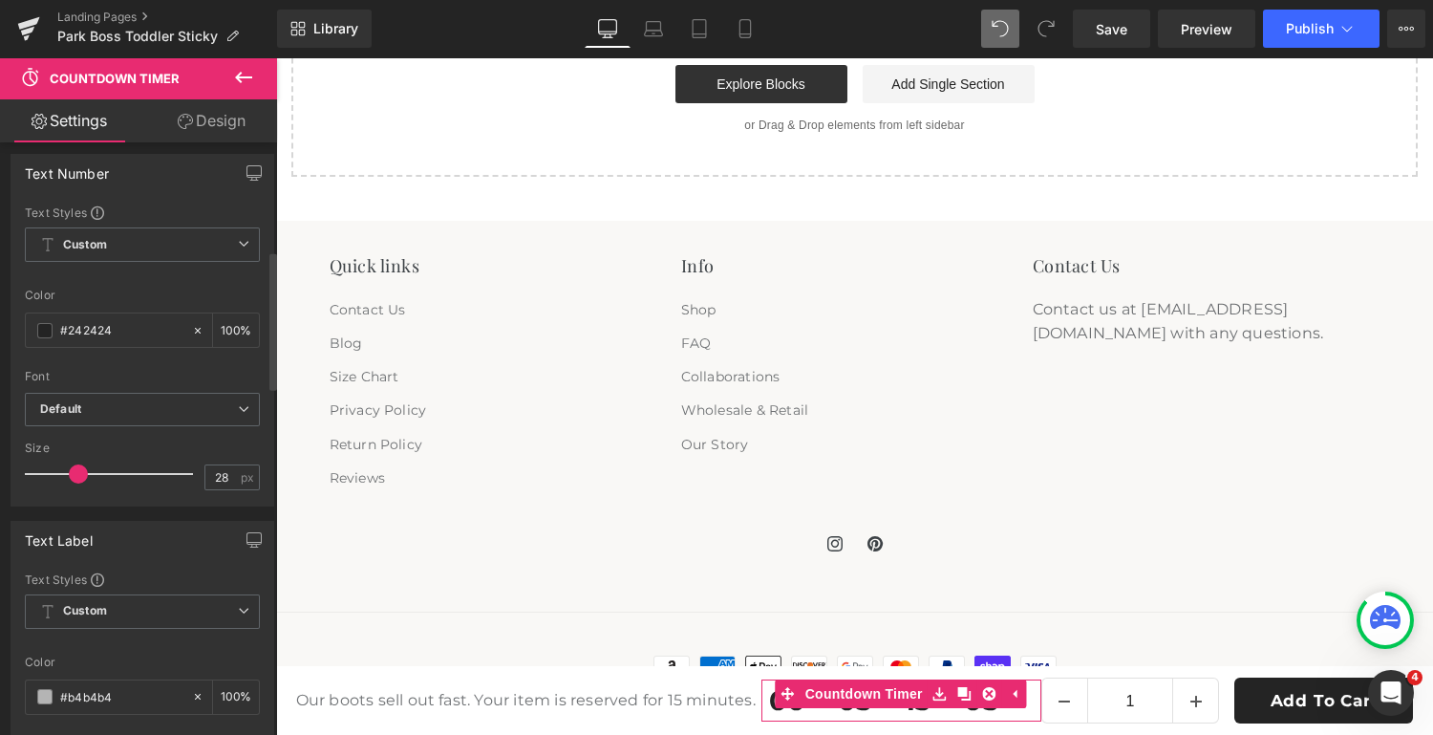
scroll to position [463, 0]
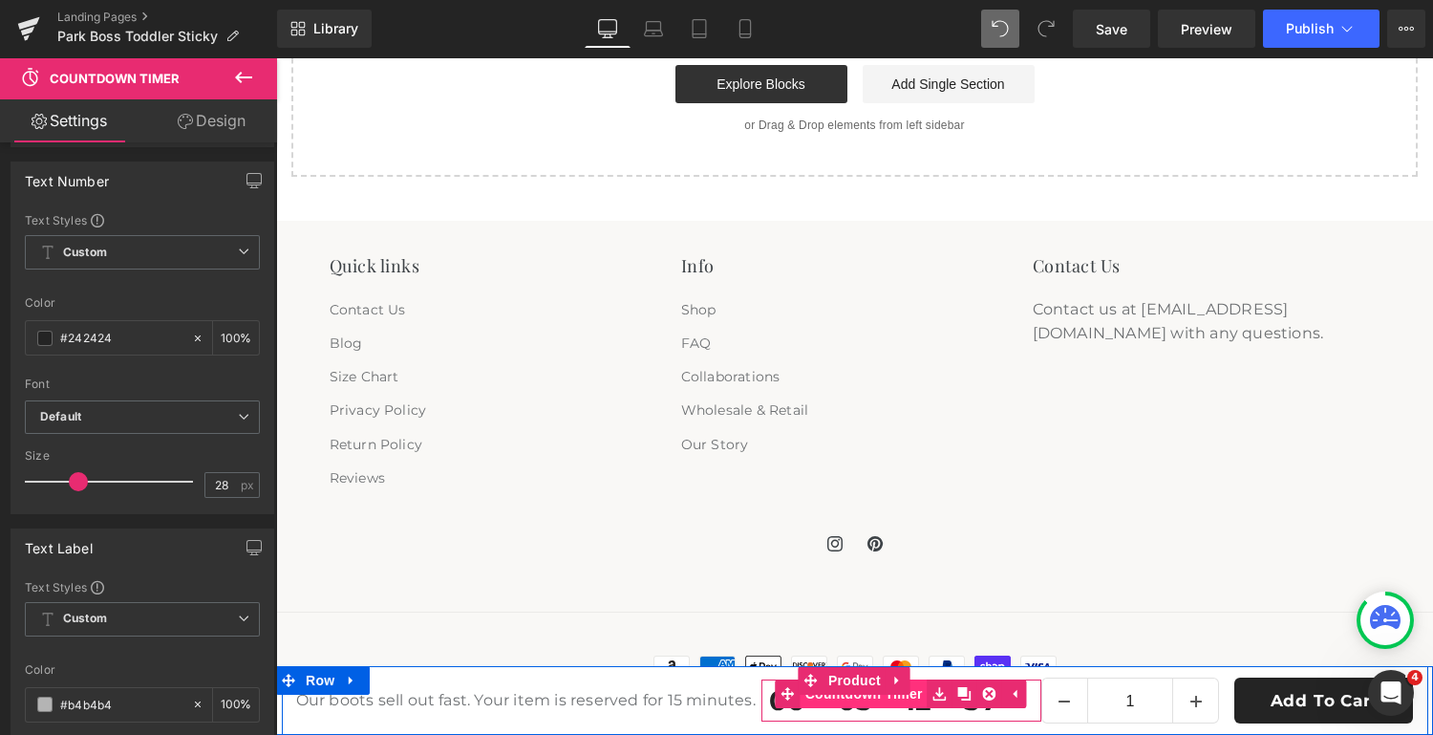
click at [857, 706] on span "Countdown Timer" at bounding box center [864, 693] width 127 height 29
click at [867, 697] on span "Countdown Timer" at bounding box center [901, 693] width 127 height 29
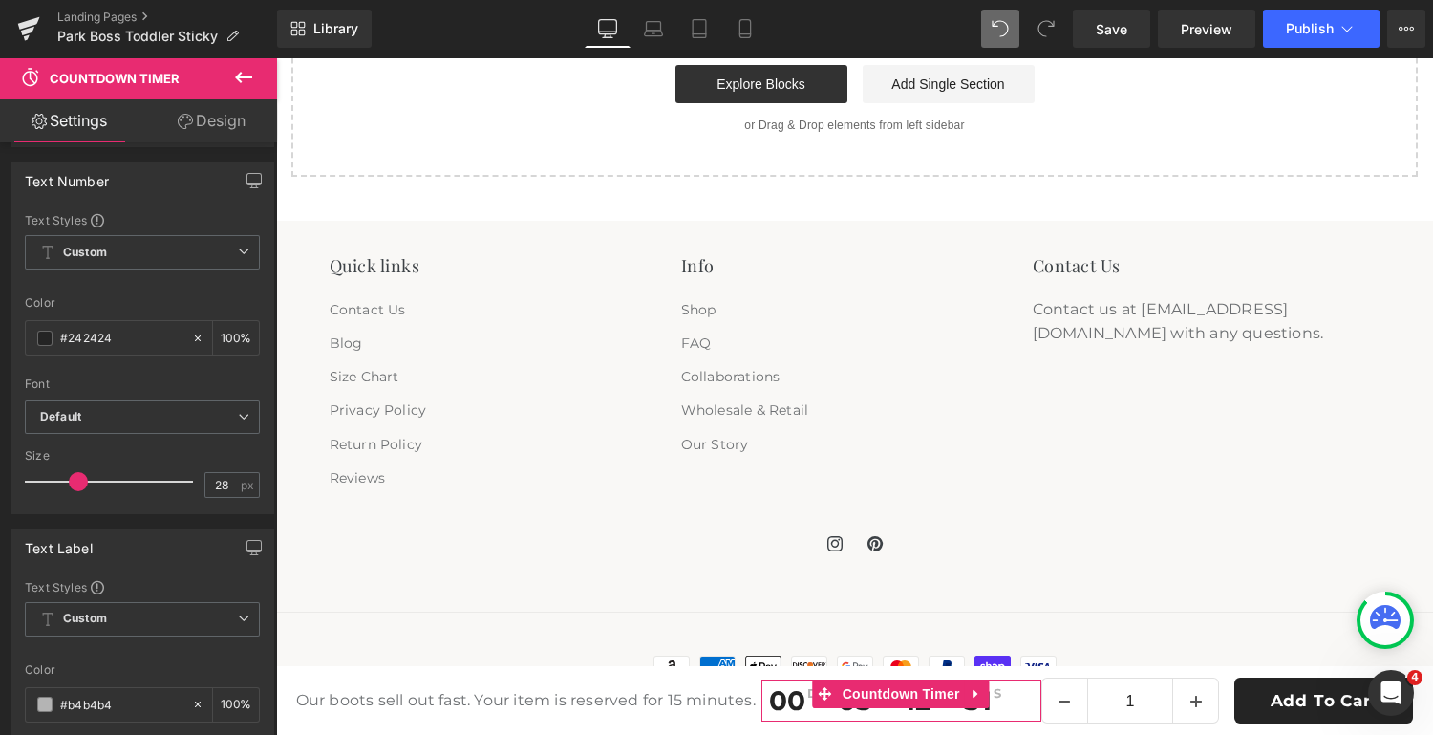
click at [217, 119] on link "Design" at bounding box center [211, 120] width 139 height 43
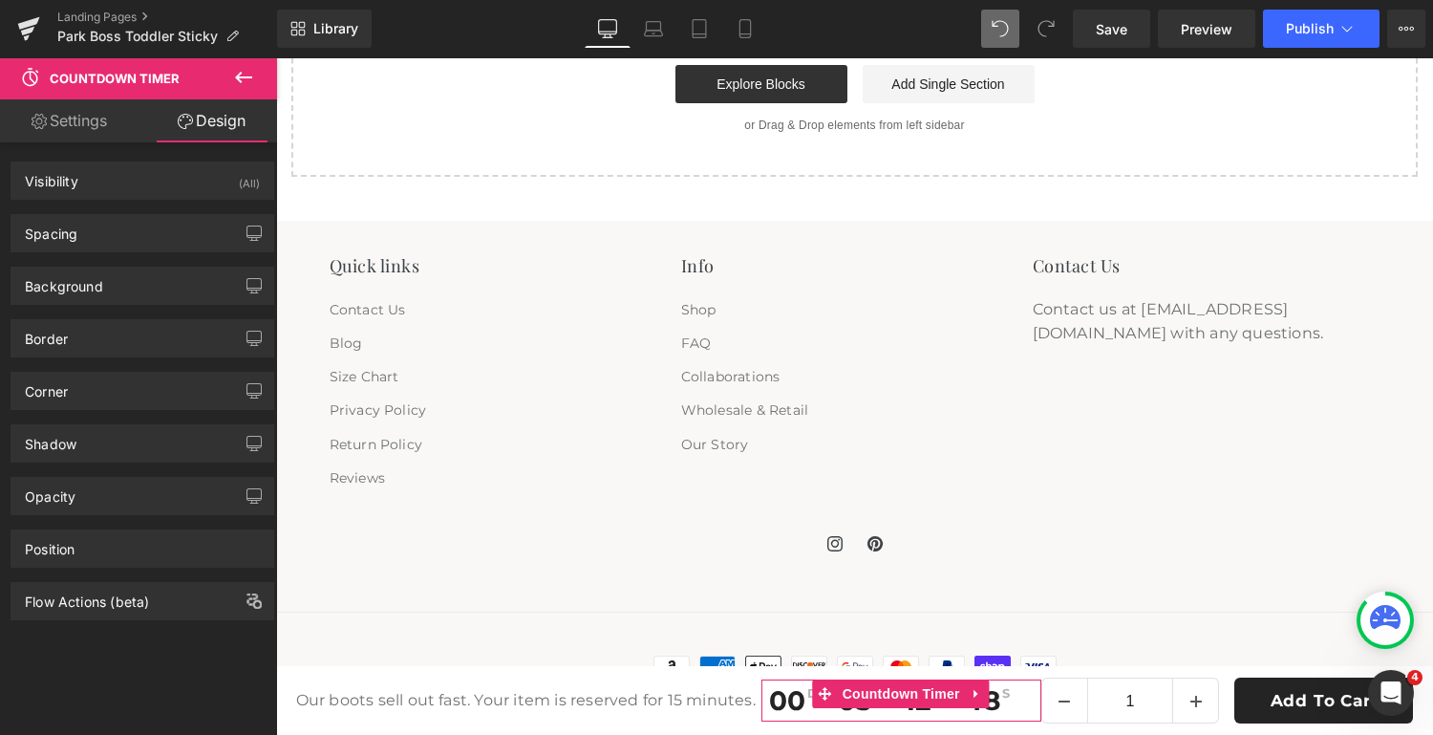
click at [60, 115] on link "Settings" at bounding box center [69, 120] width 139 height 43
type input "100"
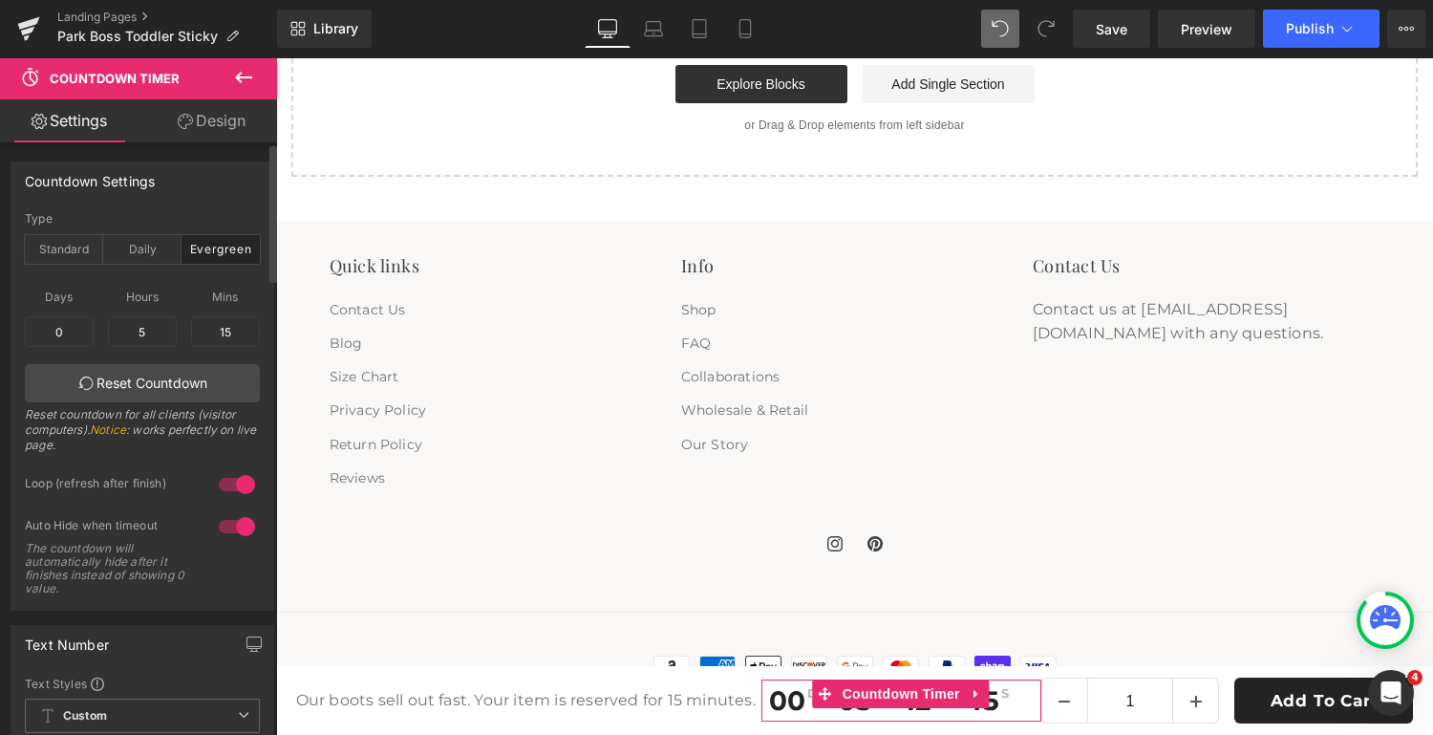
scroll to position [1, 0]
click at [142, 334] on input "5" at bounding box center [142, 330] width 69 height 31
type input "50"
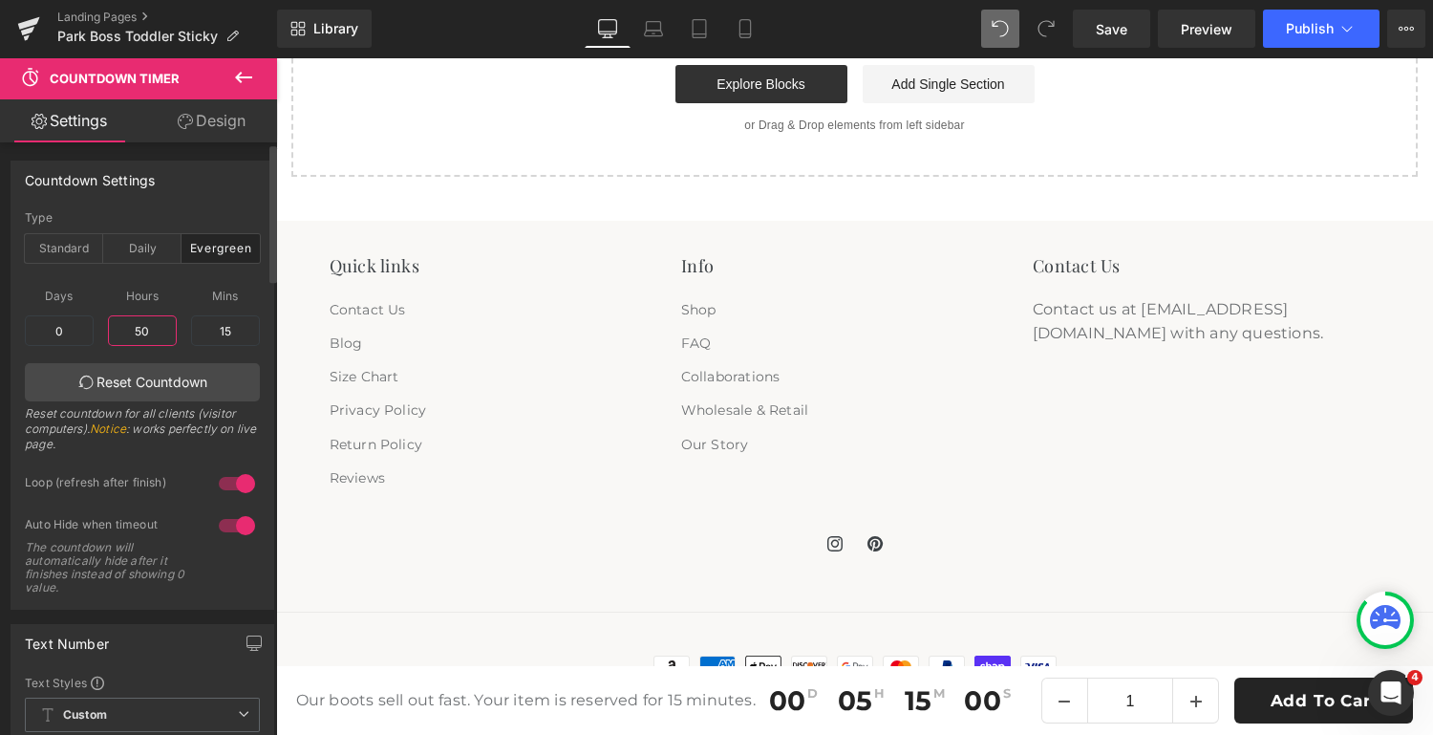
type input "2"
type input "0"
click at [74, 326] on input "2" at bounding box center [59, 330] width 69 height 31
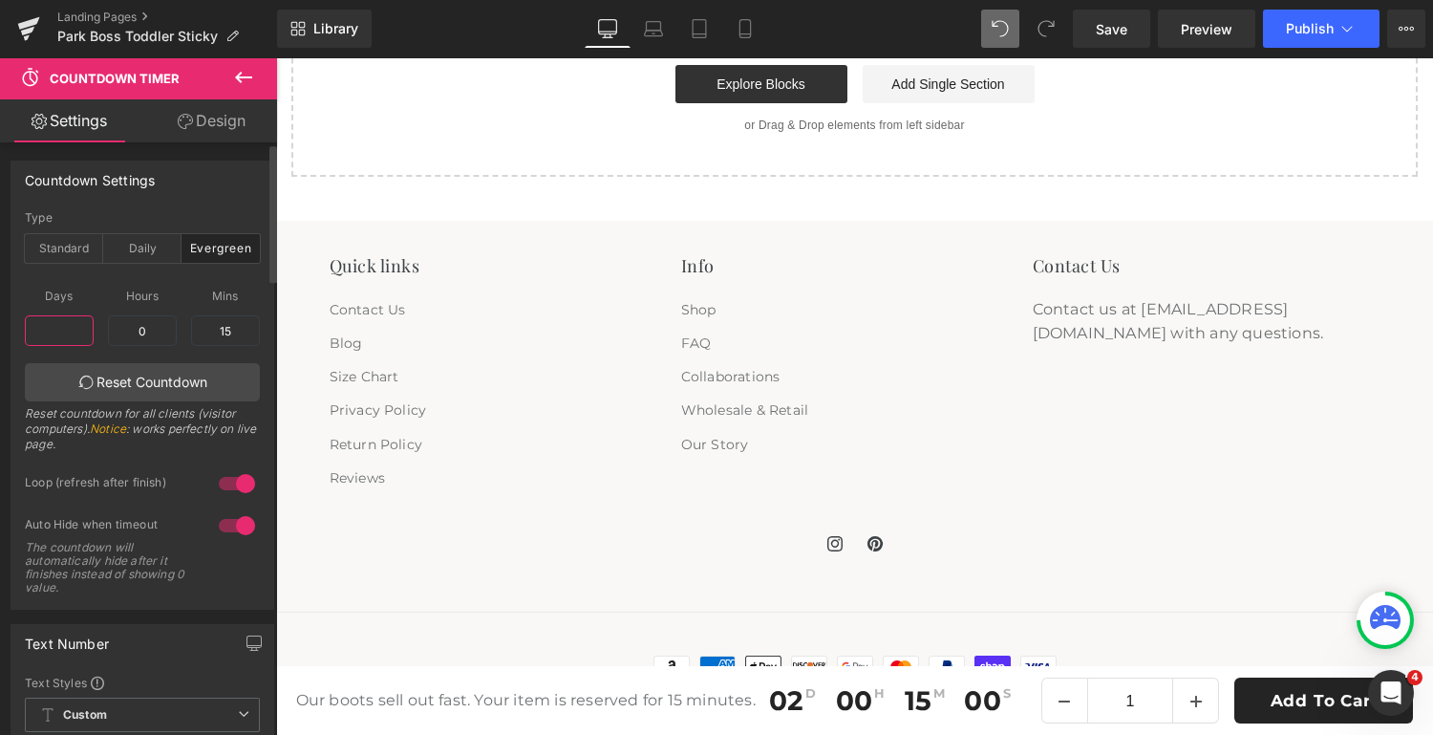
type input "0"
click at [504, 395] on li "Privacy Policy" at bounding box center [496, 410] width 333 height 33
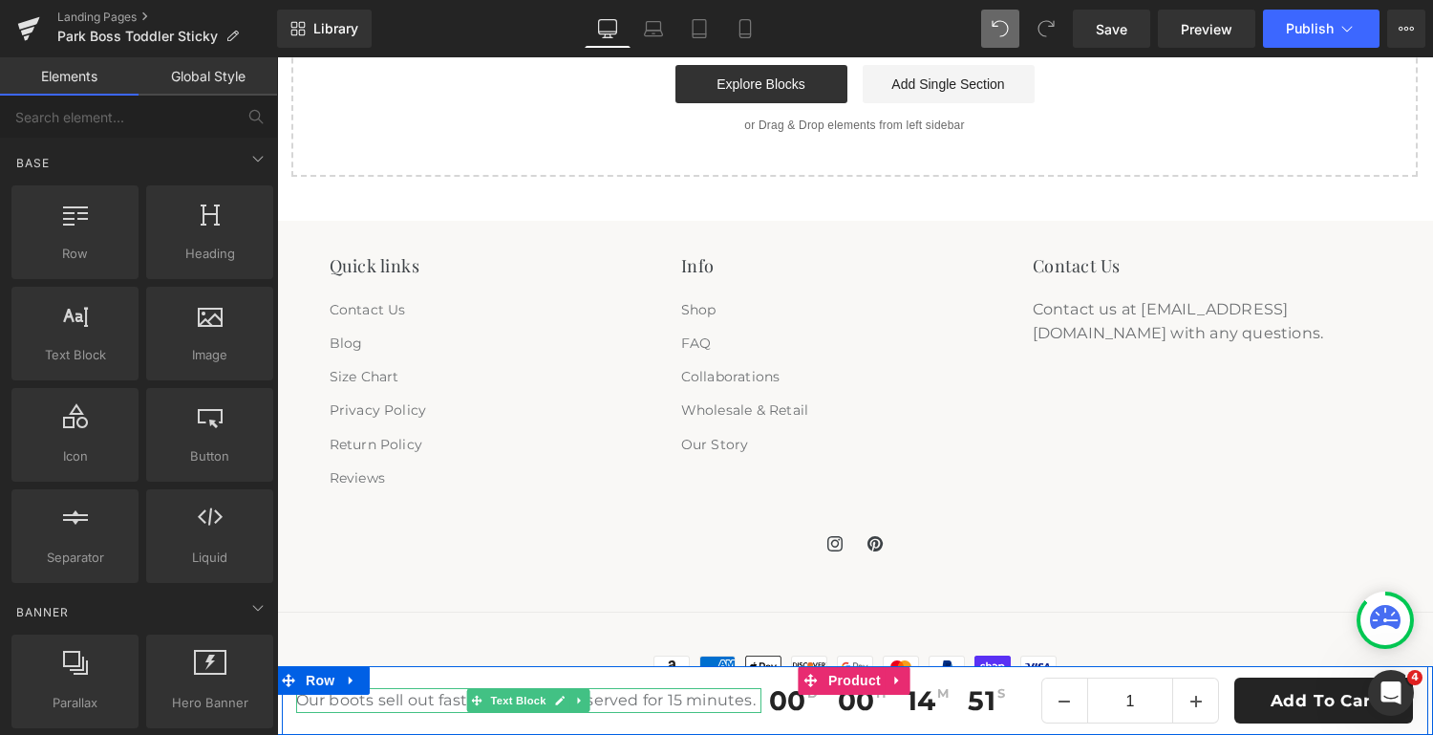
click at [700, 701] on p "Our boots sell out fast. Your item is reserved for 15 minutes." at bounding box center [529, 700] width 466 height 25
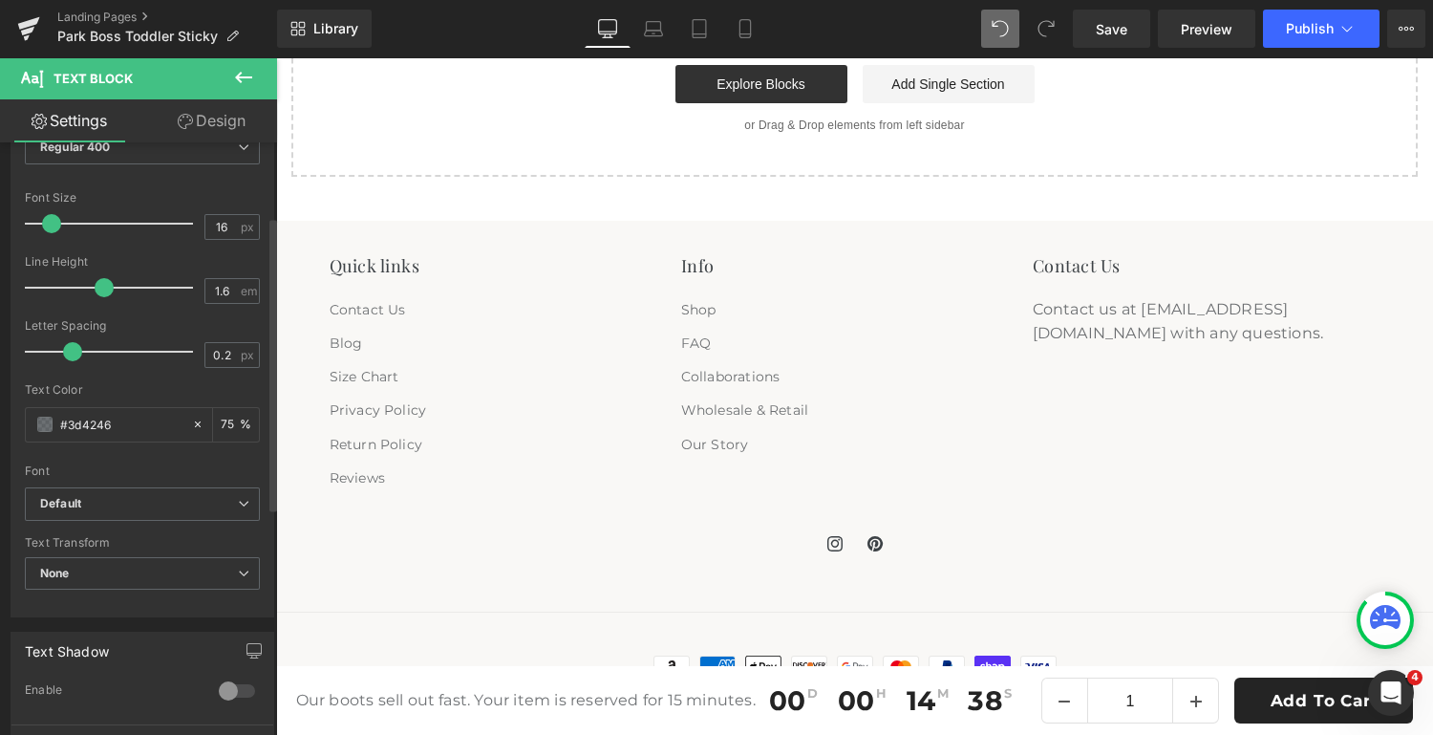
scroll to position [0, 0]
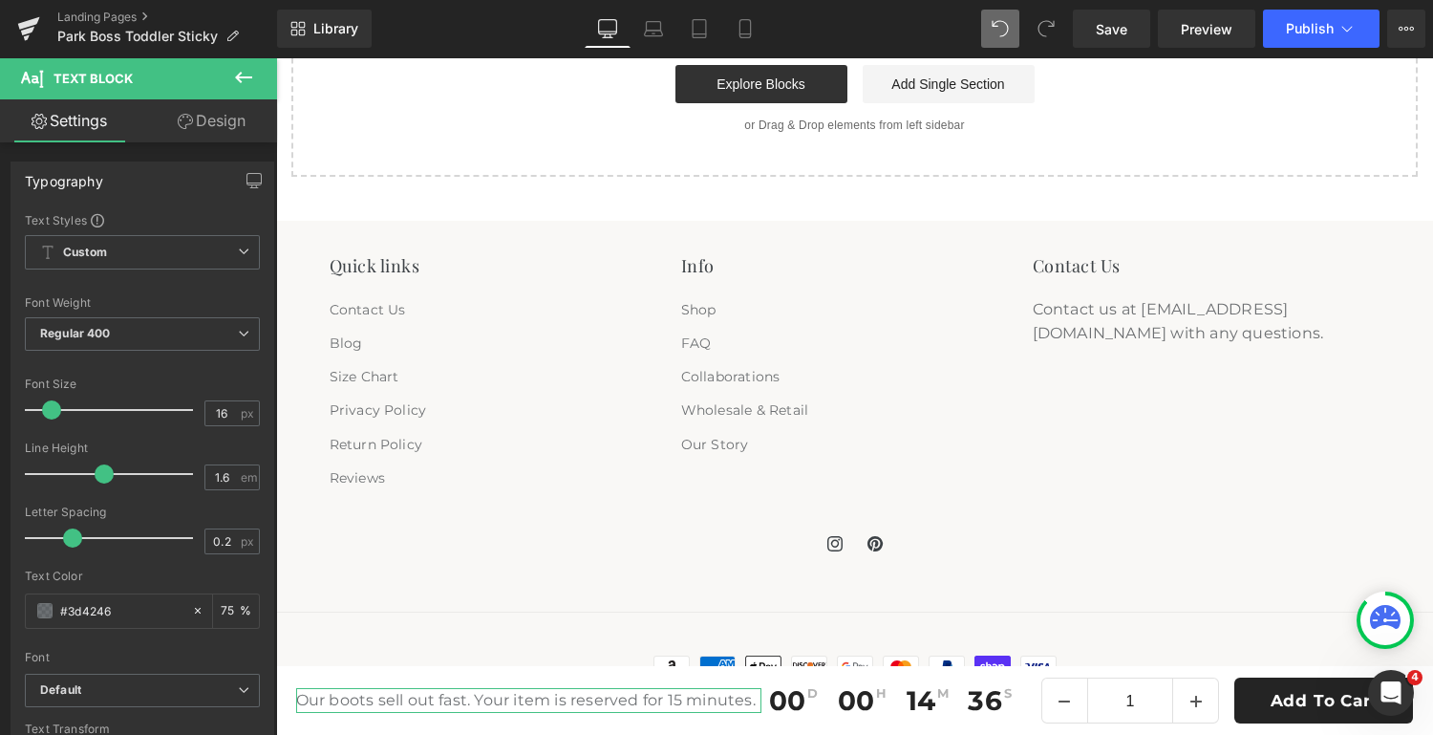
click at [209, 129] on link "Design" at bounding box center [211, 120] width 139 height 43
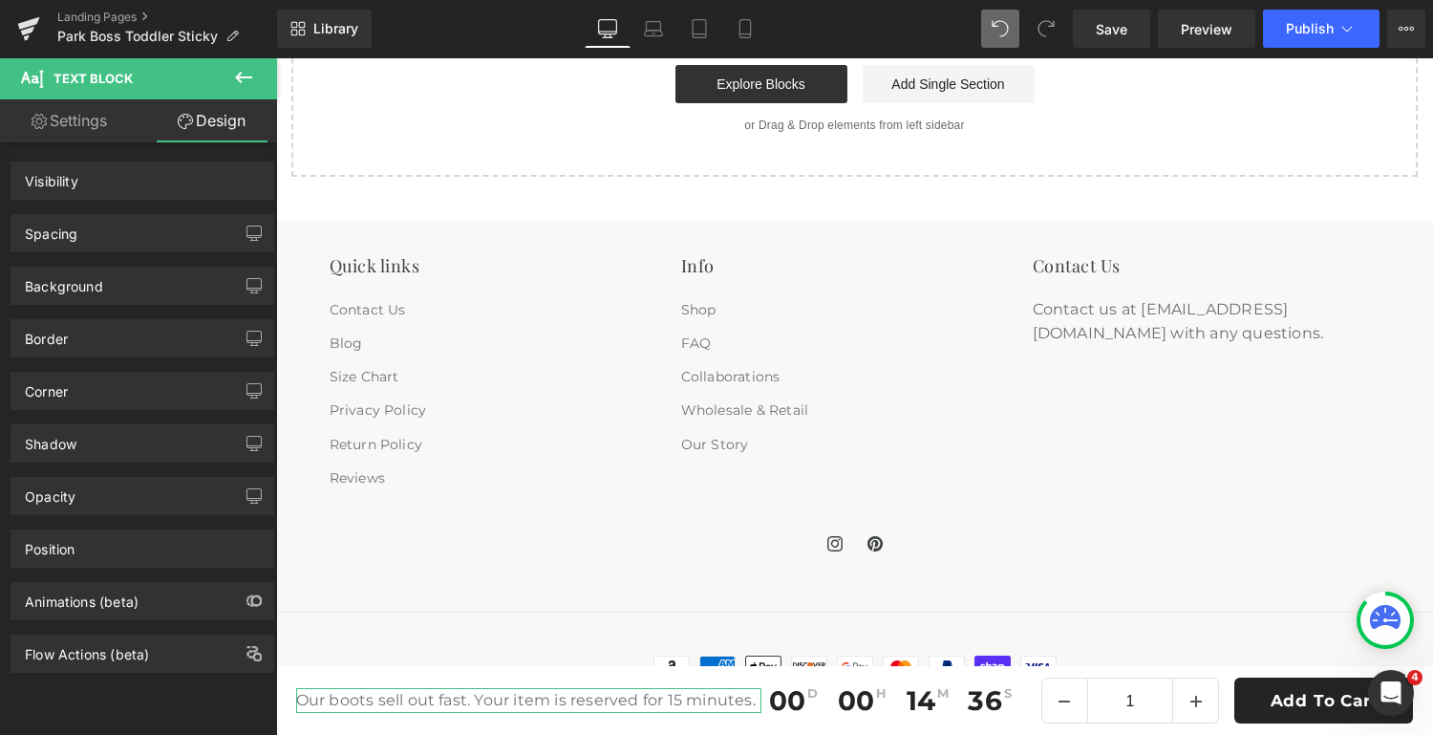
click at [477, 690] on div "Our boots sell out fast. Your item is reserved for 15 minutes. Text Block" at bounding box center [529, 700] width 466 height 25
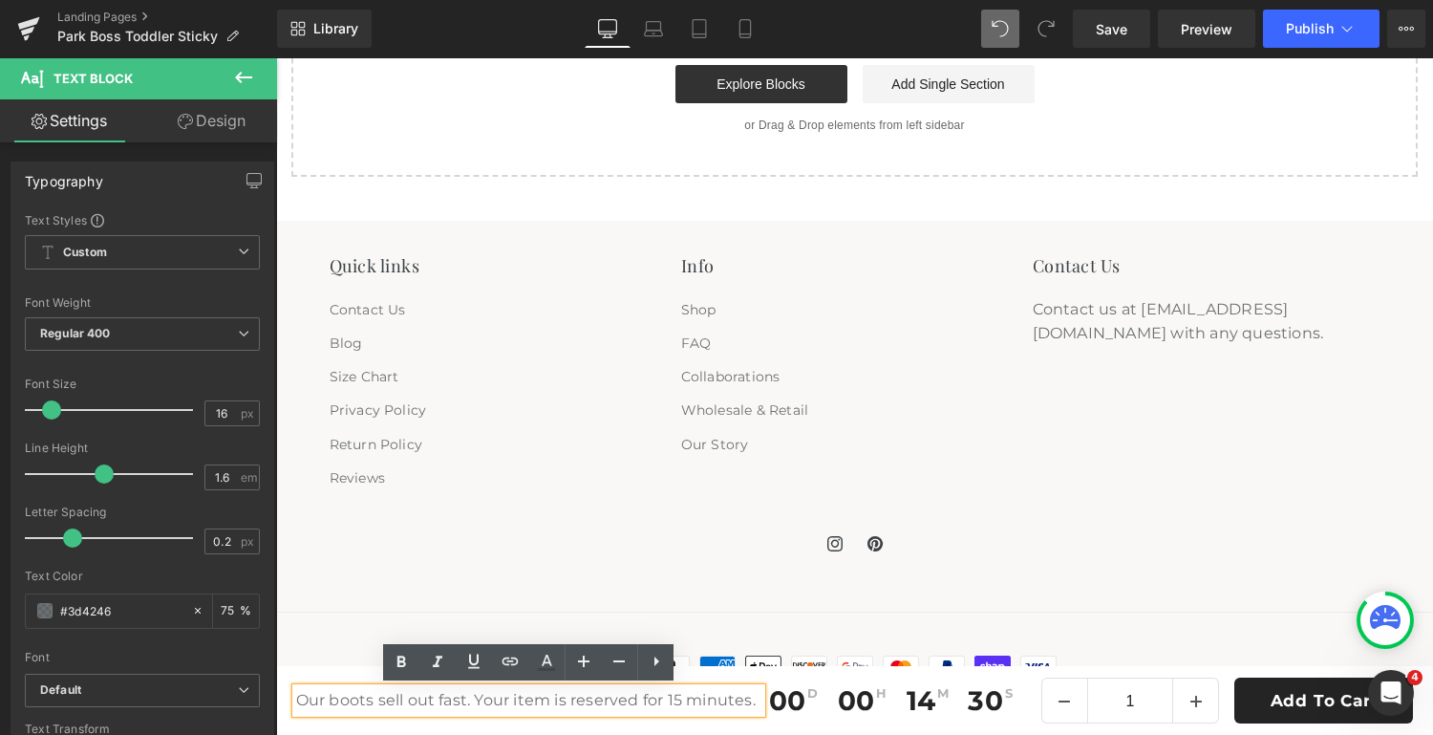
click at [79, 119] on link "Settings" at bounding box center [69, 120] width 139 height 43
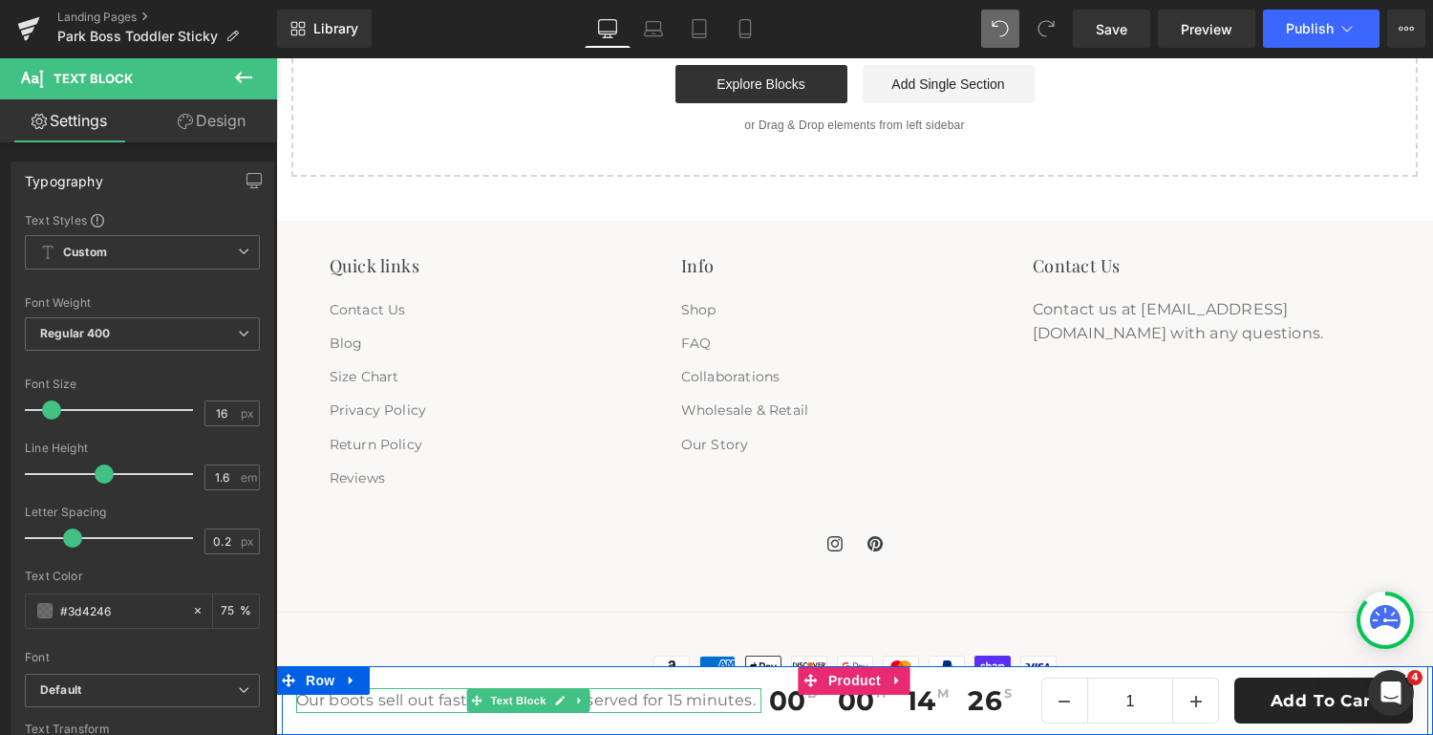
click at [419, 695] on p "Our boots sell out fast. Your item is reserved for 15 minutes." at bounding box center [529, 700] width 466 height 25
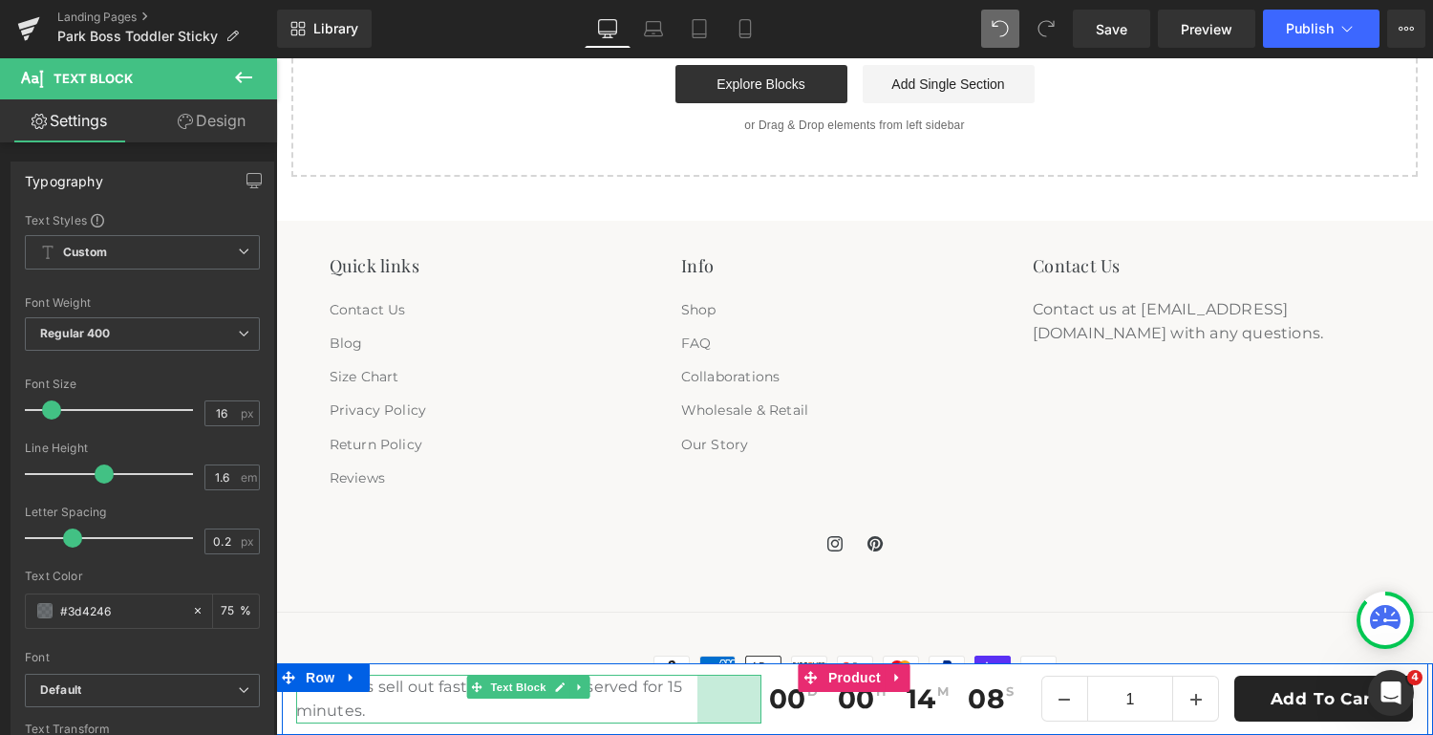
drag, startPoint x: 758, startPoint y: 694, endPoint x: 827, endPoint y: 440, distance: 262.6
click at [695, 702] on div "Our boots sell out fast. Your item is reserved for 15 minutes. Text Block 67px" at bounding box center [529, 699] width 466 height 49
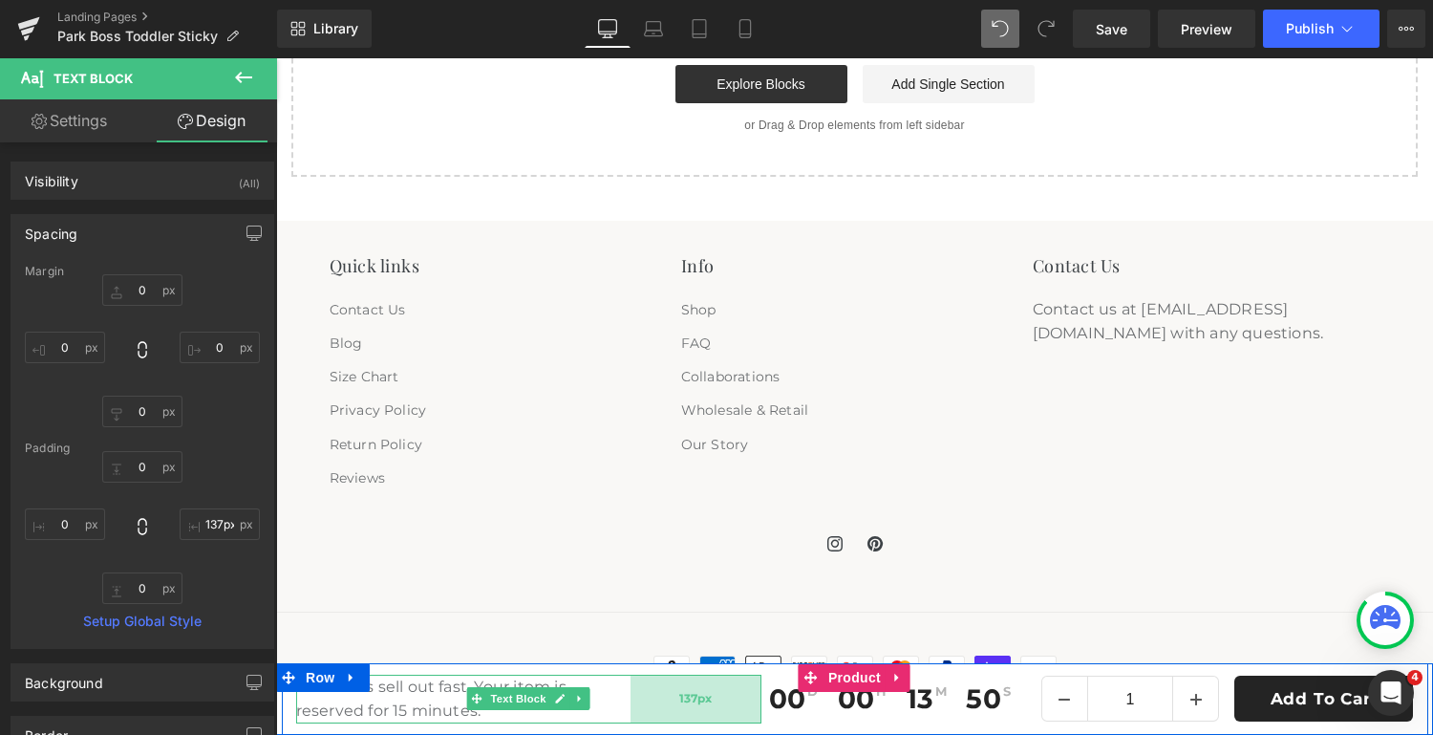
drag, startPoint x: 760, startPoint y: 679, endPoint x: 693, endPoint y: 691, distance: 67.9
click at [693, 691] on div "137px" at bounding box center [696, 699] width 131 height 49
type input "136px"
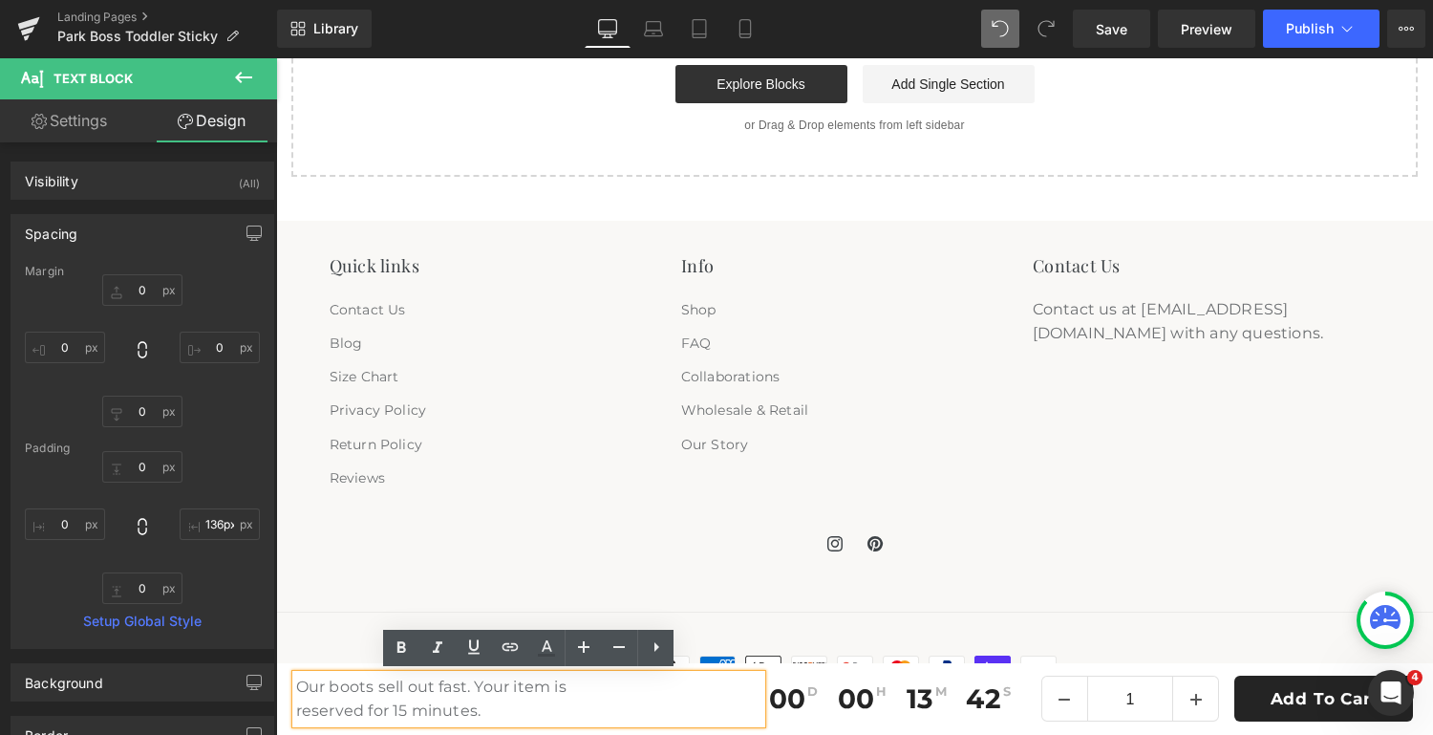
click at [671, 693] on div "Our boots sell out fast. Your item is reserved for 15 minutes." at bounding box center [529, 699] width 466 height 49
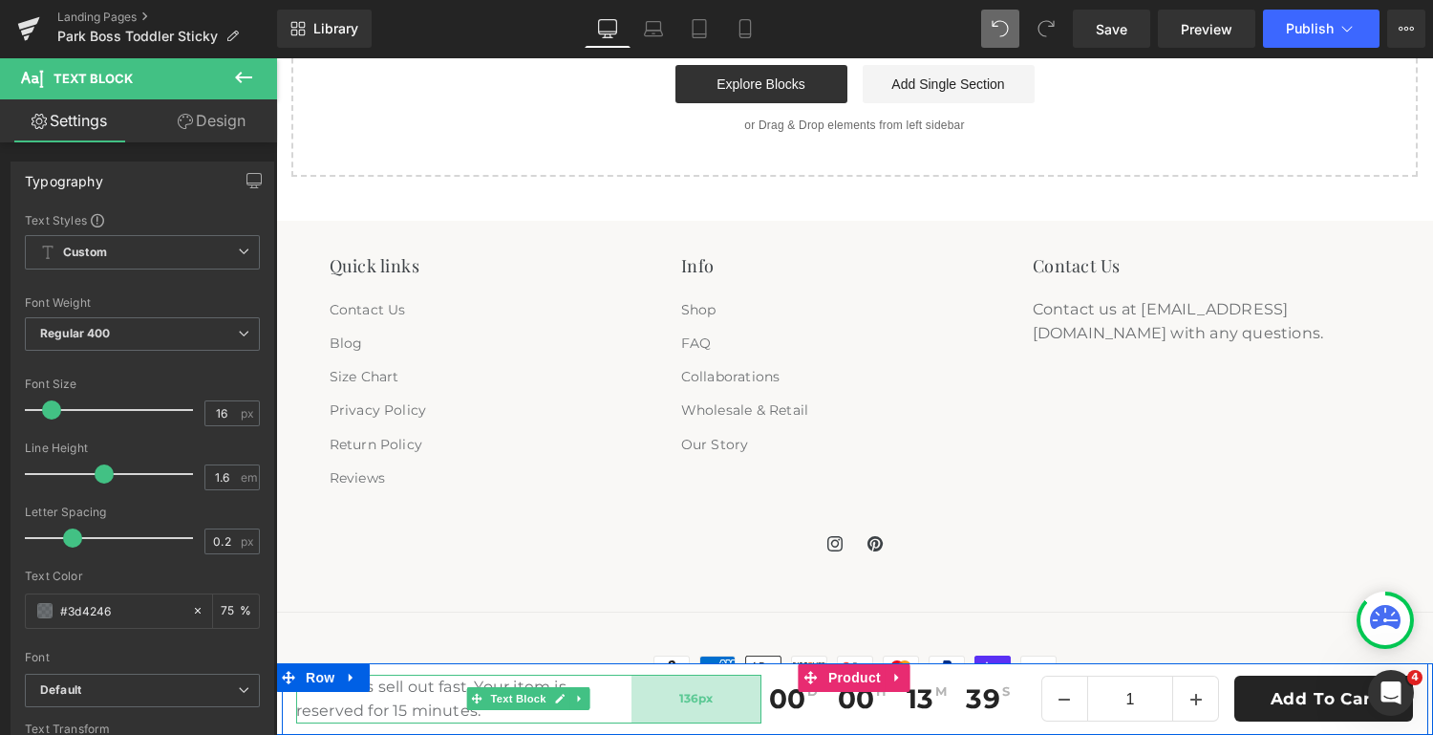
click at [680, 693] on span "136px" at bounding box center [696, 699] width 34 height 18
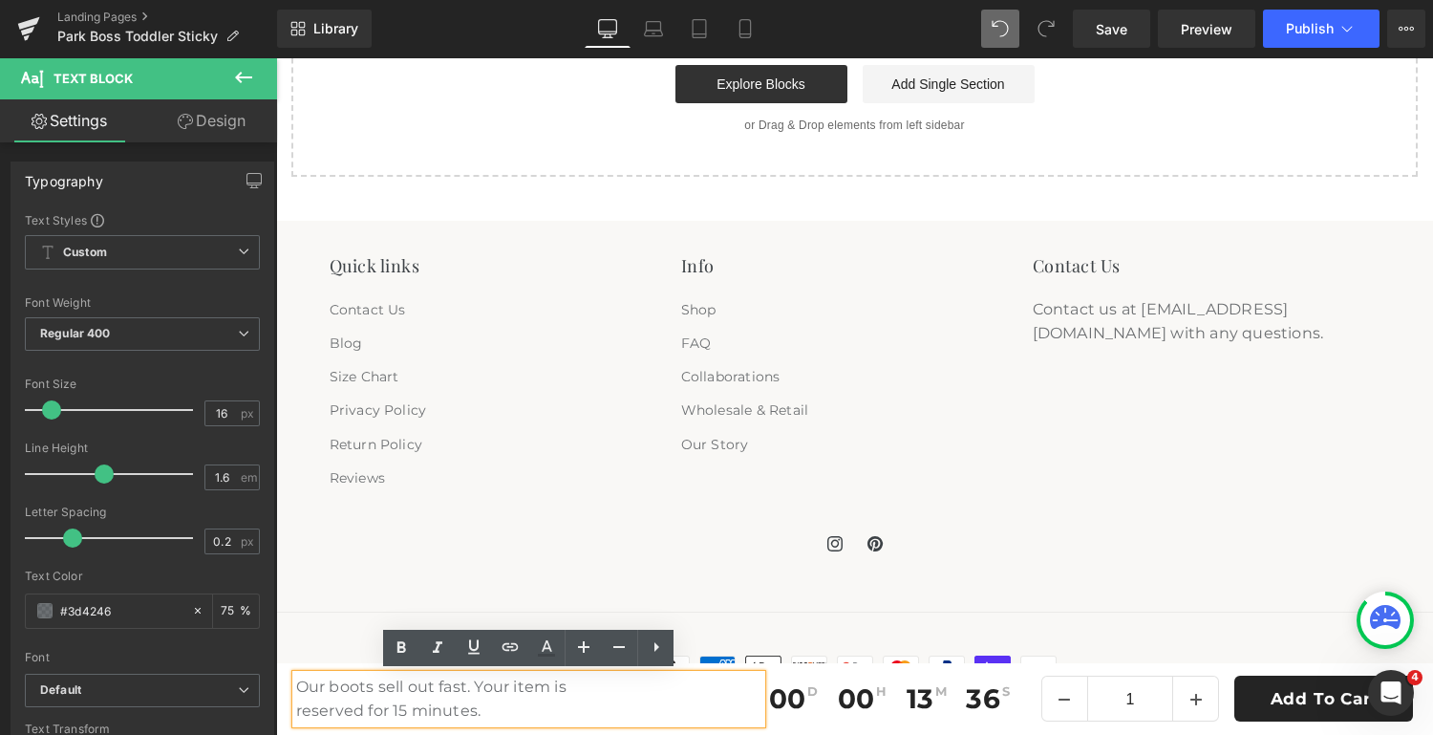
click at [648, 704] on div "Our boots sell out fast. Your item is reserved for 15 minutes." at bounding box center [529, 699] width 466 height 49
click at [703, 701] on div "Our boots sell out fast. Your item is reserved for 15 minutes." at bounding box center [529, 699] width 466 height 49
click at [638, 691] on div "Our boots sell out fast. Your item is reserved for 15 minutes." at bounding box center [529, 699] width 466 height 49
click at [654, 696] on div "Our boots sell out fast. Your item is reserved for 15 minutes." at bounding box center [529, 699] width 466 height 49
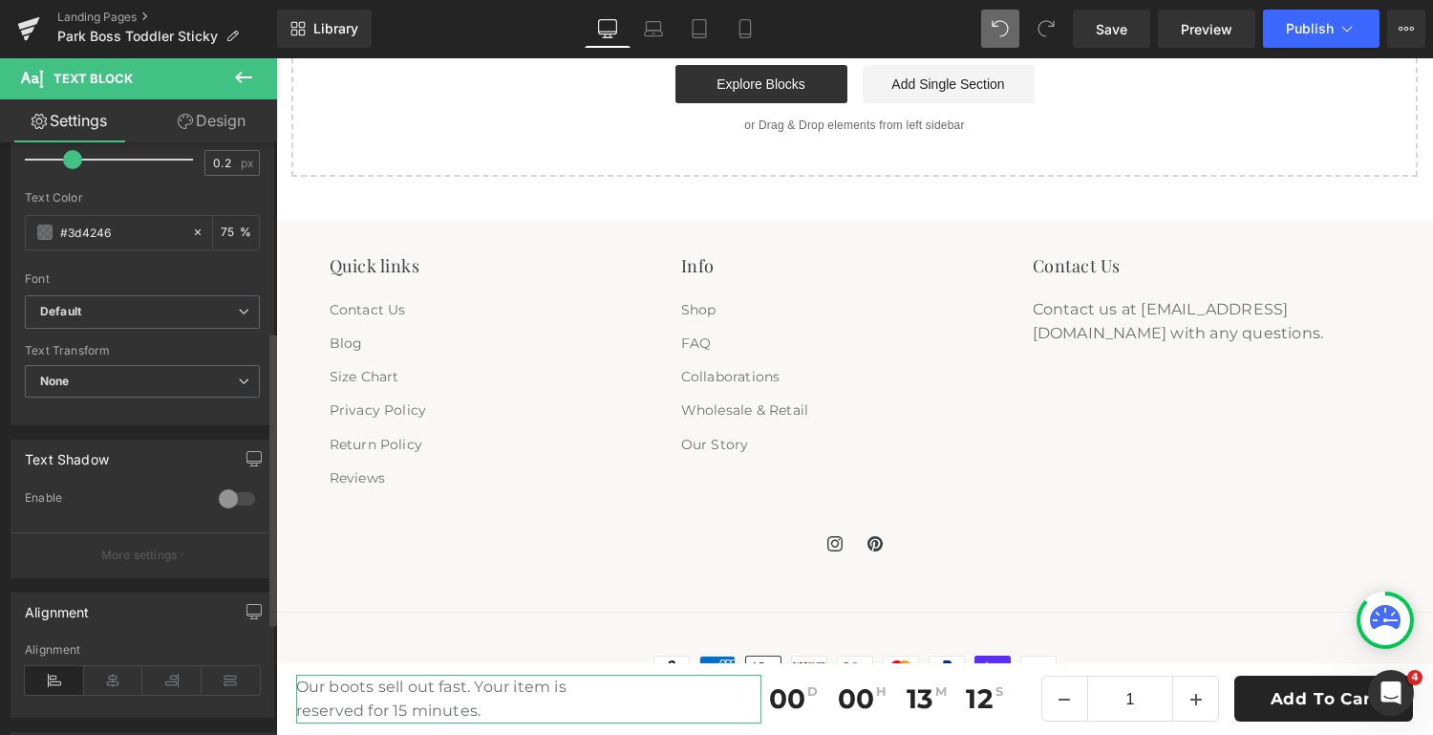
scroll to position [380, 0]
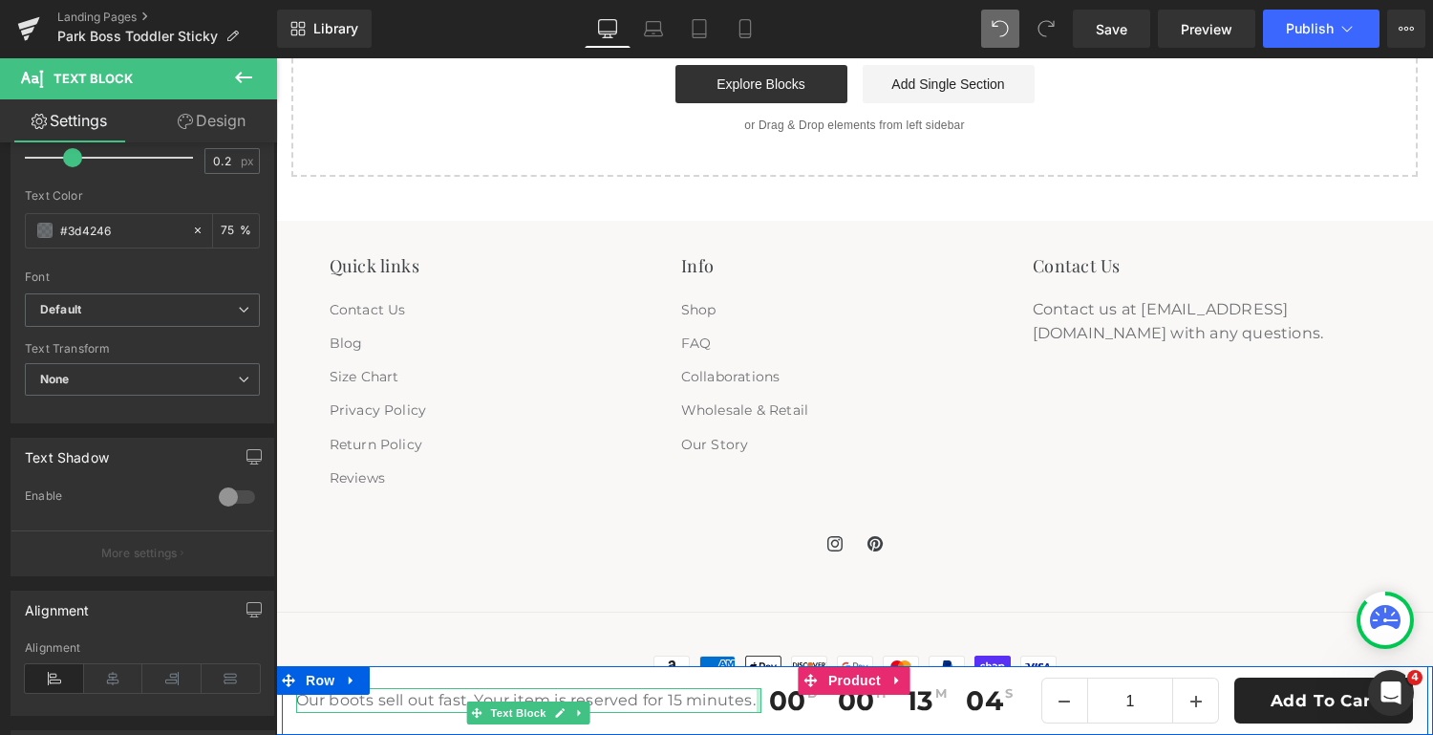
drag, startPoint x: 713, startPoint y: 697, endPoint x: 838, endPoint y: 697, distance: 125.2
click at [838, 697] on div "Our boots sell out fast. Your item is reserved for 15 minutes. Text Block 00 D …" at bounding box center [855, 700] width 1147 height 69
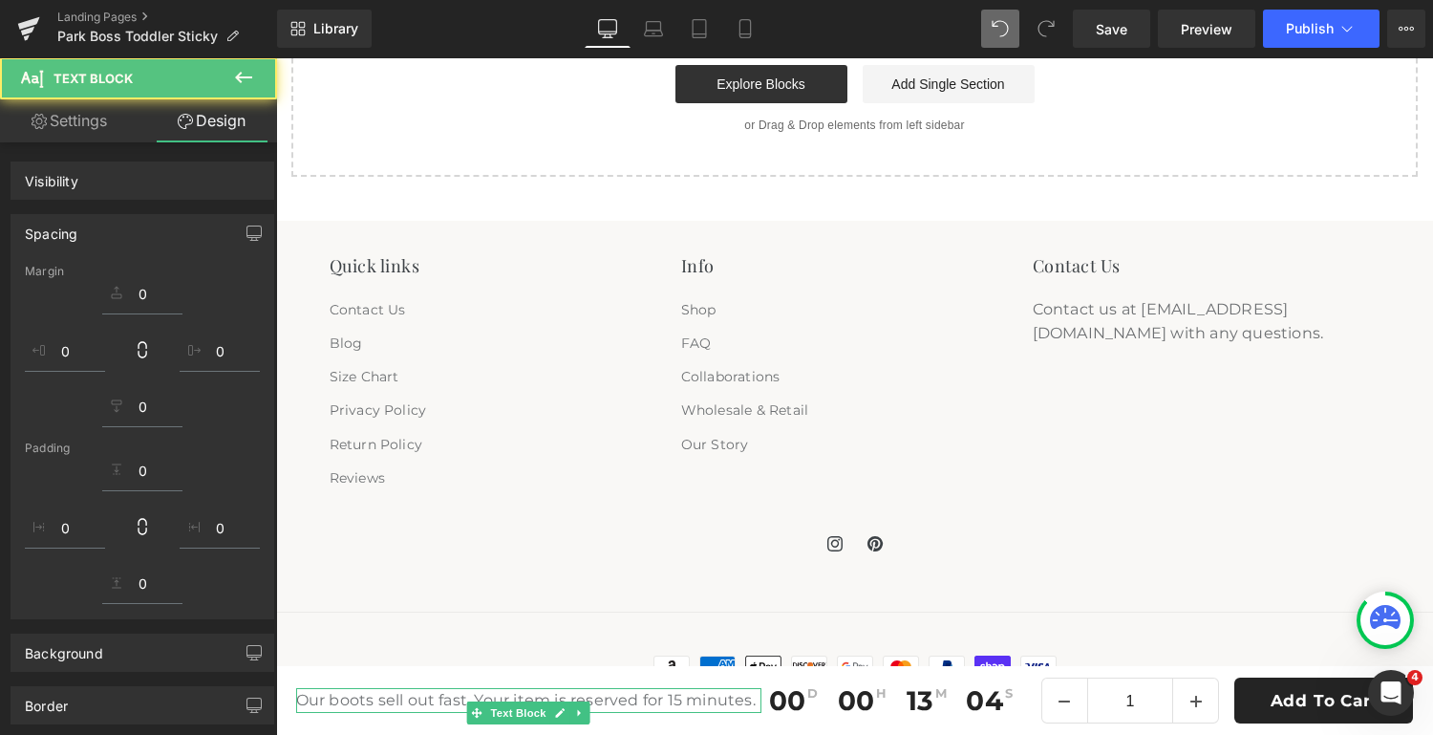
click at [997, 504] on div "Quick links Contact Us Blog Size Chart Privacy Policy Return Policy Reviews Inf…" at bounding box center [855, 433] width 1147 height 356
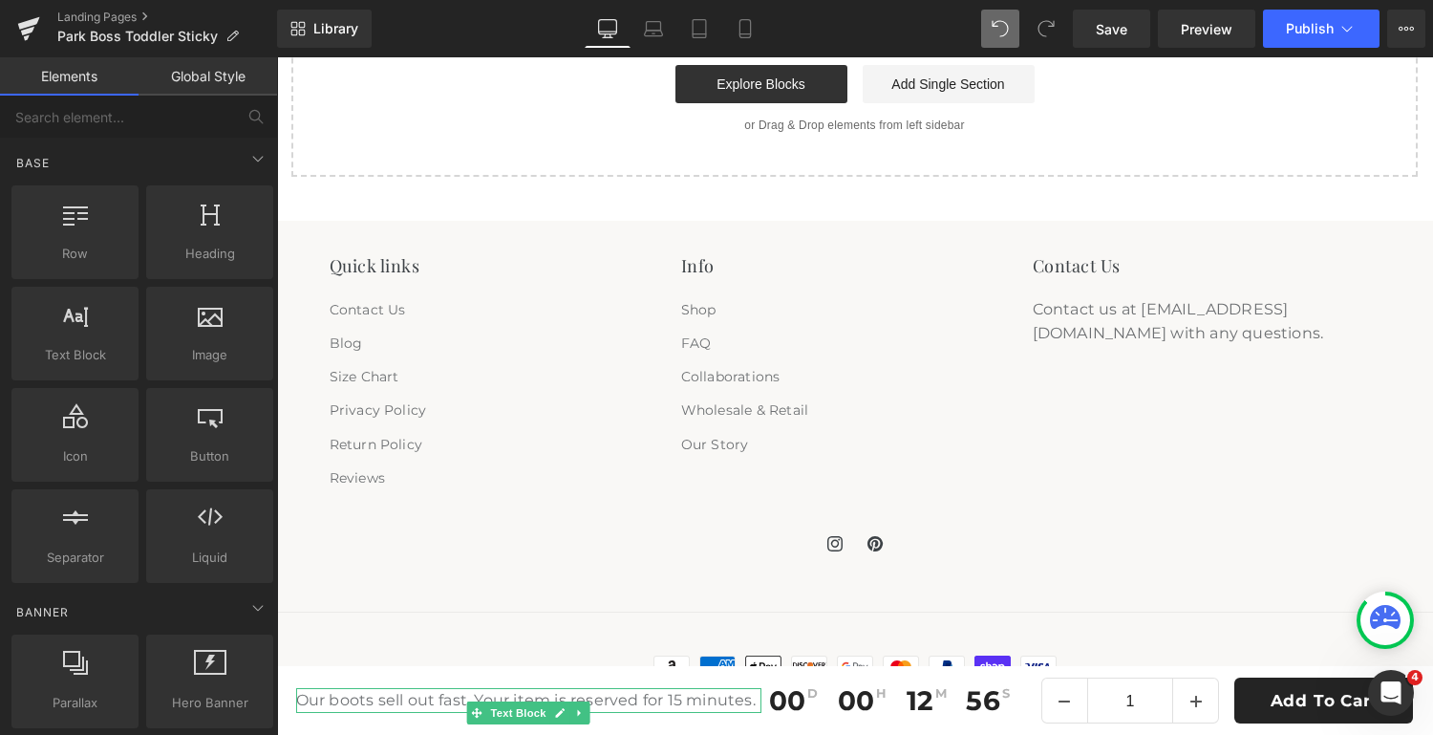
click at [1073, 465] on div "Contact Us Contact us at [EMAIL_ADDRESS][DOMAIN_NAME] with any questions." at bounding box center [1207, 375] width 348 height 240
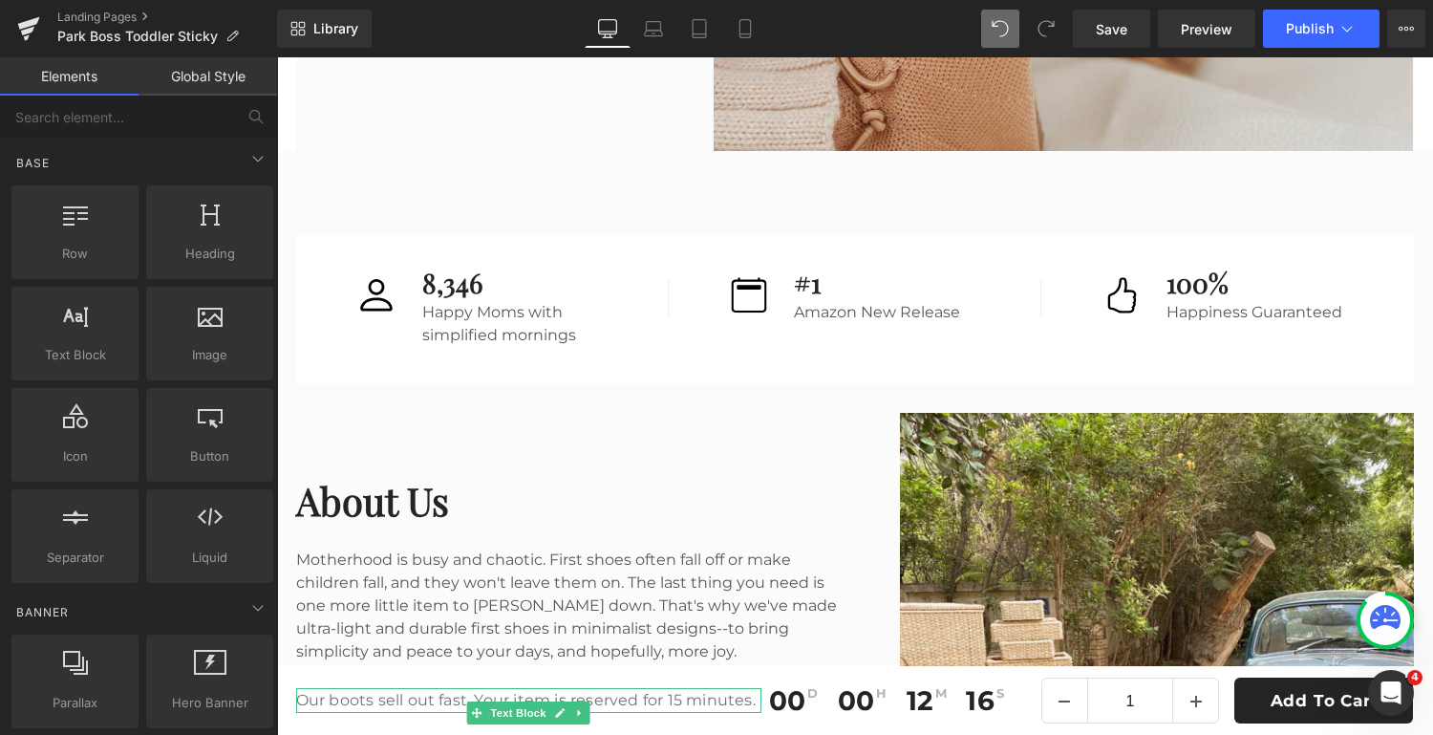
scroll to position [4048, 0]
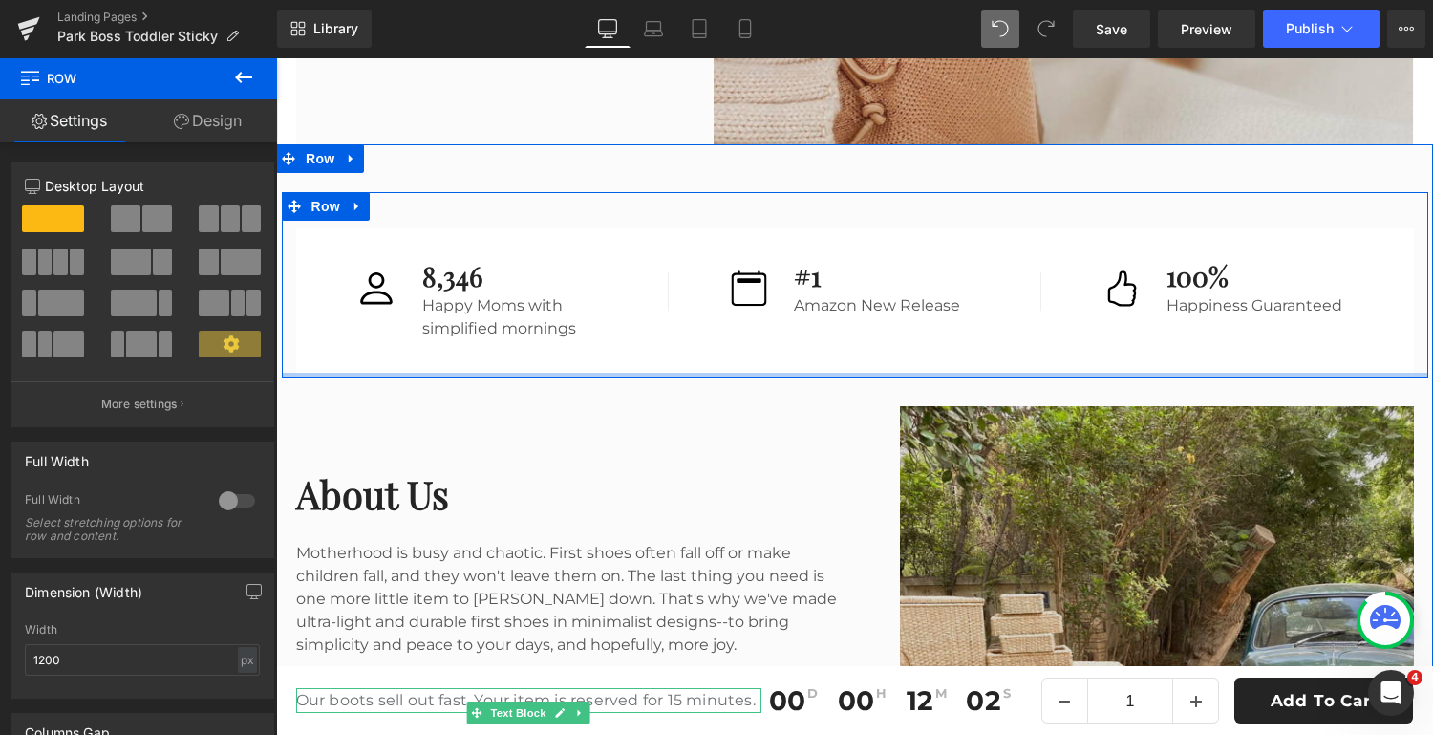
drag, startPoint x: 1108, startPoint y: 373, endPoint x: 904, endPoint y: 507, distance: 244.9
click at [1108, 356] on div "Image 8,346 Heading Happy Moms with simplified mornings Text Block Icon List Im…" at bounding box center [855, 284] width 1147 height 185
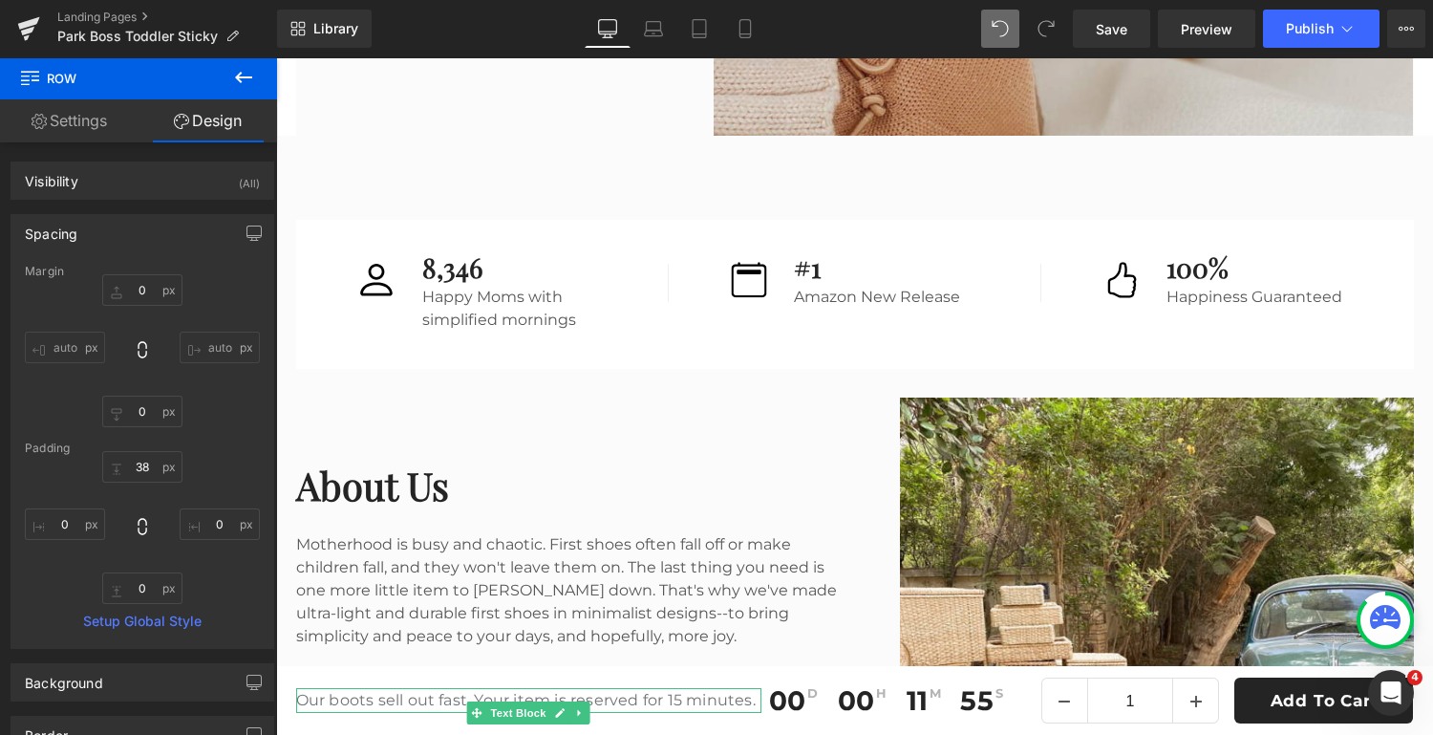
scroll to position [4047, 0]
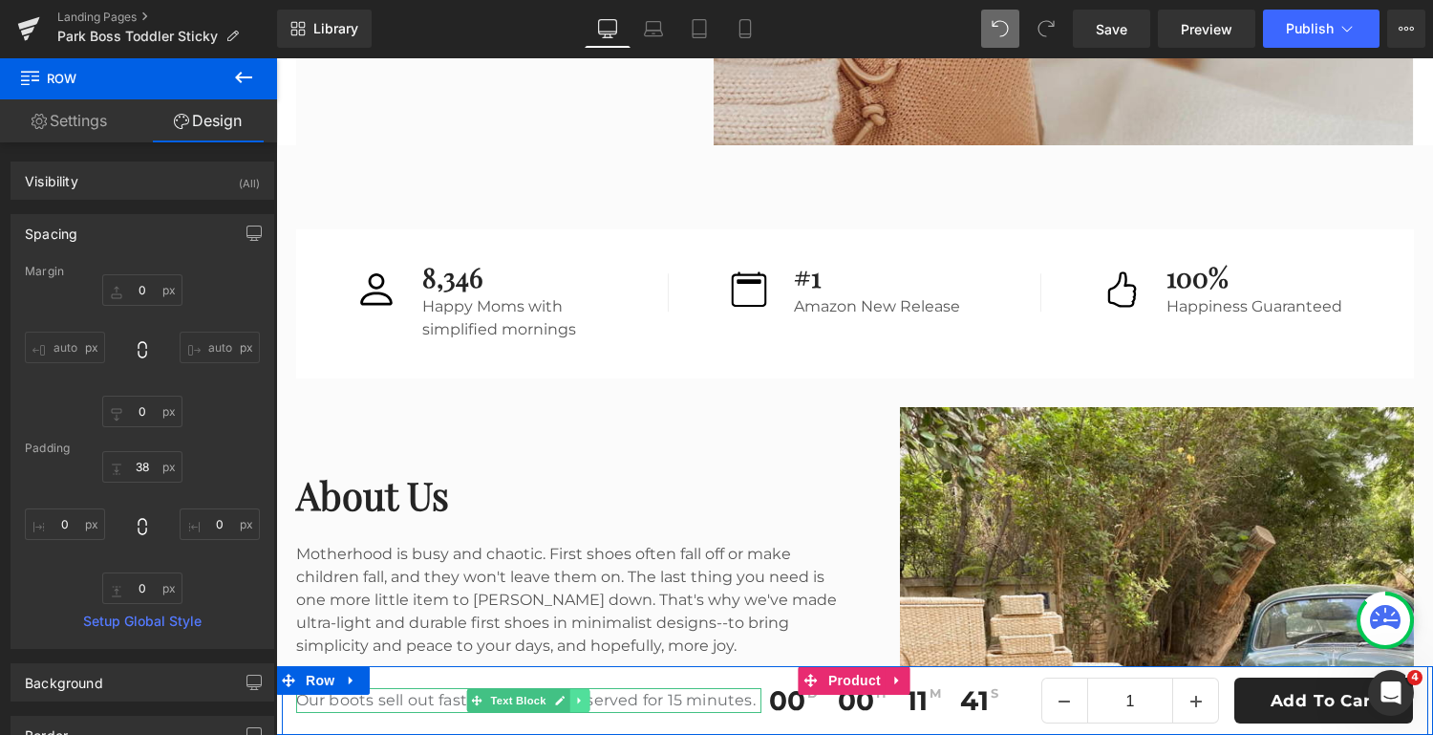
click at [580, 702] on icon at bounding box center [580, 700] width 11 height 11
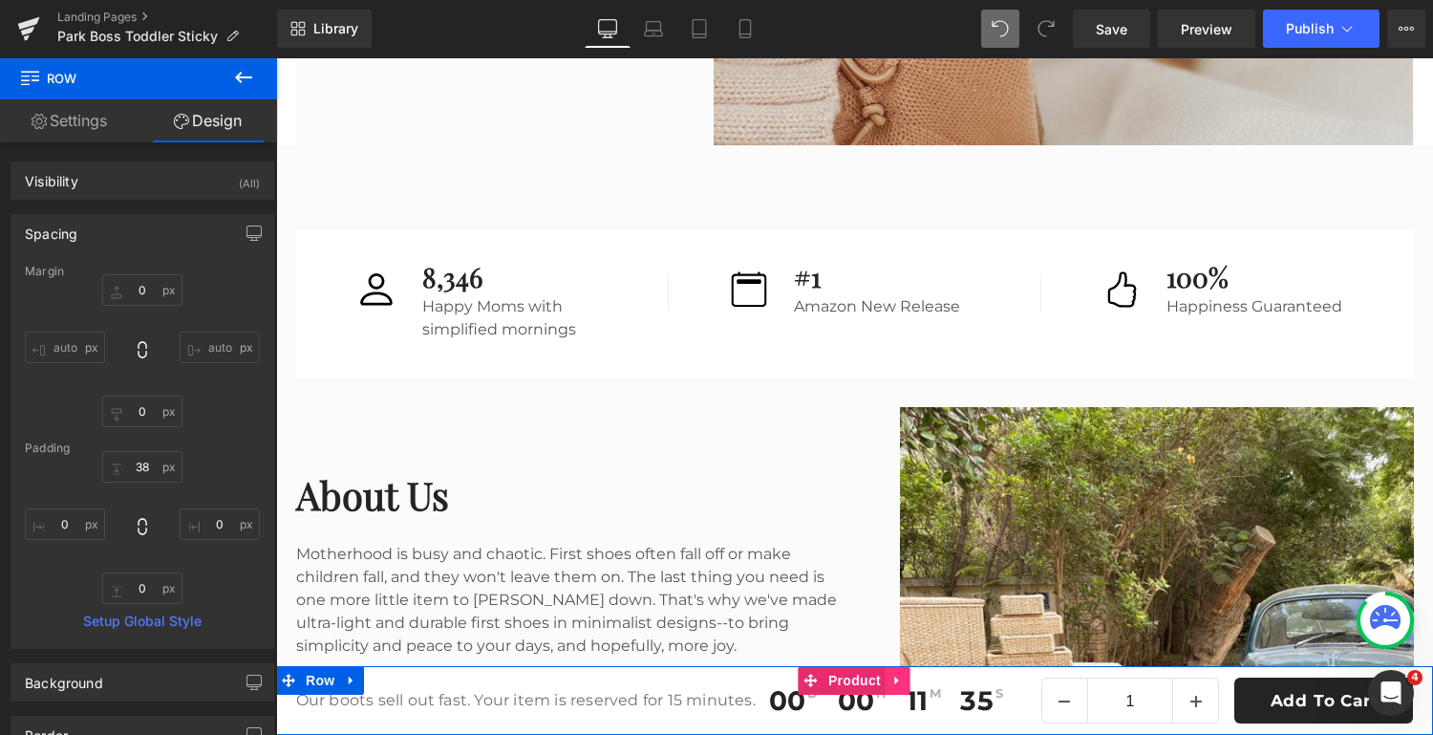
click at [888, 676] on link at bounding box center [898, 680] width 25 height 29
click at [315, 680] on span "Row" at bounding box center [320, 680] width 38 height 29
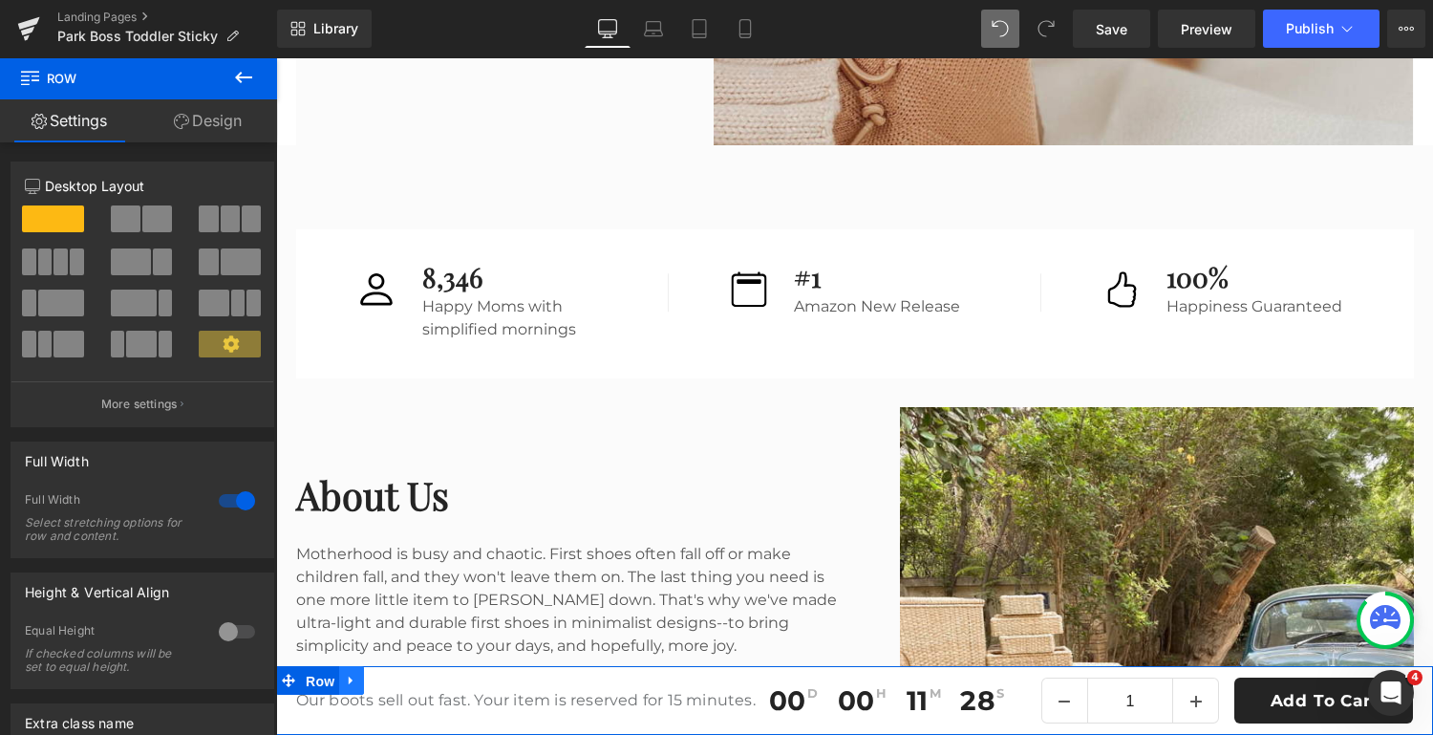
click at [351, 678] on icon at bounding box center [351, 681] width 13 height 14
click at [425, 682] on icon at bounding box center [427, 680] width 4 height 9
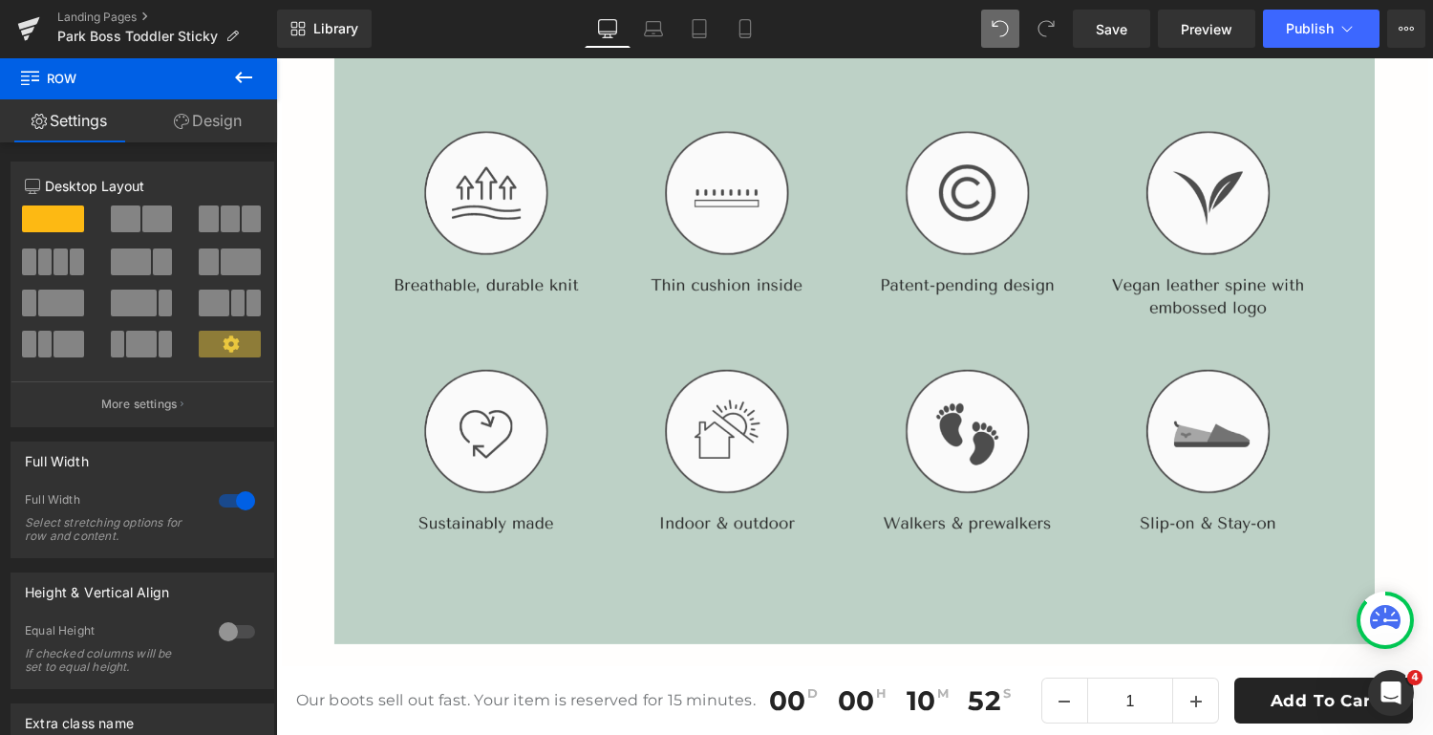
scroll to position [2324, 0]
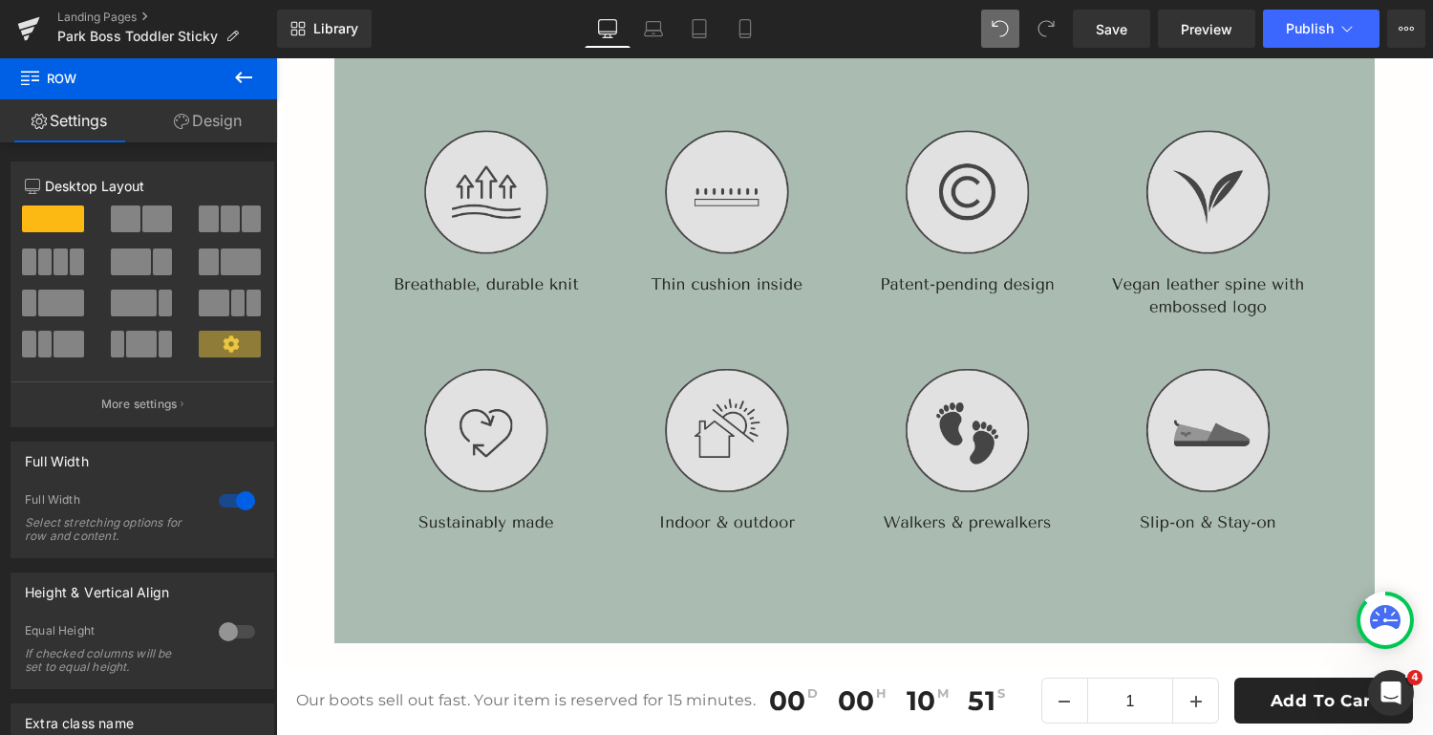
click at [820, 571] on img at bounding box center [854, 331] width 1041 height 625
